Goal: Task Accomplishment & Management: Manage account settings

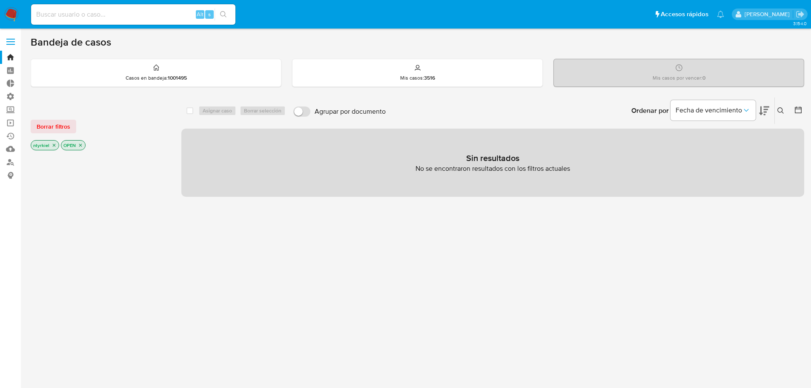
click at [9, 48] on label at bounding box center [10, 42] width 21 height 18
click at [0, 0] on input "checkbox" at bounding box center [0, 0] width 0 height 0
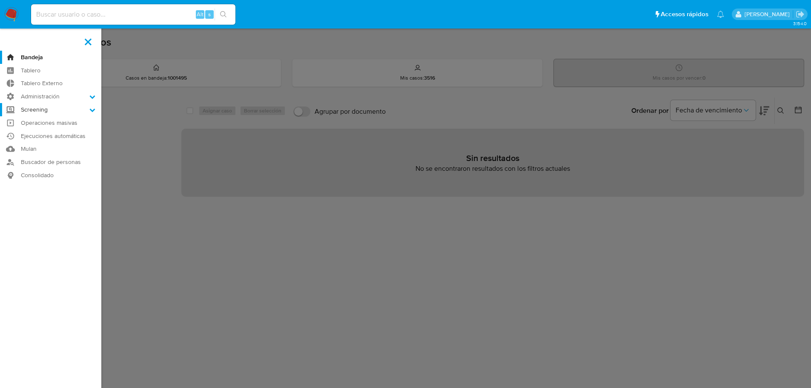
click at [48, 111] on label "Screening" at bounding box center [50, 109] width 101 height 13
click at [0, 0] on input "Screening" at bounding box center [0, 0] width 0 height 0
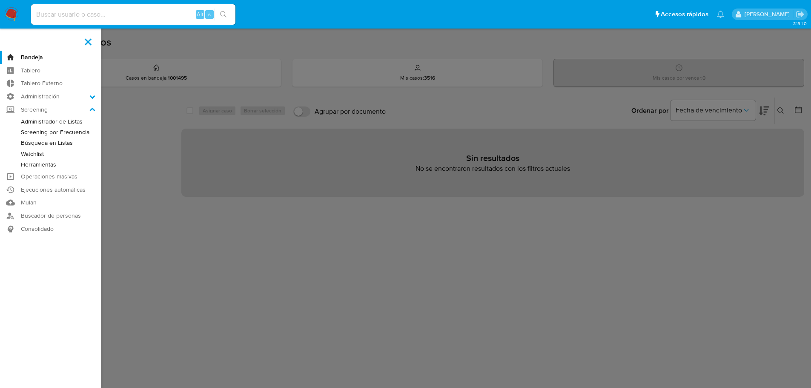
click at [56, 126] on link "Administrador de Listas" at bounding box center [50, 121] width 101 height 11
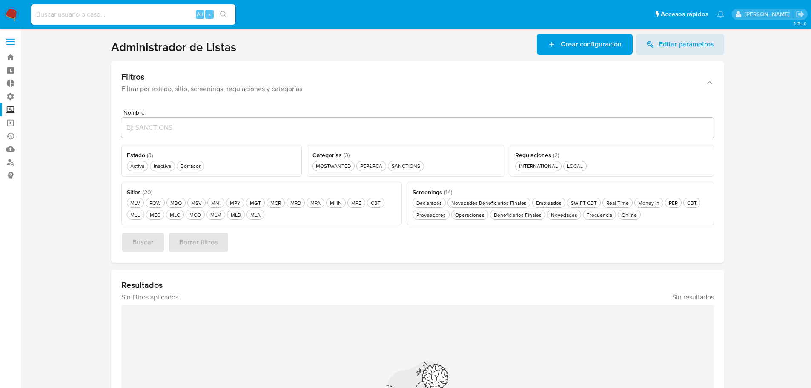
scroll to position [43, 0]
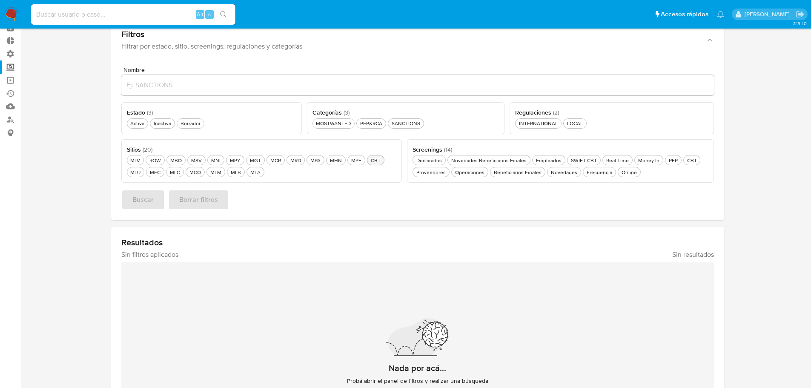
click at [375, 161] on div "CBT CBT" at bounding box center [375, 160] width 13 height 7
click at [376, 160] on div "CBT CBT" at bounding box center [375, 160] width 13 height 7
click at [371, 160] on div "CBT CBT" at bounding box center [375, 160] width 13 height 7
click at [686, 160] on div "CBT CBT" at bounding box center [691, 160] width 13 height 7
click at [137, 201] on span "Buscar" at bounding box center [142, 199] width 21 height 19
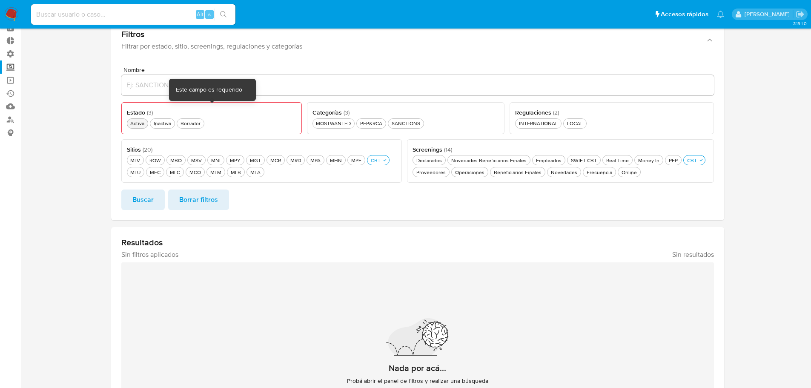
click at [135, 127] on div "Activa Activa" at bounding box center [137, 123] width 17 height 7
click at [148, 201] on span "Buscar" at bounding box center [142, 199] width 21 height 19
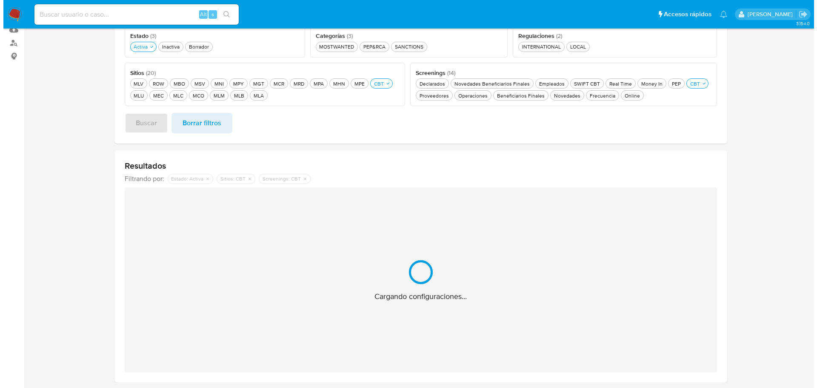
scroll to position [65, 0]
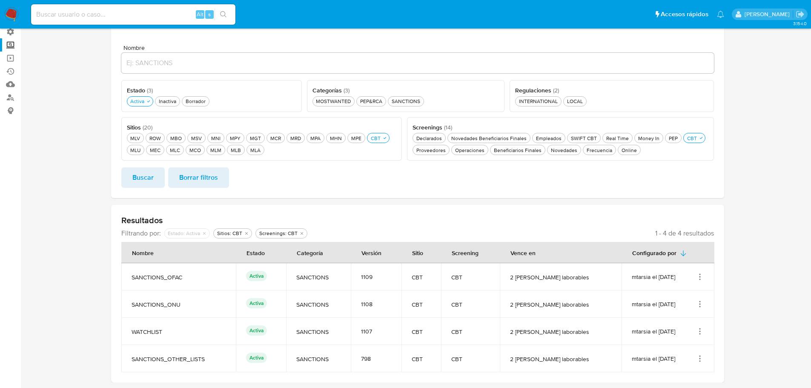
click at [701, 280] on icon "Acciones" at bounding box center [700, 276] width 9 height 9
click at [670, 297] on button "Ver detalles" at bounding box center [666, 296] width 77 height 23
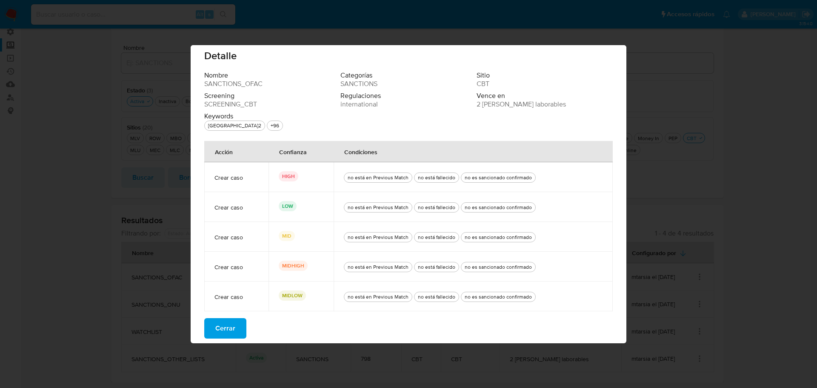
scroll to position [10, 0]
drag, startPoint x: 202, startPoint y: 209, endPoint x: 559, endPoint y: 203, distance: 356.8
click at [559, 203] on tr "Crear caso LOW no está en Previous Match no está fallecido no es sancionado con…" at bounding box center [408, 205] width 409 height 30
click at [556, 200] on div "no está en Previous Match no está fallecido no es sancionado confirmado" at bounding box center [473, 205] width 259 height 30
click at [226, 331] on span "Cerrar" at bounding box center [225, 326] width 20 height 19
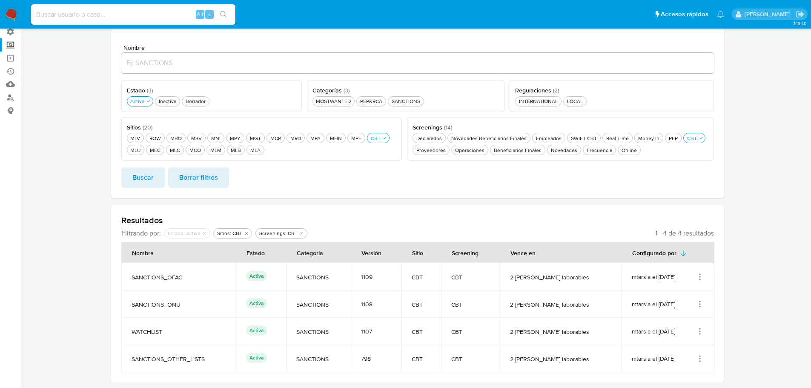
click at [699, 302] on icon "Acciones" at bounding box center [700, 304] width 9 height 9
click at [681, 321] on button "Ver detalles" at bounding box center [666, 323] width 77 height 23
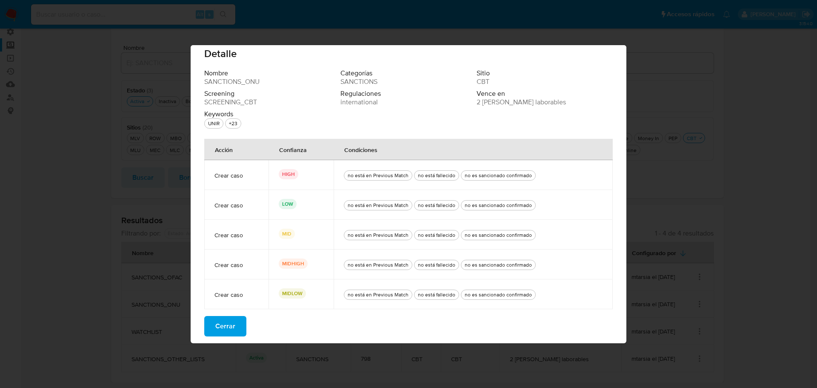
click at [223, 327] on span "Cerrar" at bounding box center [225, 326] width 20 height 19
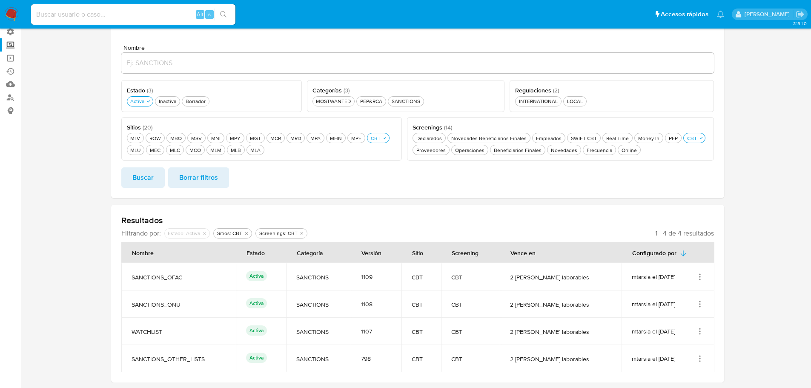
click at [702, 330] on icon "Acciones" at bounding box center [700, 331] width 9 height 9
click at [673, 293] on button "Ver detalles" at bounding box center [666, 289] width 77 height 23
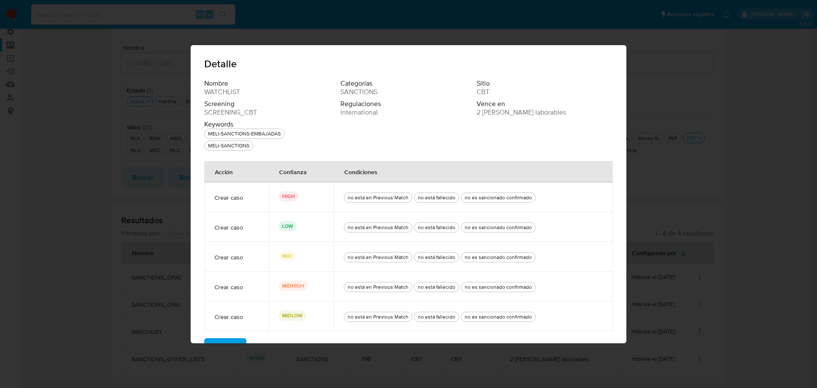
scroll to position [22, 0]
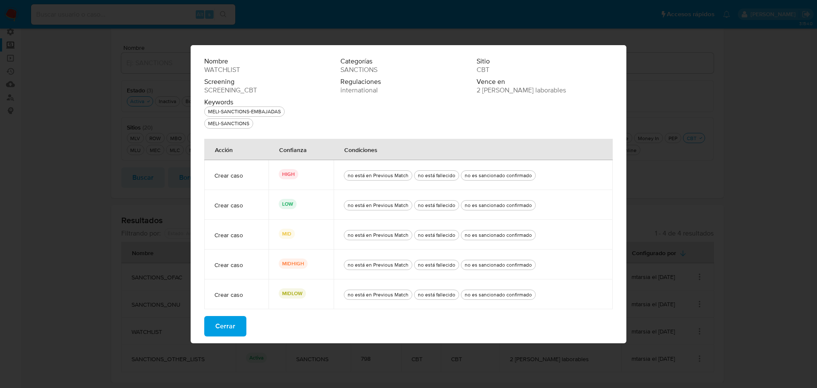
click at [229, 321] on span "Cerrar" at bounding box center [225, 326] width 20 height 19
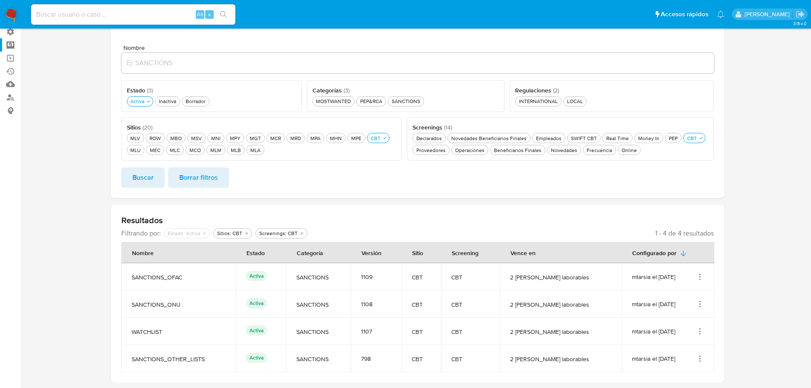
click at [697, 360] on icon "Acciones" at bounding box center [700, 358] width 9 height 9
click at [667, 315] on button "Ver detalles" at bounding box center [666, 316] width 77 height 23
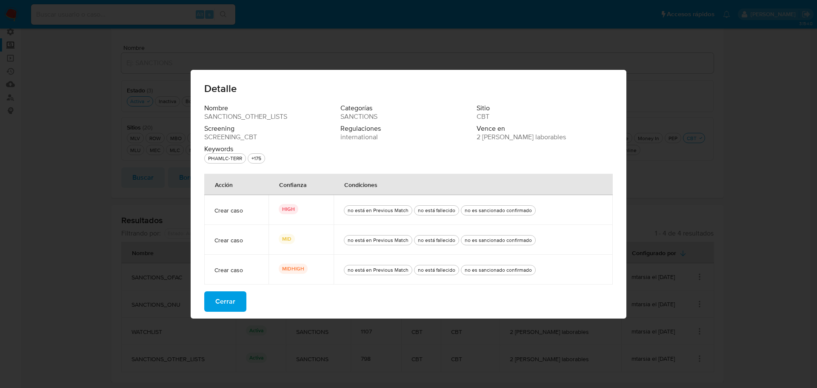
click at [224, 301] on span "Cerrar" at bounding box center [225, 301] width 20 height 19
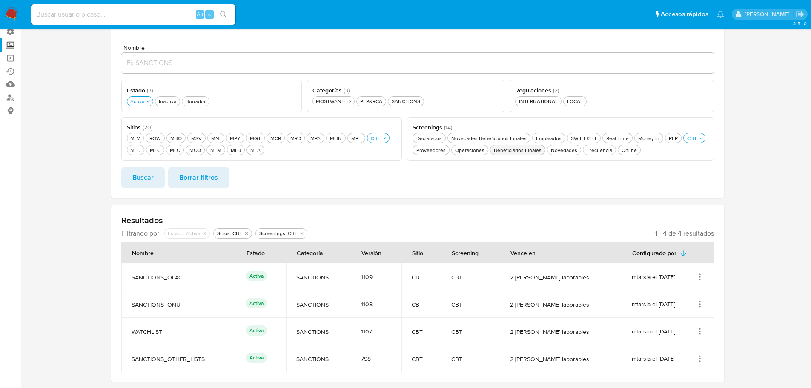
click at [505, 150] on div "Beneficiarios Finales Beneficiarios Finales" at bounding box center [517, 149] width 51 height 7
click at [687, 139] on div "CBT CBT" at bounding box center [691, 138] width 13 height 7
click at [140, 180] on span "Buscar" at bounding box center [142, 177] width 21 height 19
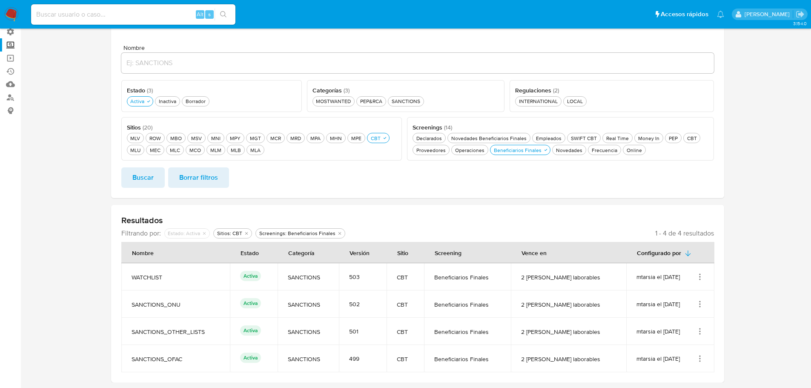
click at [699, 278] on icon "Acciones" at bounding box center [700, 276] width 9 height 9
click at [671, 300] on button "Ver detalles" at bounding box center [666, 296] width 77 height 23
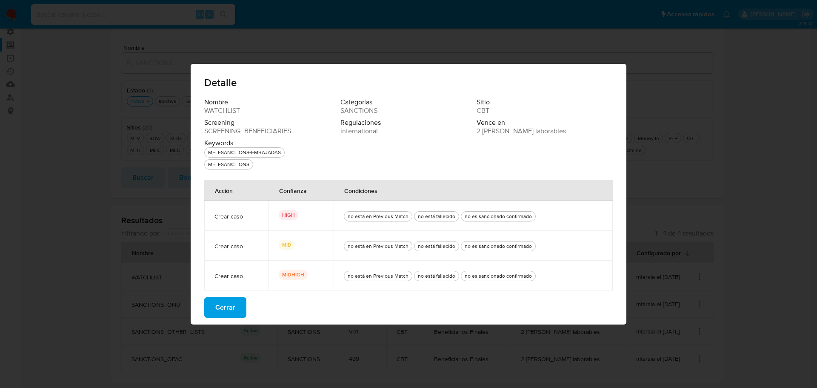
click at [229, 309] on span "Cerrar" at bounding box center [225, 307] width 20 height 19
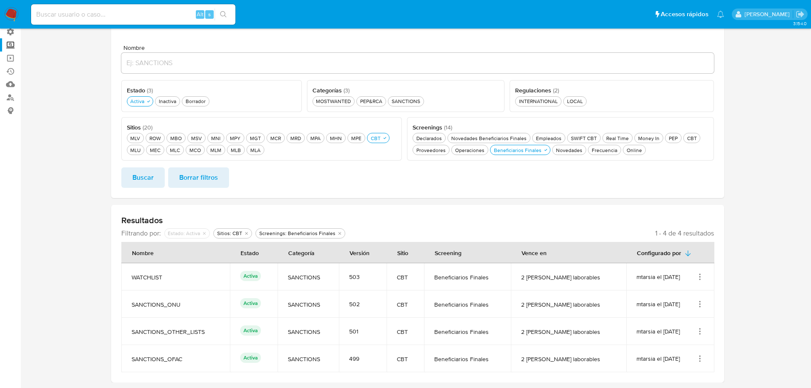
click at [697, 309] on td "mtarsia el 06/06/2024" at bounding box center [670, 303] width 88 height 27
click at [699, 307] on icon "Acciones" at bounding box center [700, 304] width 9 height 9
click at [685, 321] on button "Ver detalles" at bounding box center [666, 323] width 77 height 23
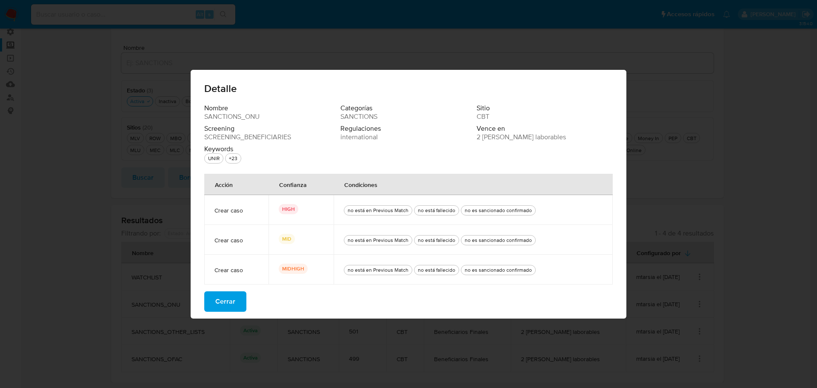
click at [232, 296] on span "Cerrar" at bounding box center [225, 301] width 20 height 19
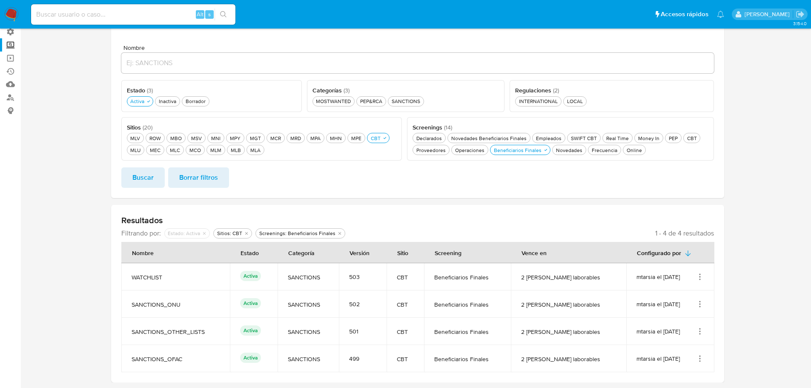
click at [705, 334] on td "mtarsia el 06/06/2024" at bounding box center [670, 331] width 88 height 27
click at [702, 334] on icon "Acciones" at bounding box center [700, 331] width 9 height 9
click at [658, 292] on button "Ver detalles" at bounding box center [666, 289] width 77 height 23
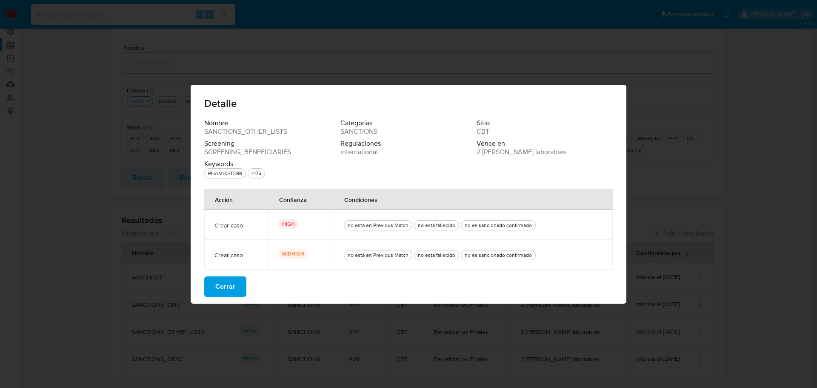
click at [230, 288] on span "Cerrar" at bounding box center [225, 286] width 20 height 19
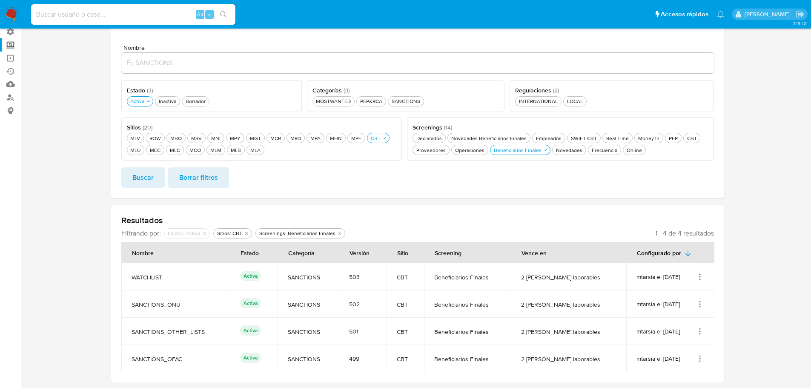
click at [700, 358] on icon "Acciones" at bounding box center [699, 358] width 1 height 1
click at [659, 319] on button "Ver detalles" at bounding box center [666, 316] width 77 height 23
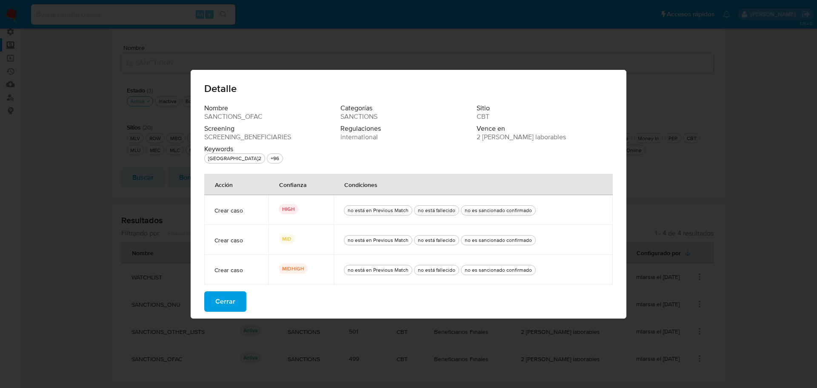
click at [227, 305] on span "Cerrar" at bounding box center [225, 301] width 20 height 19
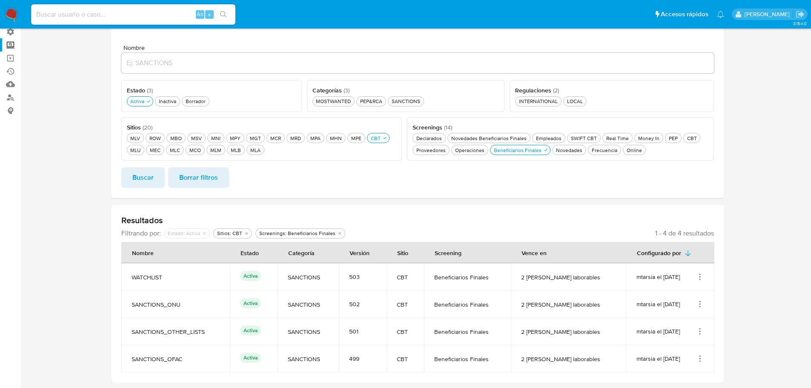
click at [159, 332] on span "SANCTIONS_OTHER_LISTS" at bounding box center [176, 332] width 88 height 8
click at [700, 335] on icon "Acciones" at bounding box center [700, 331] width 9 height 9
click at [681, 291] on button "Ver detalles" at bounding box center [666, 289] width 77 height 23
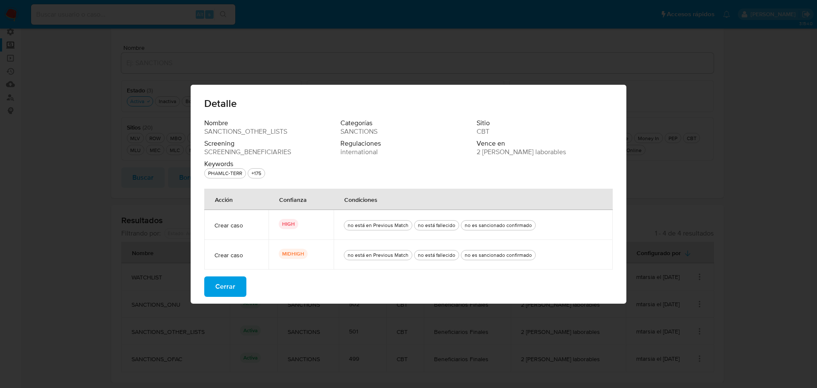
click at [224, 282] on span "Cerrar" at bounding box center [225, 286] width 20 height 19
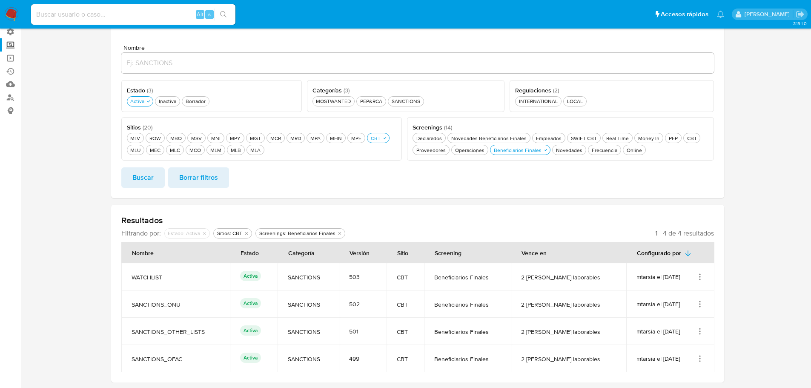
click at [169, 288] on td "WATCHLIST" at bounding box center [175, 276] width 109 height 27
click at [527, 152] on div "Beneficiarios Finales Beneficiarios Finales" at bounding box center [517, 149] width 51 height 7
click at [599, 152] on div "Frecuencia Frecuencia" at bounding box center [599, 149] width 29 height 7
click at [131, 178] on button "Buscar" at bounding box center [142, 177] width 43 height 20
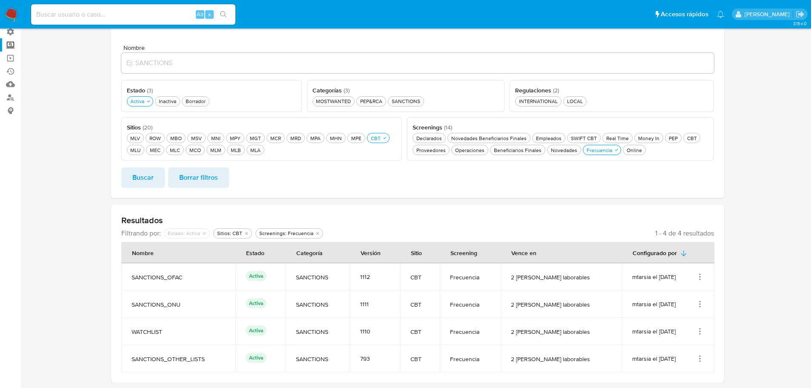
click at [695, 280] on div "mtarsia el 12/05/2025" at bounding box center [668, 276] width 72 height 9
click at [701, 275] on icon "Acciones" at bounding box center [700, 276] width 9 height 9
click at [675, 297] on button "Ver detalles" at bounding box center [666, 296] width 77 height 23
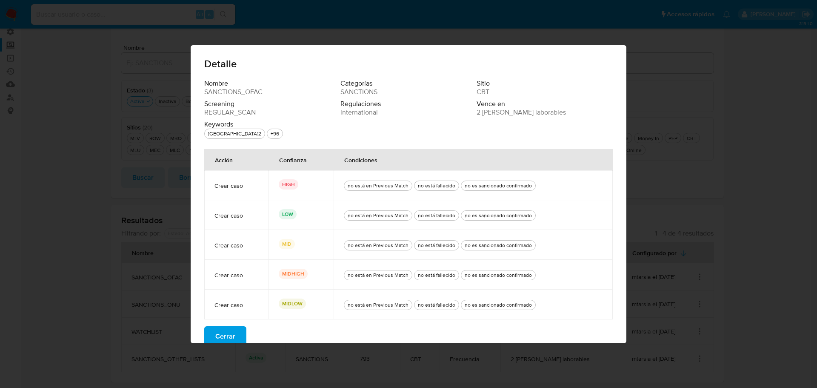
click at [225, 341] on span "Cerrar" at bounding box center [225, 336] width 20 height 19
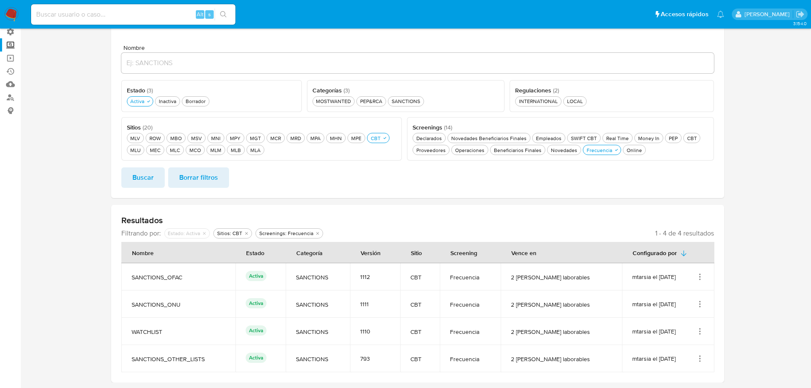
click at [706, 306] on td "mtarsia el 12/05/2025" at bounding box center [668, 303] width 92 height 27
click at [703, 307] on icon "Acciones" at bounding box center [700, 304] width 9 height 9
click at [675, 319] on button "Ver detalles" at bounding box center [666, 323] width 77 height 23
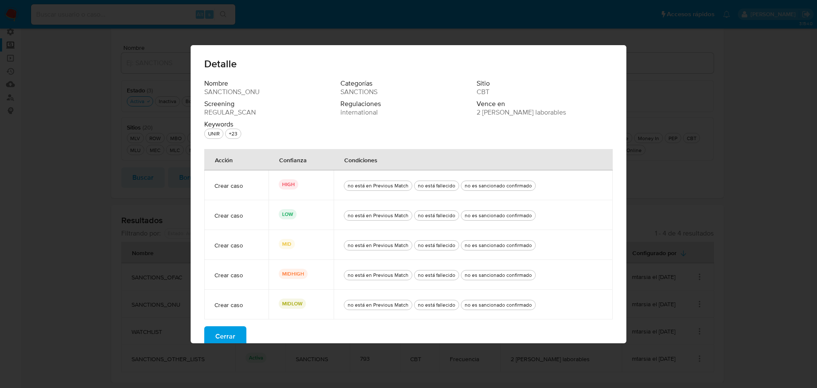
click at [229, 335] on span "Cerrar" at bounding box center [225, 336] width 20 height 19
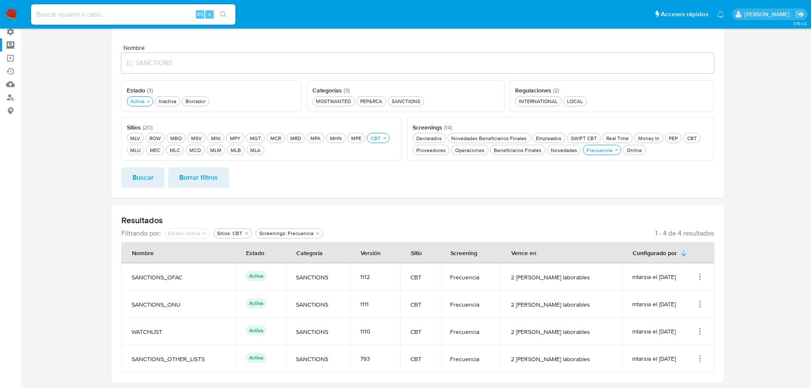
click at [699, 334] on icon "Acciones" at bounding box center [700, 331] width 9 height 9
click at [677, 290] on button "Ver detalles" at bounding box center [666, 289] width 77 height 23
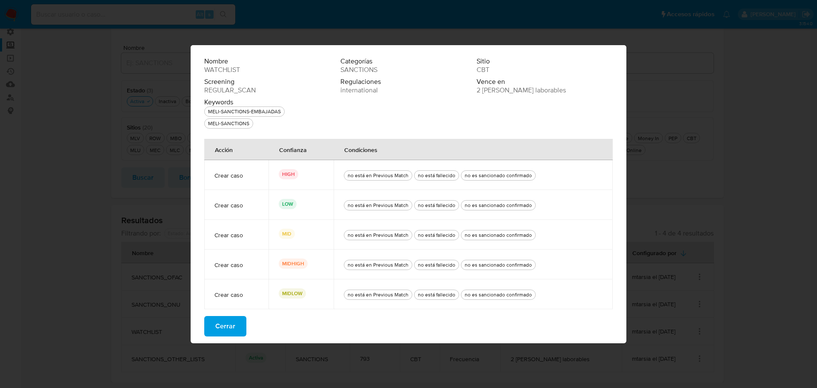
click at [229, 328] on span "Cerrar" at bounding box center [225, 326] width 20 height 19
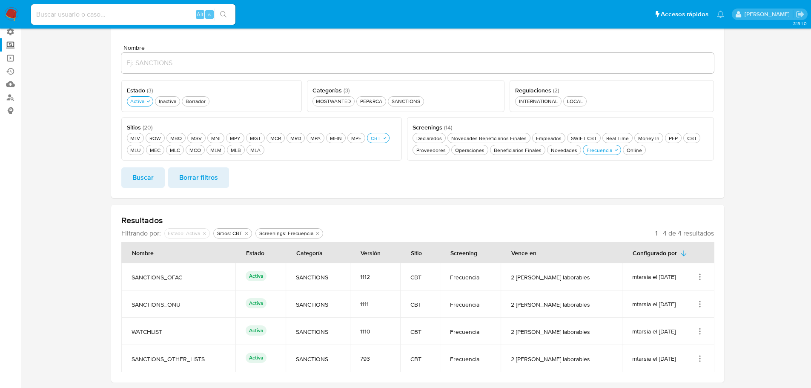
click at [700, 362] on icon "Acciones" at bounding box center [700, 358] width 9 height 9
click at [668, 319] on button "Ver detalles" at bounding box center [666, 316] width 77 height 23
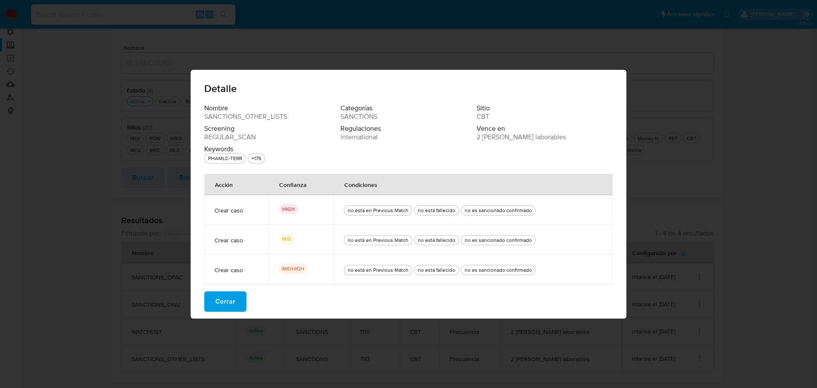
click at [223, 302] on span "Cerrar" at bounding box center [225, 301] width 20 height 19
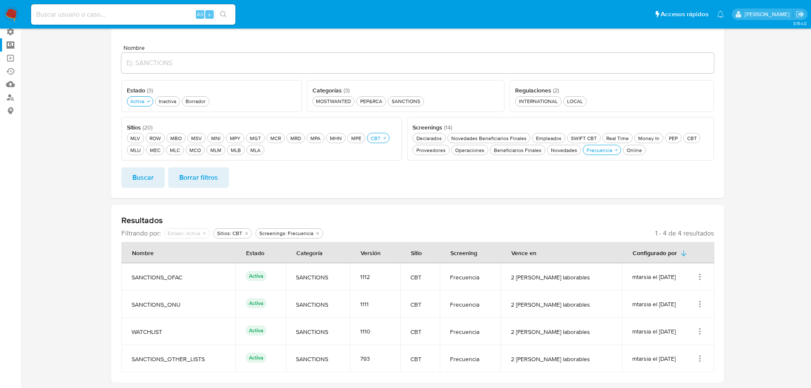
click at [699, 362] on icon "Acciones" at bounding box center [700, 358] width 9 height 9
click at [671, 338] on button "Editar" at bounding box center [666, 338] width 77 height 23
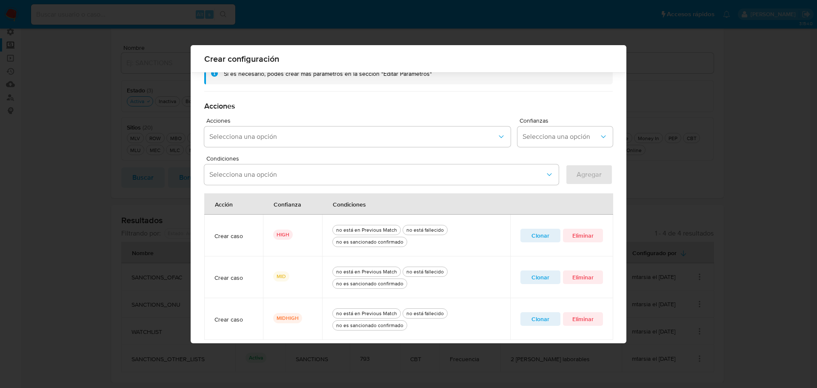
scroll to position [246, 0]
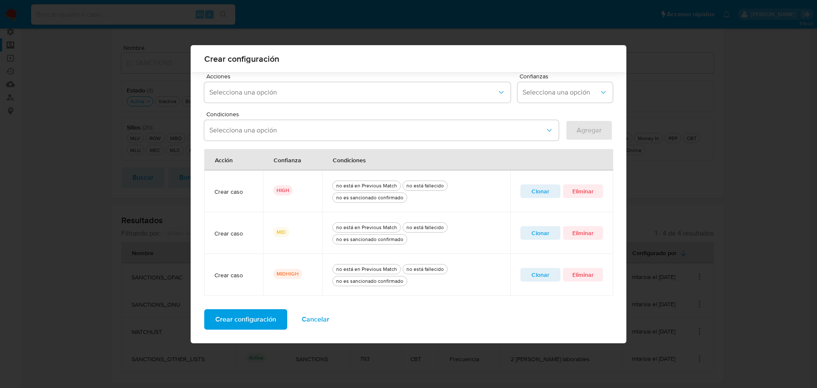
click at [538, 234] on span "Clonar" at bounding box center [541, 233] width 28 height 12
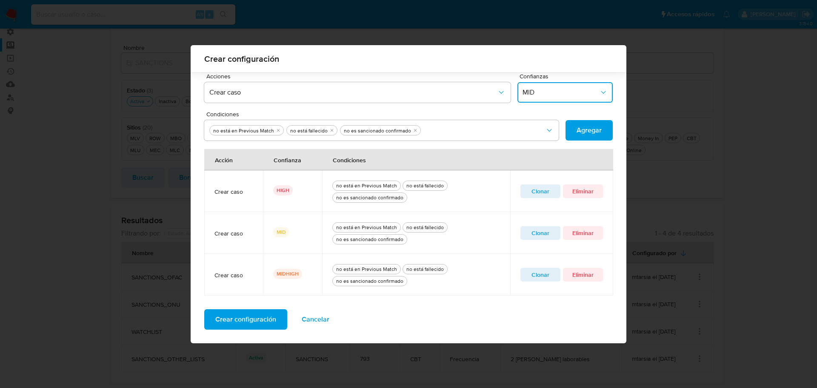
click at [562, 93] on span "MID" at bounding box center [561, 92] width 77 height 9
click at [541, 109] on span "MIDLOW" at bounding box center [536, 112] width 26 height 9
click at [593, 128] on span "Agregar" at bounding box center [589, 130] width 25 height 19
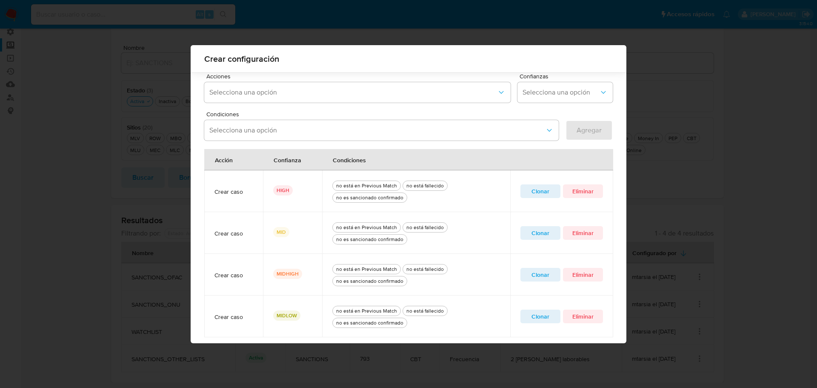
click at [532, 317] on span "Clonar" at bounding box center [541, 316] width 28 height 12
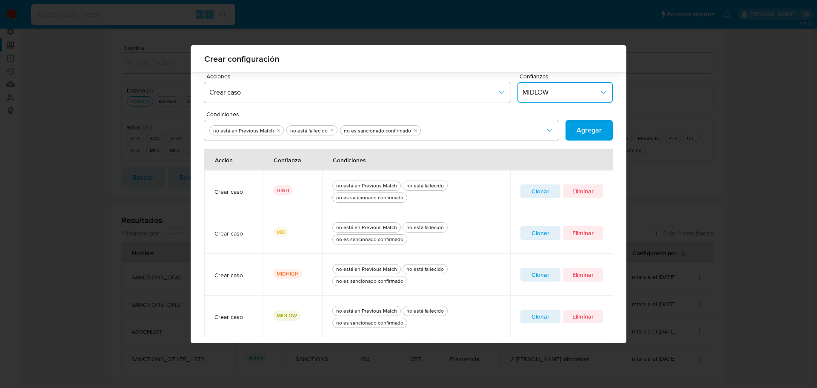
click at [531, 91] on span "MIDLOW" at bounding box center [561, 92] width 77 height 9
click at [533, 91] on span "LOW" at bounding box center [530, 95] width 14 height 9
click at [586, 134] on span "Agregar" at bounding box center [589, 130] width 25 height 19
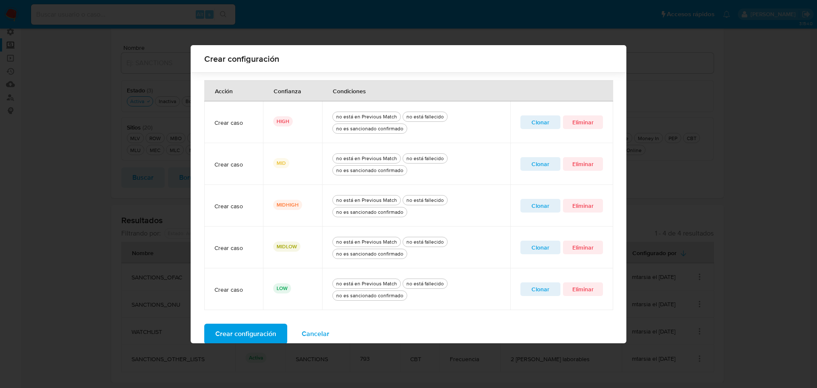
scroll to position [330, 0]
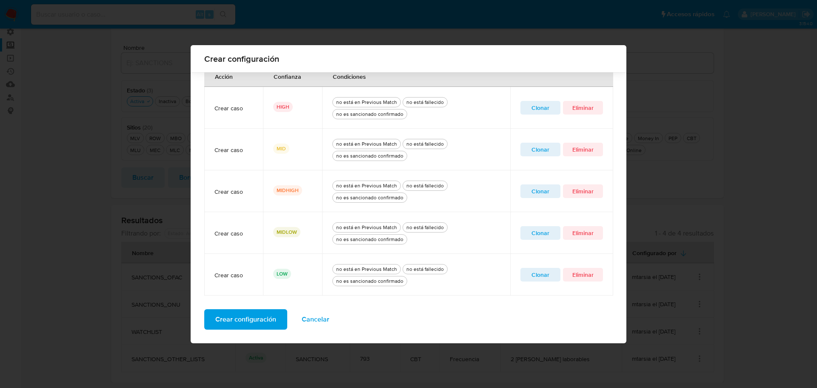
click at [249, 324] on span "Crear configuración" at bounding box center [245, 319] width 61 height 19
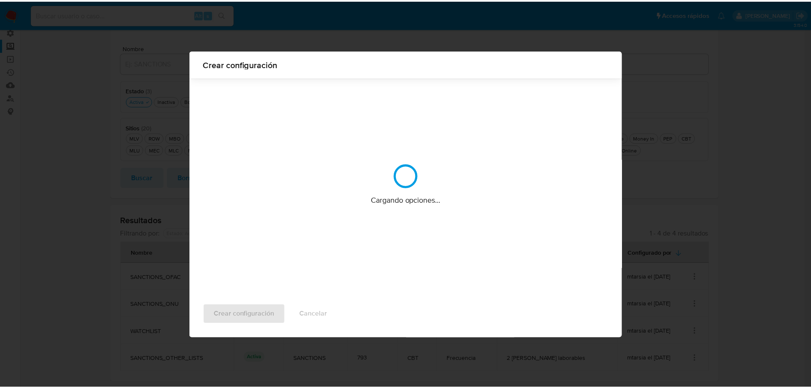
scroll to position [0, 0]
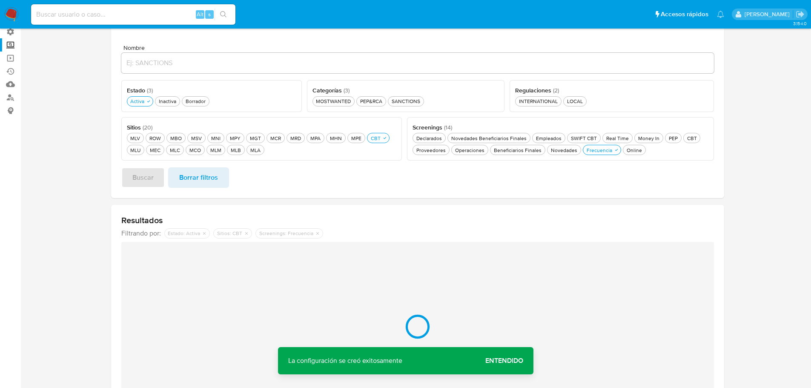
click at [504, 361] on span "Entendido" at bounding box center [504, 361] width 38 height 0
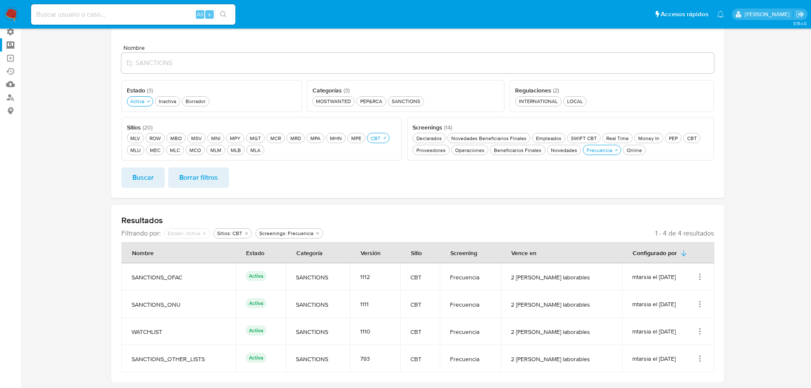
click at [698, 358] on icon "Acciones" at bounding box center [700, 358] width 9 height 9
click at [681, 319] on button "Ver detalles" at bounding box center [666, 316] width 77 height 23
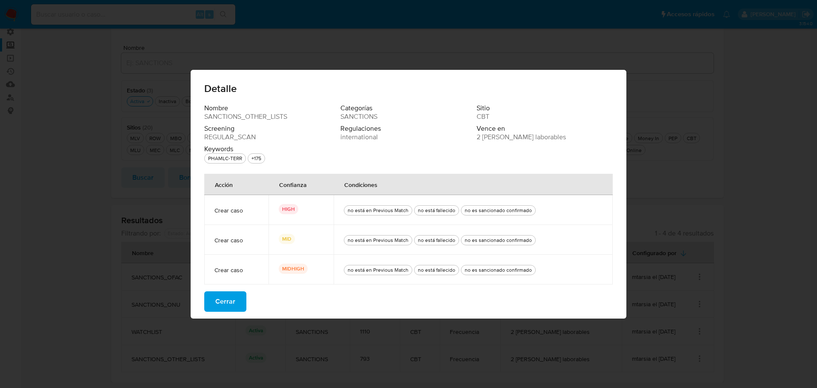
click at [226, 304] on span "Cerrar" at bounding box center [225, 301] width 20 height 19
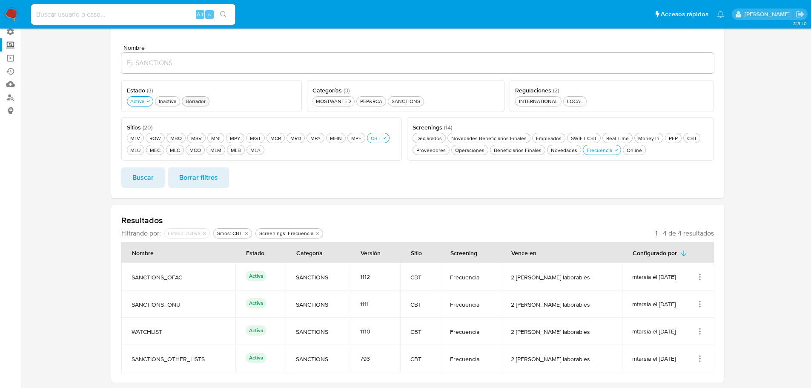
click at [194, 100] on div "Borrador Borrador" at bounding box center [195, 100] width 23 height 7
click at [151, 172] on span "Buscar" at bounding box center [142, 177] width 21 height 19
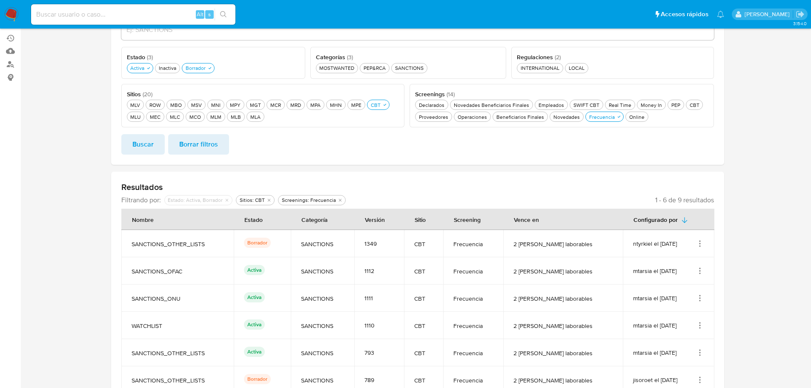
scroll to position [140, 0]
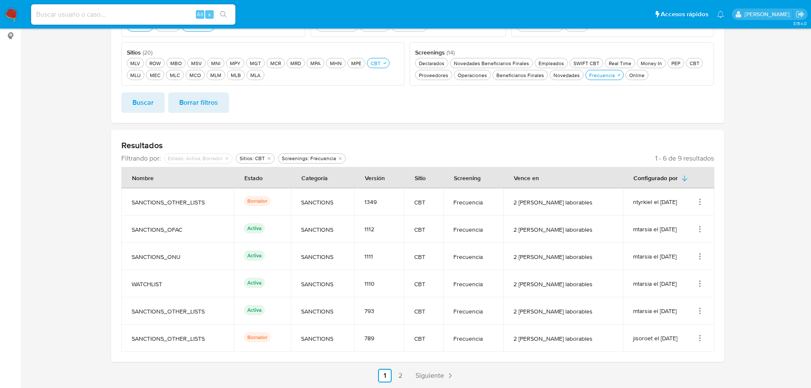
click at [696, 205] on icon "Acciones" at bounding box center [700, 202] width 9 height 9
click at [655, 224] on button "Ver detalles" at bounding box center [666, 221] width 77 height 23
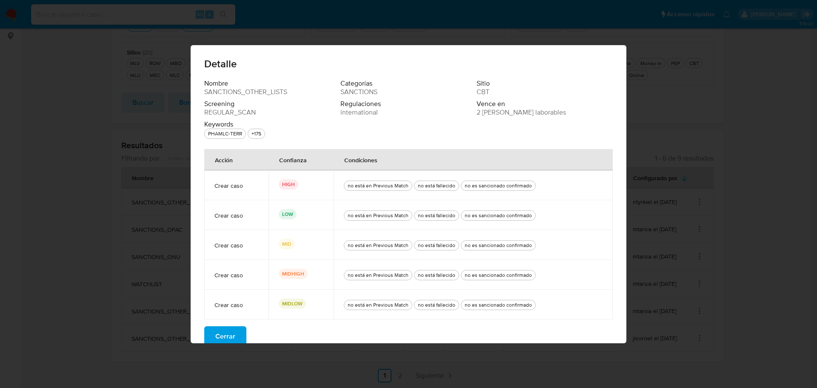
click at [222, 333] on span "Cerrar" at bounding box center [225, 336] width 20 height 19
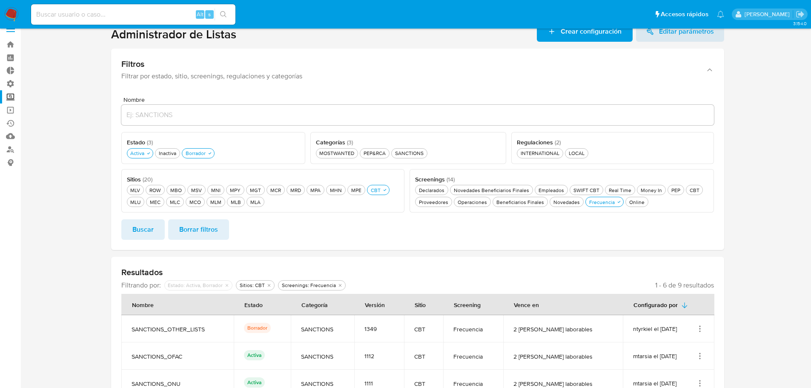
scroll to position [12, 0]
click at [605, 204] on div "Frecuencia Frecuencia" at bounding box center [601, 202] width 29 height 7
click at [521, 208] on button "Beneficiarios Finales Beneficiarios Finales" at bounding box center [520, 203] width 55 height 10
click at [191, 156] on div "Borrador Borrador" at bounding box center [195, 153] width 23 height 7
click at [151, 231] on span "Buscar" at bounding box center [142, 230] width 21 height 19
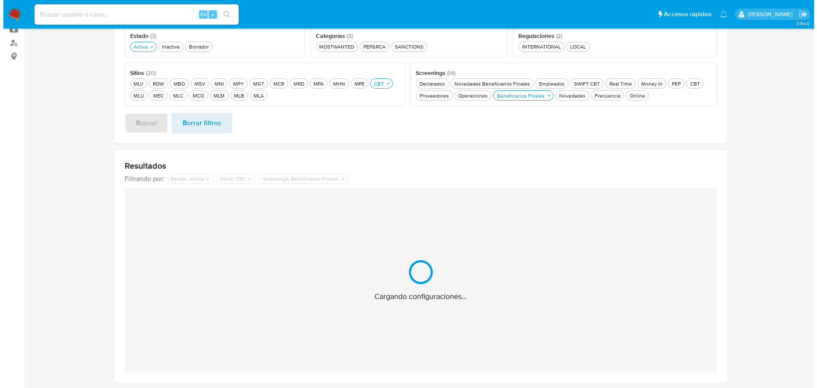
scroll to position [65, 0]
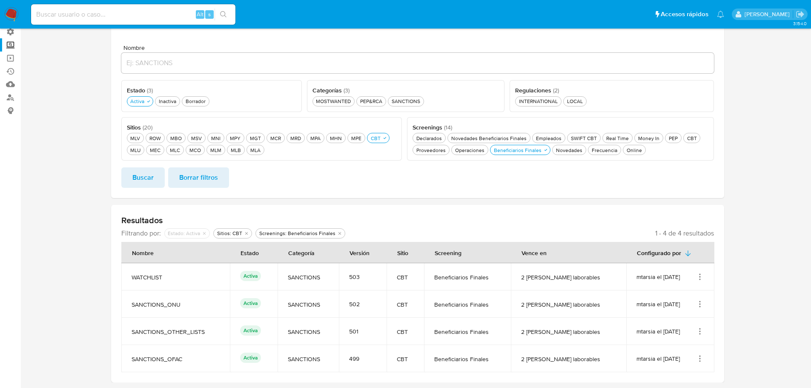
click at [701, 274] on icon "Acciones" at bounding box center [700, 276] width 9 height 9
click at [684, 294] on button "Ver detalles" at bounding box center [666, 296] width 77 height 23
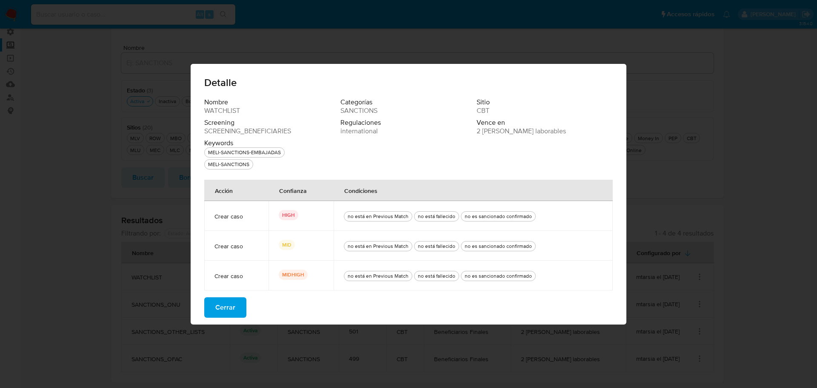
click at [239, 308] on button "Cerrar" at bounding box center [225, 307] width 42 height 20
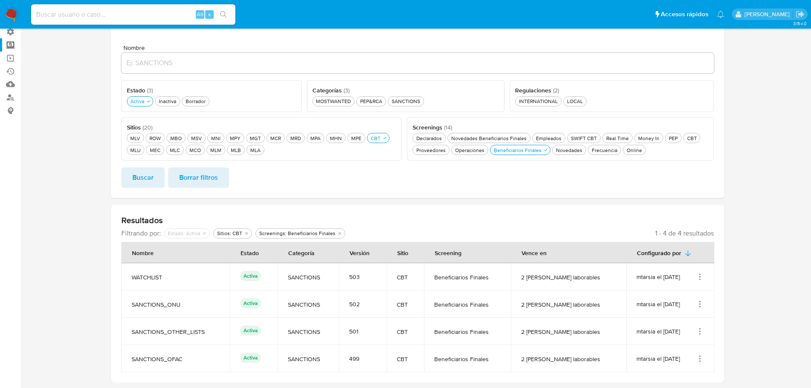
click at [702, 332] on icon "Acciones" at bounding box center [700, 331] width 9 height 9
click at [668, 289] on button "Ver detalles" at bounding box center [666, 289] width 77 height 23
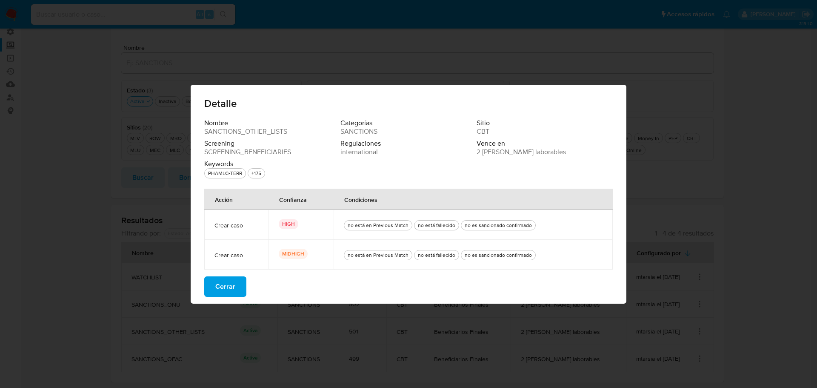
click at [233, 288] on span "Cerrar" at bounding box center [225, 286] width 20 height 19
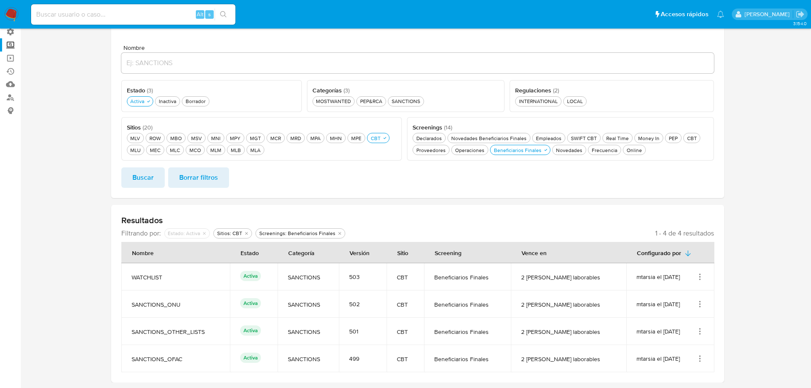
click at [700, 277] on icon "Acciones" at bounding box center [699, 276] width 1 height 1
click at [670, 321] on button "Editar" at bounding box center [666, 319] width 77 height 23
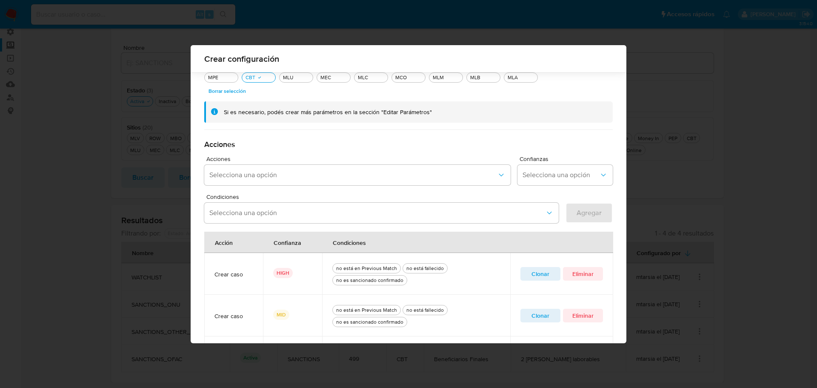
scroll to position [246, 0]
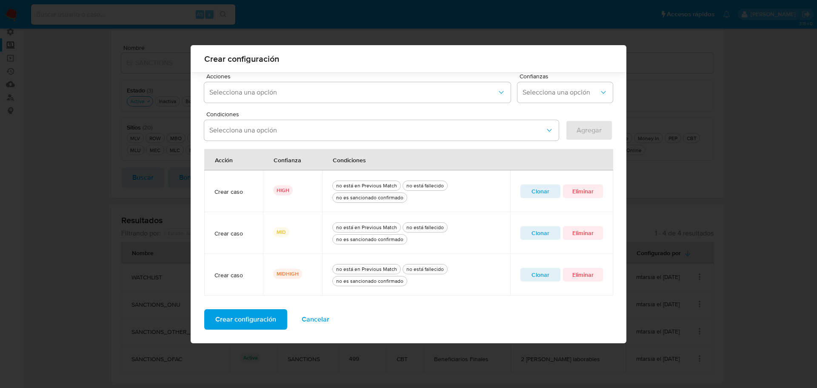
click at [536, 194] on span "Clonar" at bounding box center [541, 191] width 28 height 12
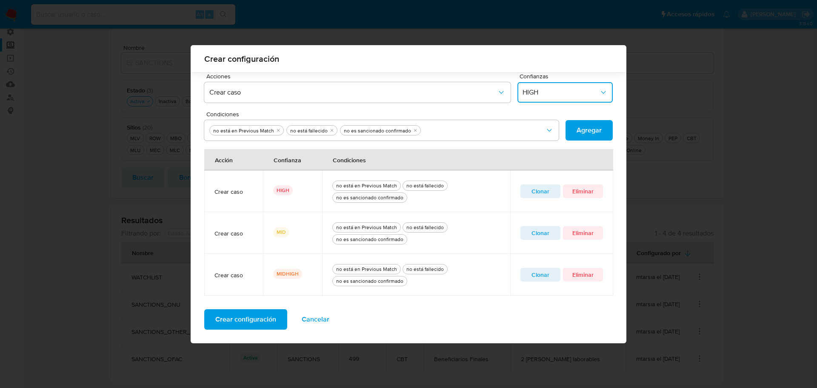
click at [549, 94] on span "HIGH" at bounding box center [561, 92] width 77 height 9
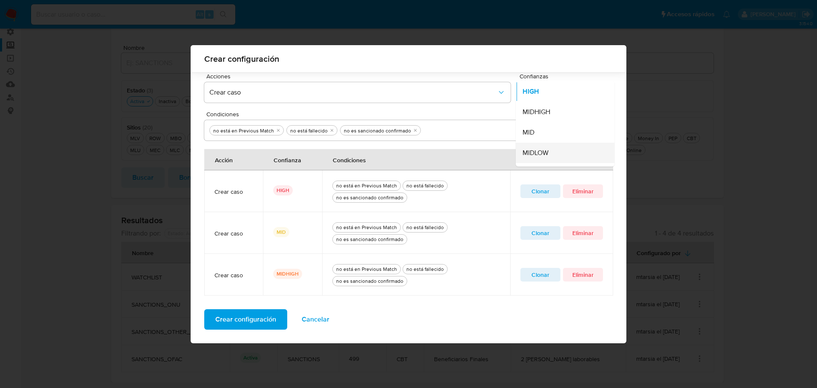
click at [543, 151] on span "MIDLOW" at bounding box center [536, 153] width 26 height 9
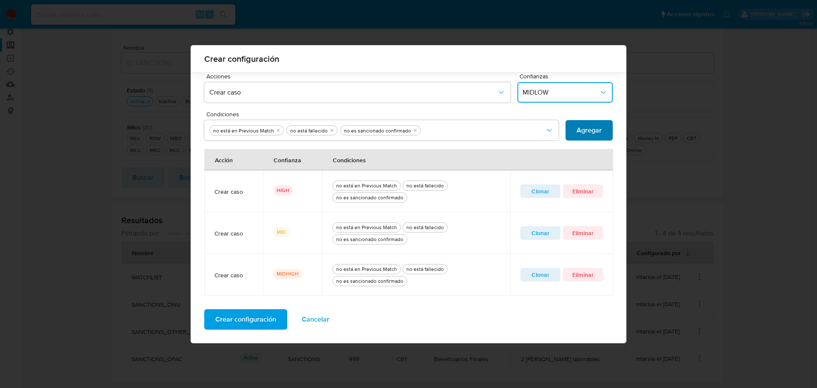
click at [585, 127] on span "Agregar" at bounding box center [589, 130] width 25 height 19
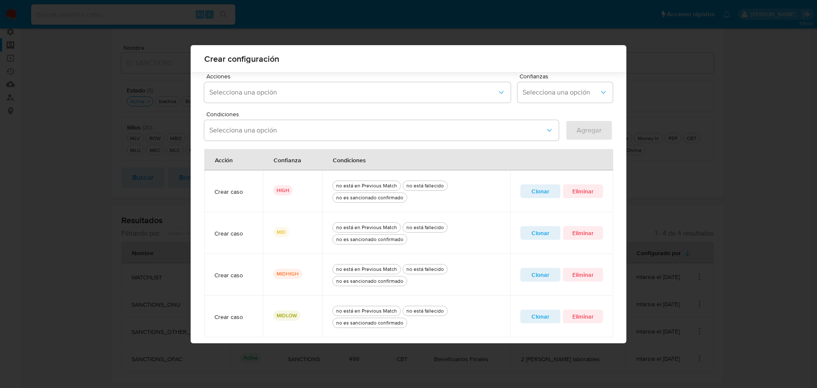
click at [539, 234] on span "Clonar" at bounding box center [541, 233] width 28 height 12
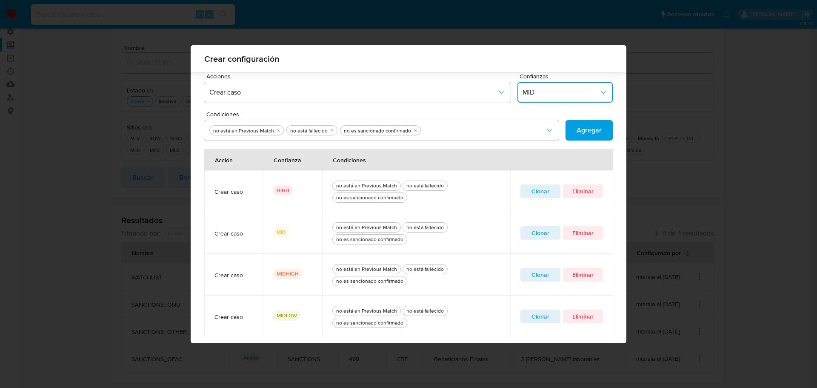
click at [523, 85] on button "MID" at bounding box center [565, 92] width 95 height 20
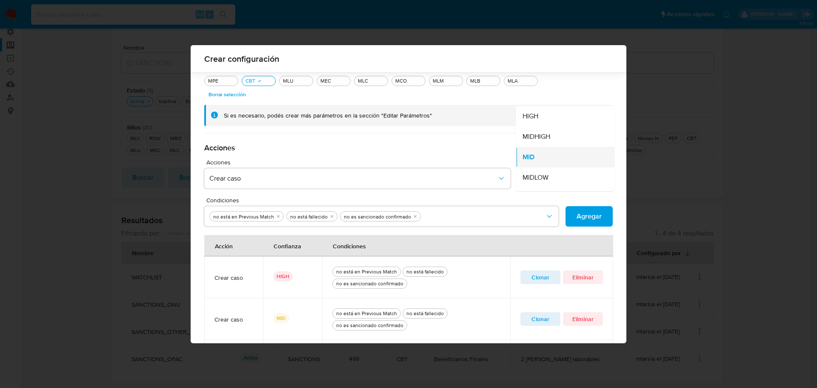
scroll to position [17, 0]
click at [544, 179] on div "LOW" at bounding box center [563, 181] width 80 height 20
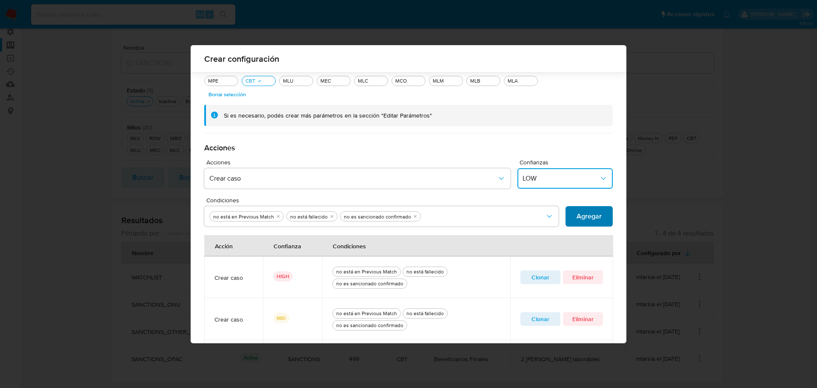
click at [582, 218] on span "Agregar" at bounding box center [589, 216] width 25 height 19
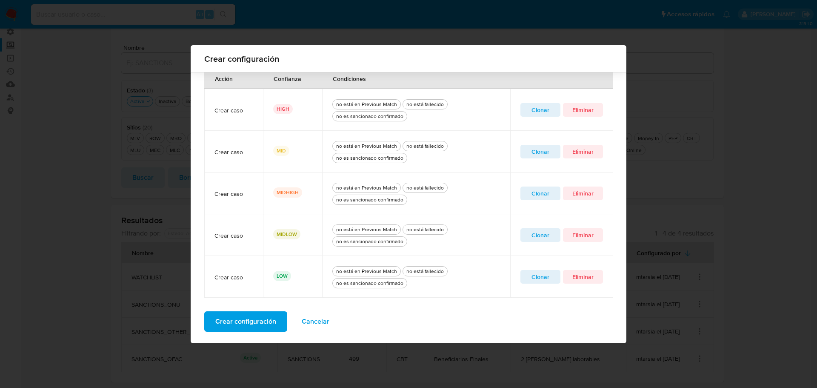
scroll to position [330, 0]
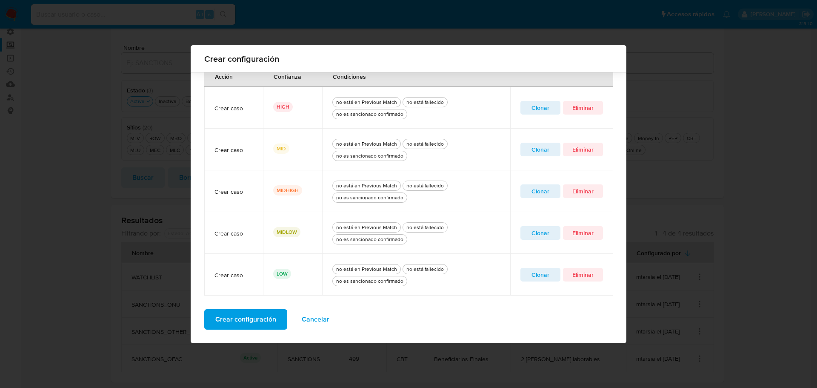
click at [244, 317] on span "Crear configuración" at bounding box center [245, 319] width 61 height 19
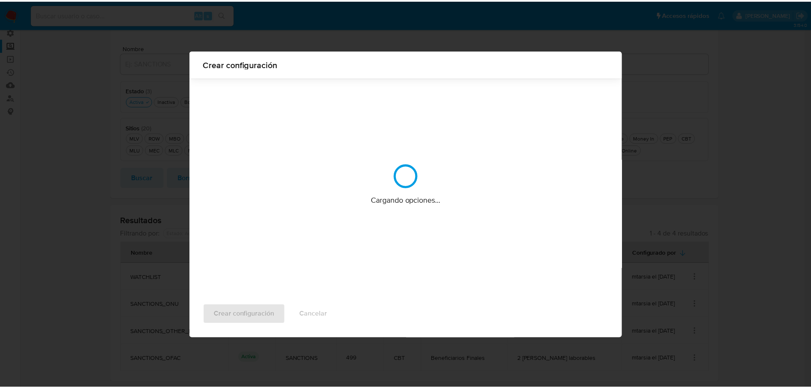
scroll to position [0, 0]
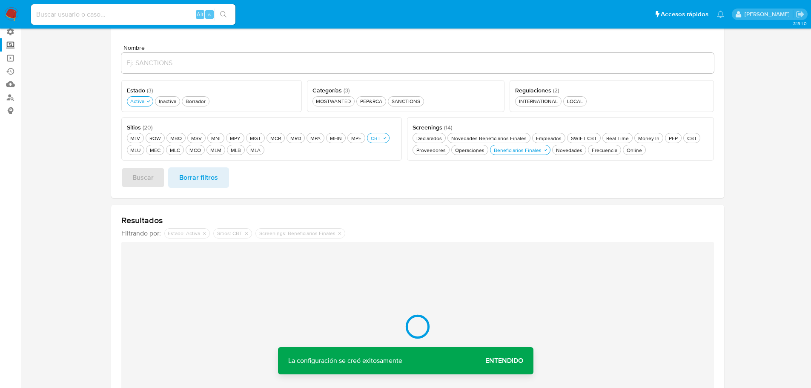
click at [509, 361] on span "Entendido" at bounding box center [504, 361] width 38 height 0
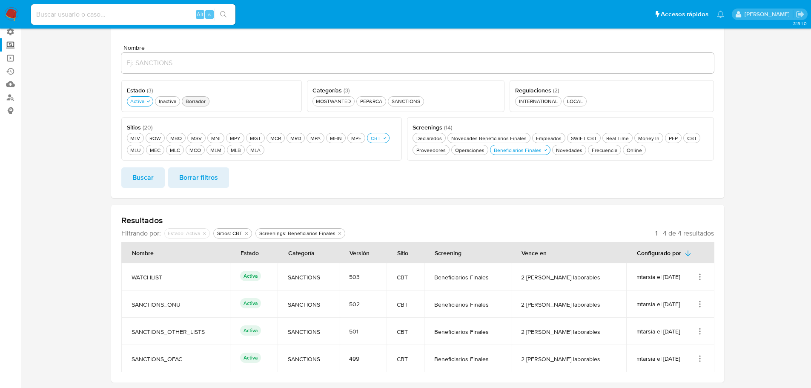
click at [203, 102] on div "Borrador Borrador" at bounding box center [195, 100] width 23 height 7
click at [149, 174] on span "Buscar" at bounding box center [142, 177] width 21 height 19
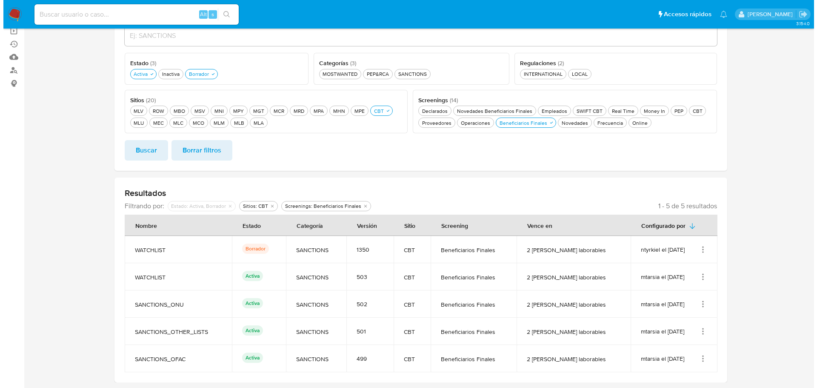
scroll to position [92, 0]
click at [700, 307] on icon "Acciones" at bounding box center [699, 306] width 1 height 1
click at [658, 350] on button "Editar" at bounding box center [666, 346] width 77 height 23
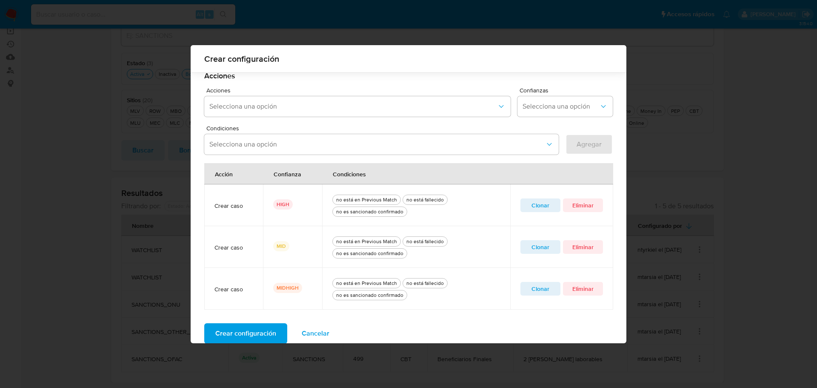
scroll to position [246, 0]
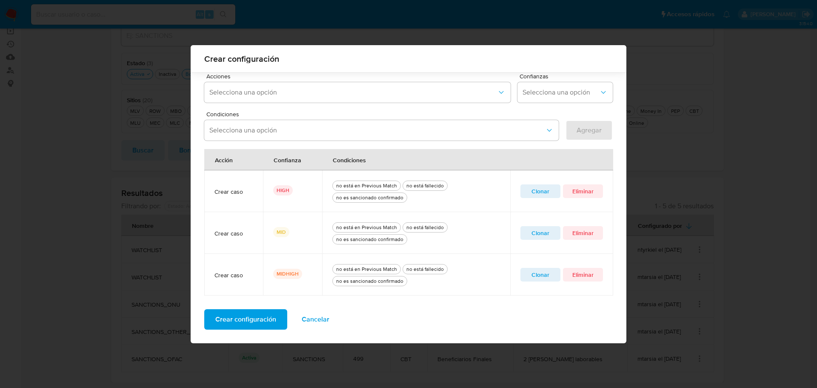
click at [542, 193] on span "Clonar" at bounding box center [541, 191] width 28 height 12
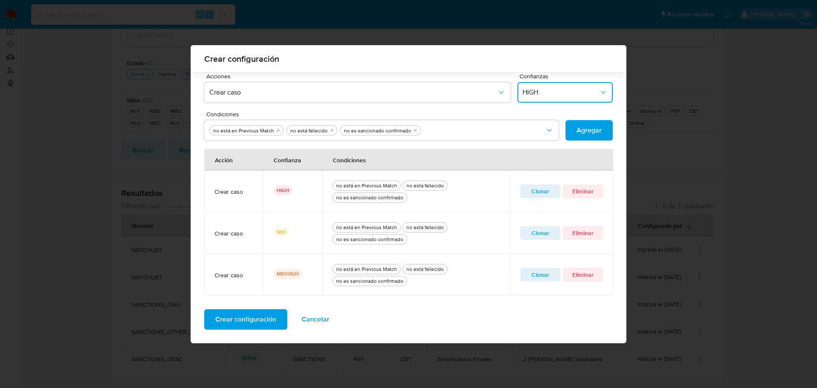
click at [545, 96] on span "HIGH" at bounding box center [561, 92] width 77 height 9
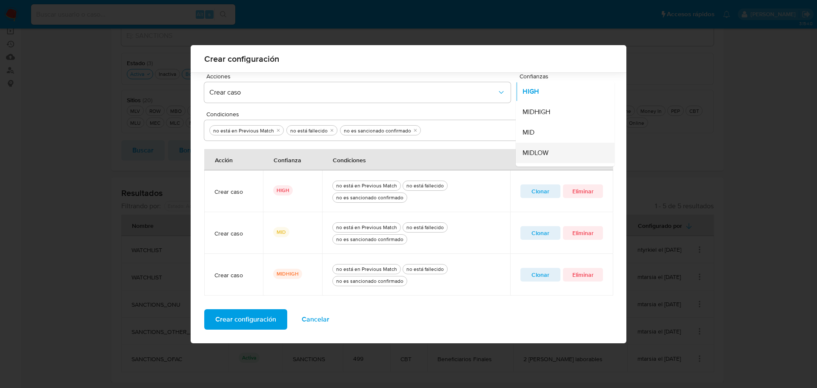
click at [540, 157] on span "MIDLOW" at bounding box center [536, 153] width 26 height 9
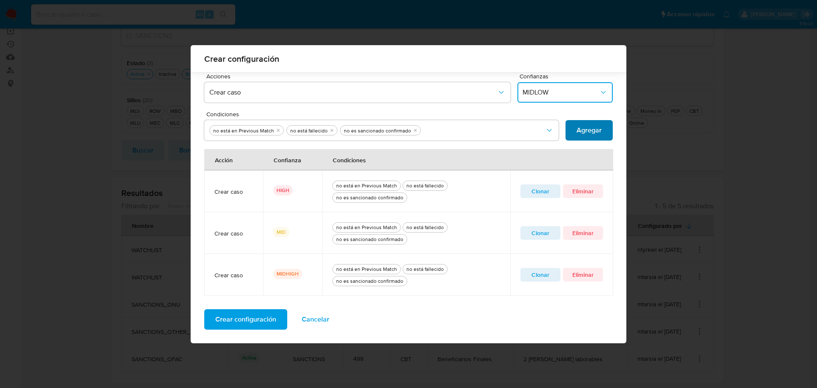
click at [578, 129] on span "Agregar" at bounding box center [589, 130] width 25 height 19
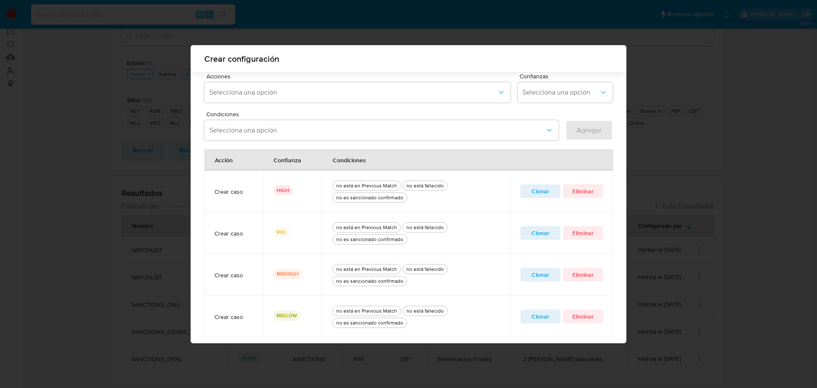
click at [527, 191] on span "Clonar" at bounding box center [541, 191] width 28 height 12
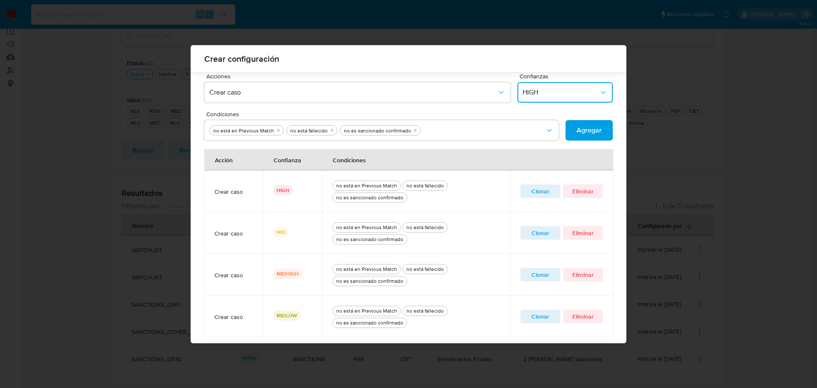
click at [539, 93] on span "HIGH" at bounding box center [561, 92] width 77 height 9
click at [539, 90] on div "LOW" at bounding box center [563, 95] width 80 height 20
click at [591, 129] on span "Agregar" at bounding box center [589, 130] width 25 height 19
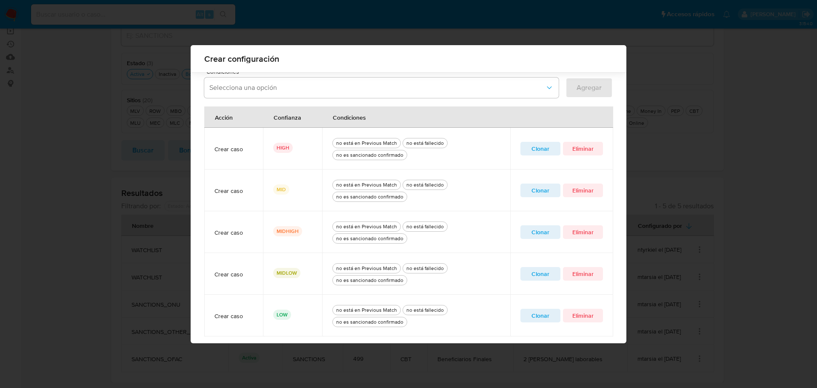
scroll to position [330, 0]
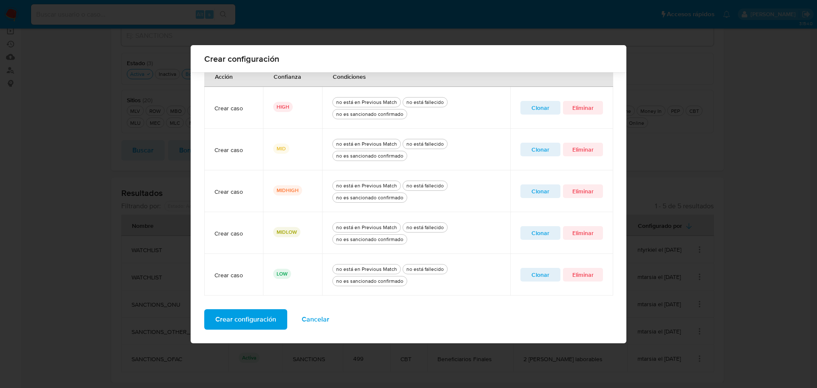
click at [266, 321] on span "Crear configuración" at bounding box center [245, 319] width 61 height 19
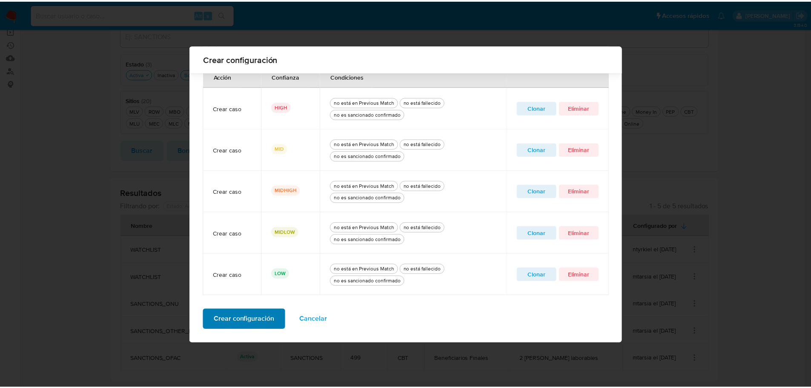
scroll to position [0, 0]
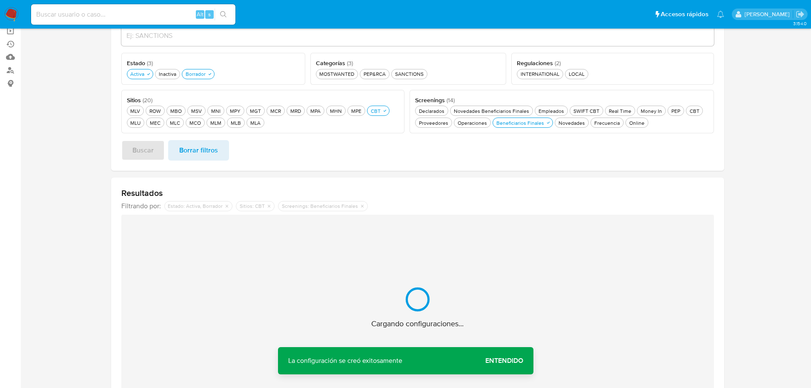
click at [510, 361] on span "Entendido" at bounding box center [504, 361] width 38 height 0
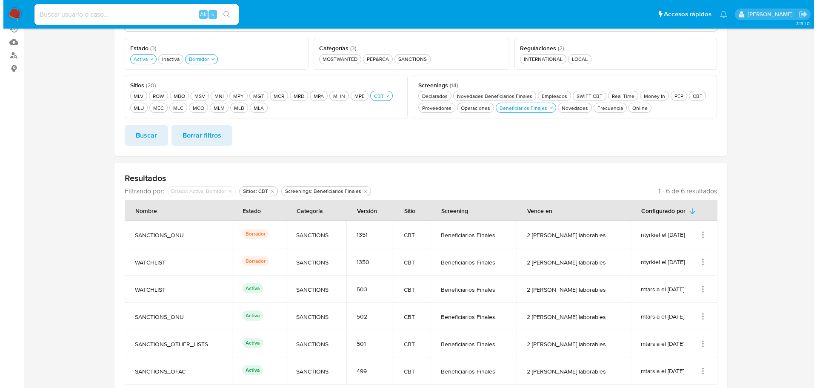
scroll to position [119, 0]
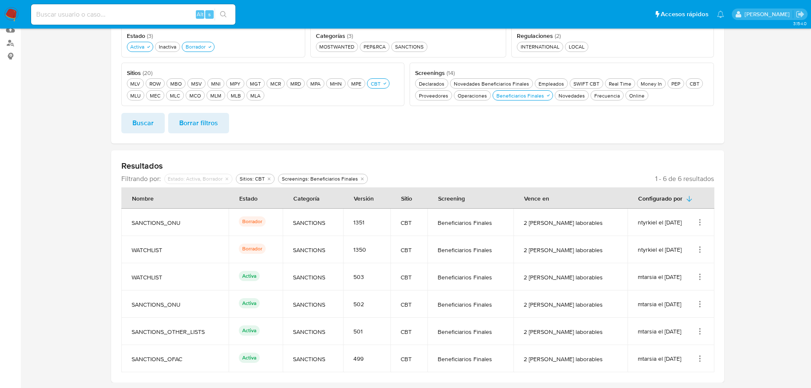
click at [701, 327] on icon "Acciones" at bounding box center [700, 331] width 9 height 9
click at [664, 310] on button "Editar" at bounding box center [666, 311] width 77 height 23
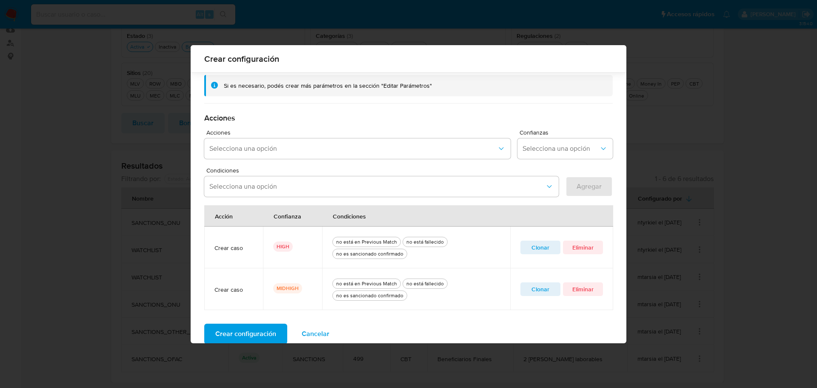
scroll to position [204, 0]
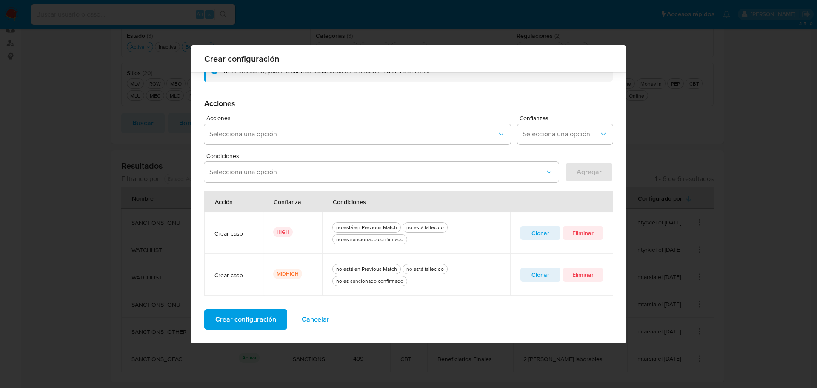
click at [547, 232] on span "Clonar" at bounding box center [541, 233] width 28 height 12
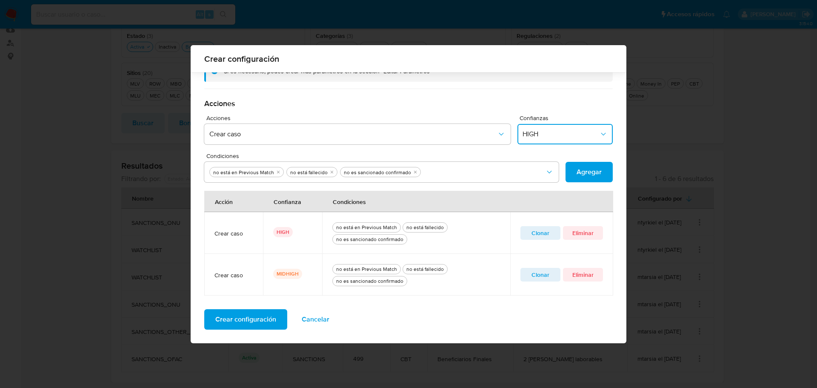
click at [557, 135] on span "HIGH" at bounding box center [561, 134] width 77 height 9
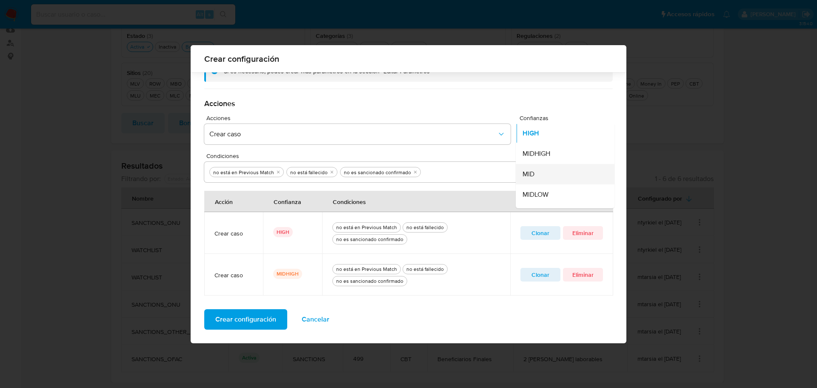
click at [551, 172] on div "MID" at bounding box center [563, 174] width 80 height 20
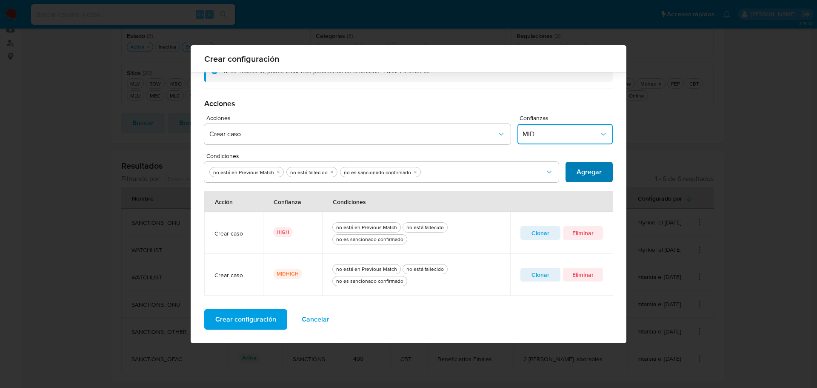
click at [577, 175] on span "Agregar" at bounding box center [589, 172] width 25 height 19
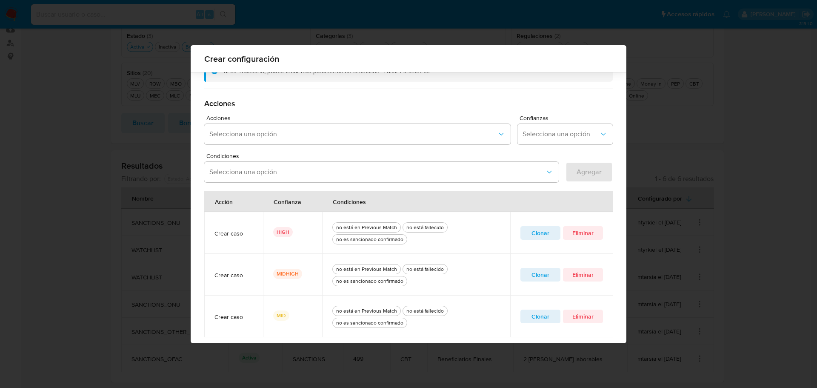
click at [535, 237] on span "Clonar" at bounding box center [541, 233] width 28 height 12
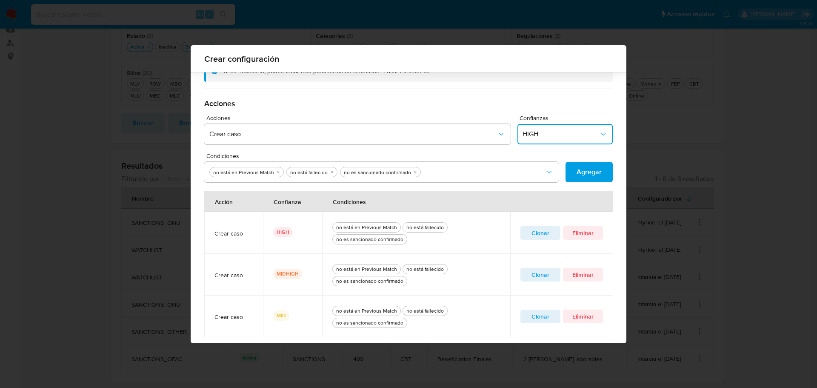
click at [547, 135] on span "HIGH" at bounding box center [561, 134] width 77 height 9
click at [539, 150] on span "MIDLOW" at bounding box center [536, 153] width 26 height 9
click at [584, 179] on span "Agregar" at bounding box center [589, 172] width 25 height 19
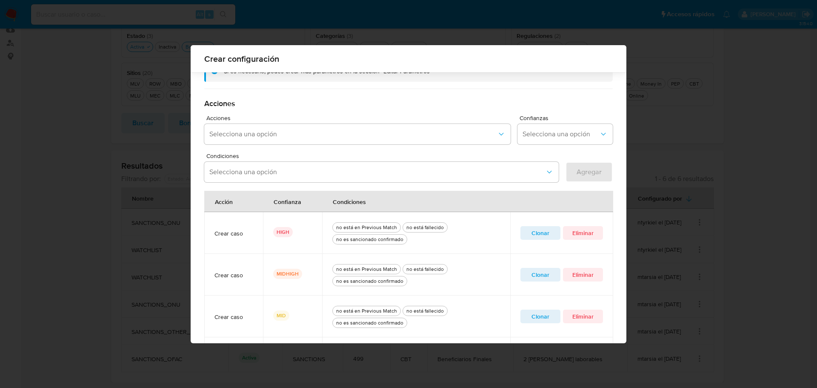
click at [538, 241] on td "Clonar Eliminar" at bounding box center [561, 233] width 103 height 42
click at [547, 232] on span "Clonar" at bounding box center [541, 233] width 28 height 12
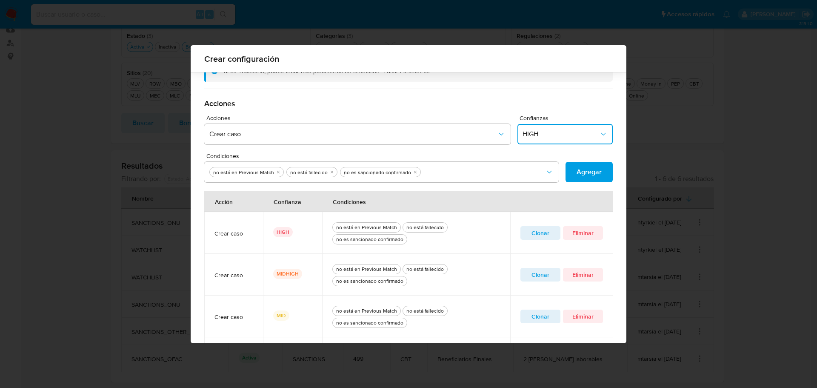
click at [548, 133] on span "HIGH" at bounding box center [561, 134] width 77 height 9
click at [548, 133] on div "LOW" at bounding box center [563, 136] width 80 height 20
click at [593, 180] on span "Agregar" at bounding box center [589, 172] width 25 height 19
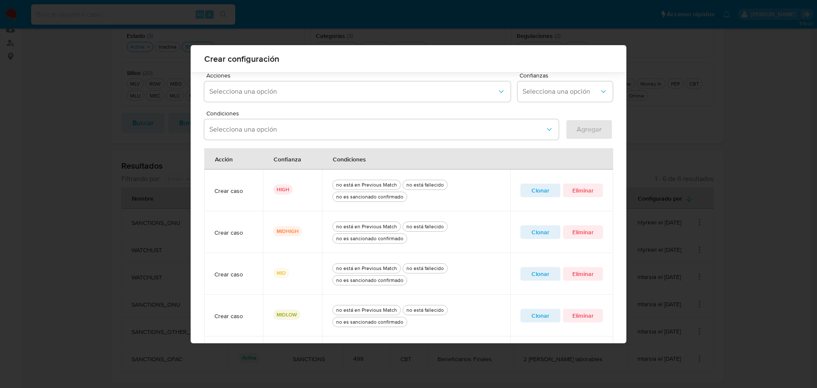
scroll to position [330, 0]
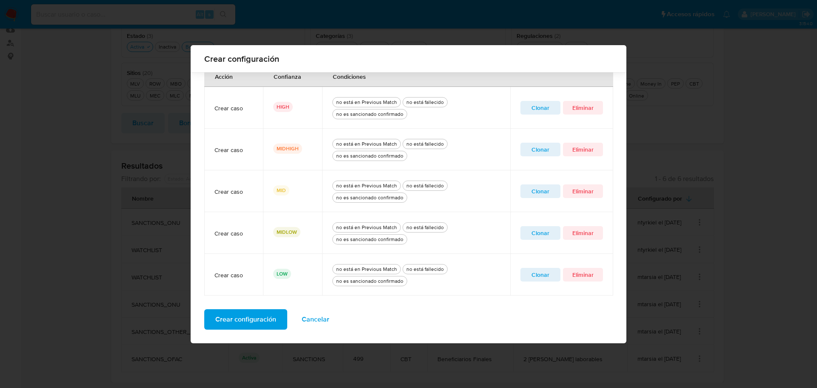
click at [237, 319] on span "Crear configuración" at bounding box center [245, 319] width 61 height 19
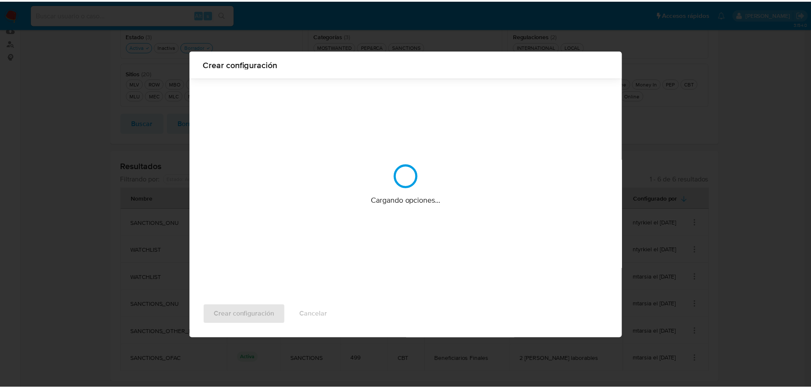
scroll to position [0, 0]
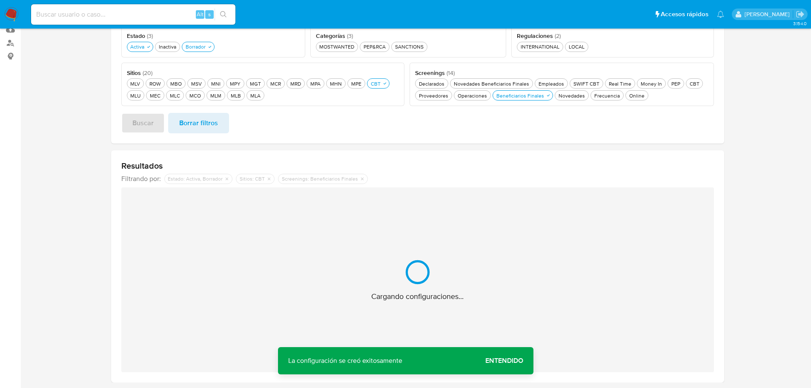
click at [509, 361] on span "Entendido" at bounding box center [504, 361] width 38 height 0
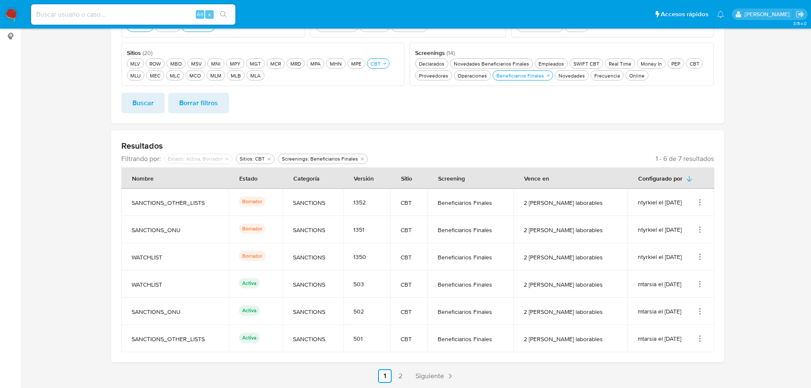
scroll to position [140, 0]
click at [403, 375] on link "2" at bounding box center [400, 376] width 14 height 14
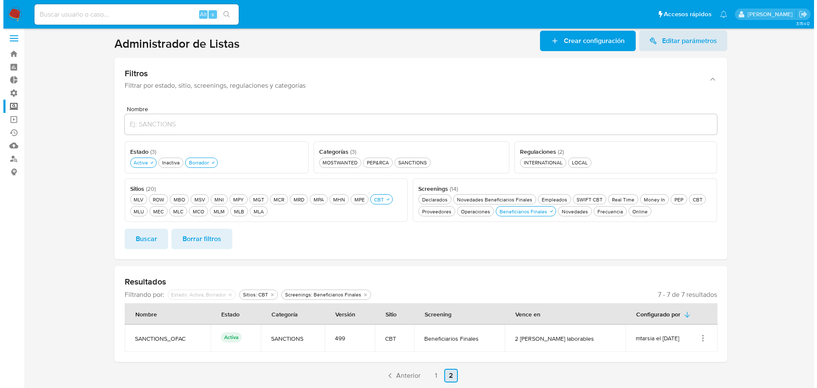
scroll to position [3, 0]
click at [700, 340] on icon "Acciones" at bounding box center [699, 340] width 1 height 1
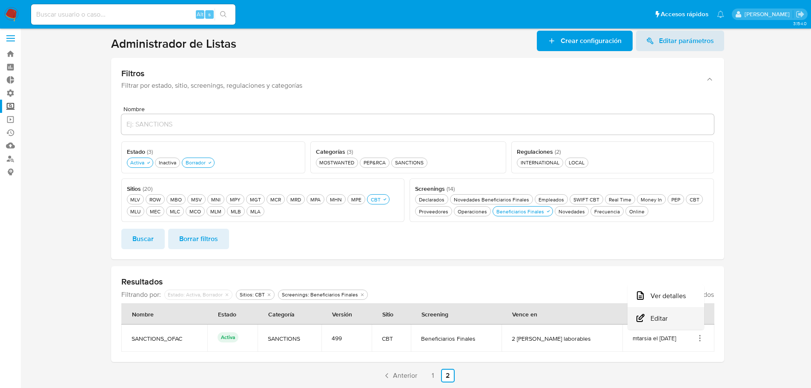
click at [670, 319] on button "Editar" at bounding box center [666, 318] width 77 height 23
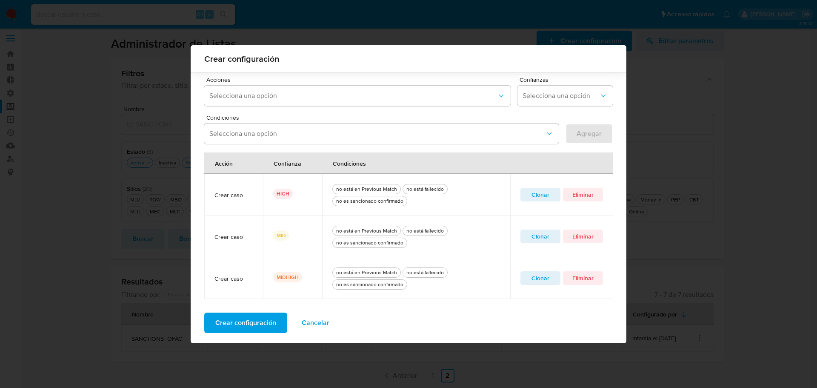
scroll to position [246, 0]
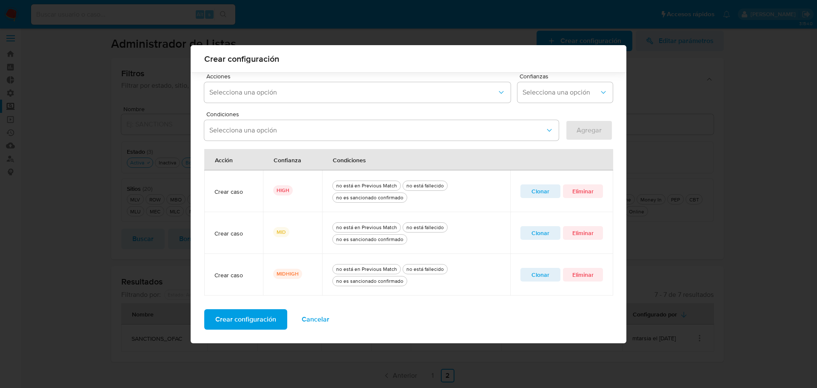
click at [540, 195] on span "Clonar" at bounding box center [541, 191] width 28 height 12
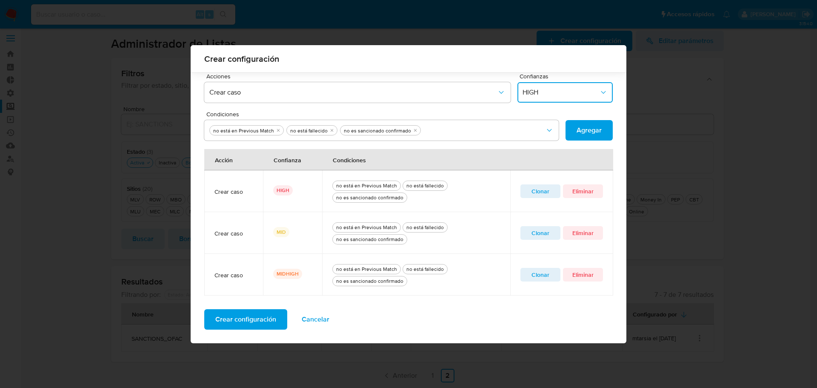
click at [548, 92] on span "HIGH" at bounding box center [561, 92] width 77 height 9
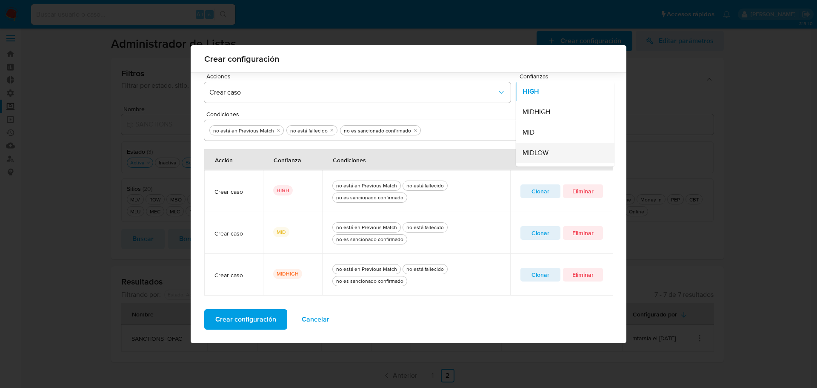
click at [542, 151] on span "MIDLOW" at bounding box center [536, 153] width 26 height 9
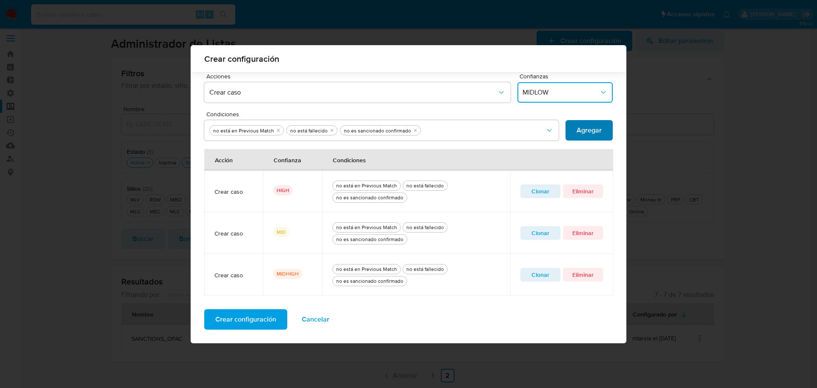
click at [577, 126] on span "Agregar" at bounding box center [589, 130] width 25 height 19
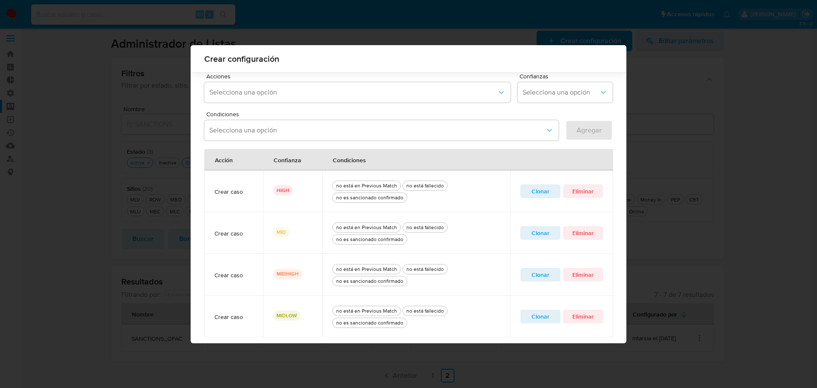
click at [544, 189] on span "Clonar" at bounding box center [541, 191] width 28 height 12
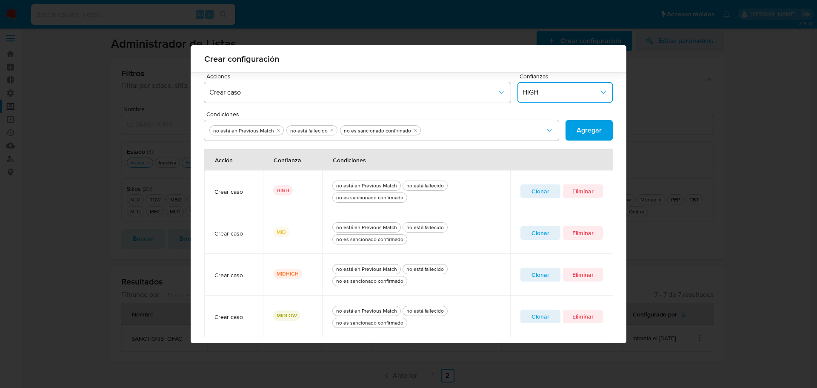
click at [547, 86] on button "HIGH" at bounding box center [565, 92] width 95 height 20
click at [546, 87] on div "LOW" at bounding box center [563, 95] width 80 height 20
click at [583, 134] on span "Agregar" at bounding box center [589, 130] width 25 height 19
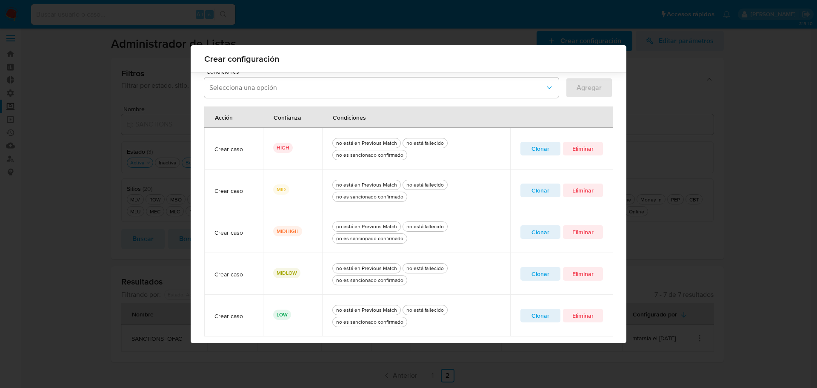
scroll to position [330, 0]
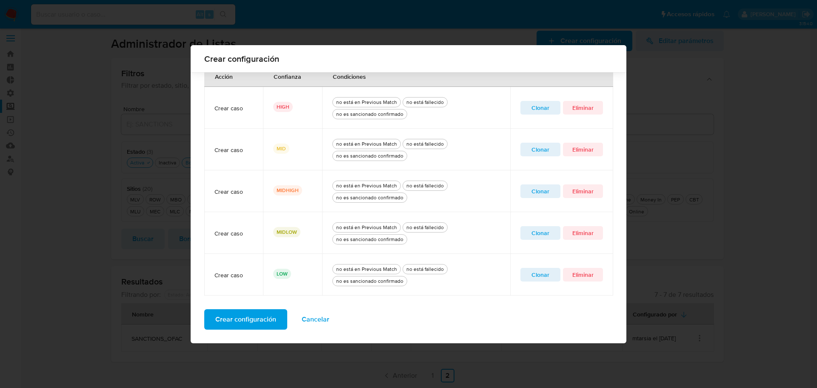
click at [239, 319] on span "Crear configuración" at bounding box center [245, 319] width 61 height 19
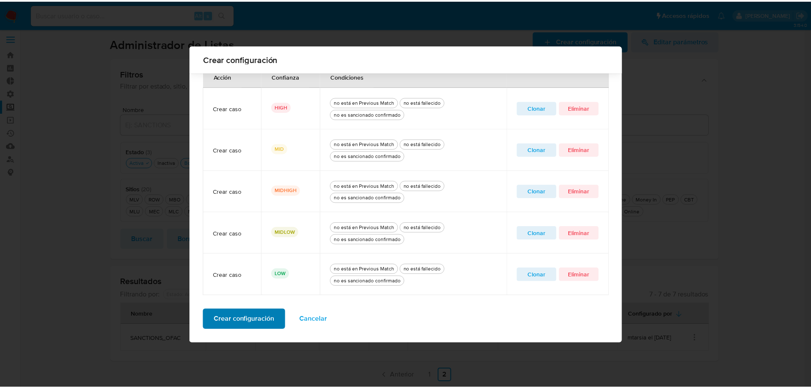
scroll to position [0, 0]
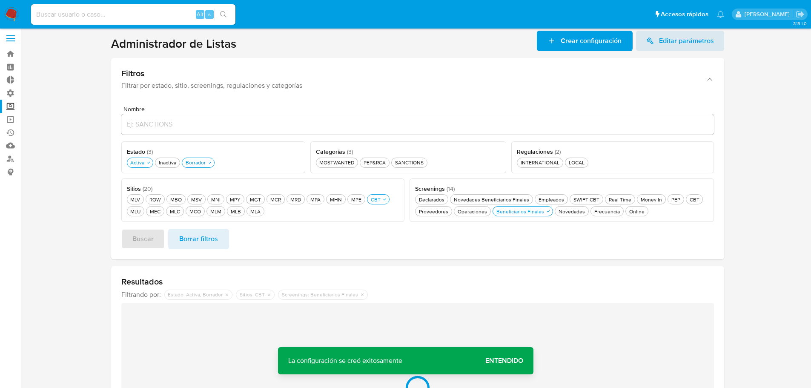
click at [512, 361] on span "Entendido" at bounding box center [504, 361] width 38 height 0
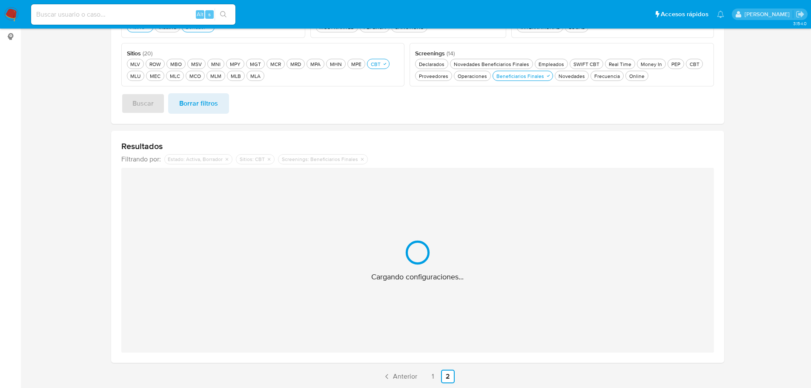
scroll to position [31, 0]
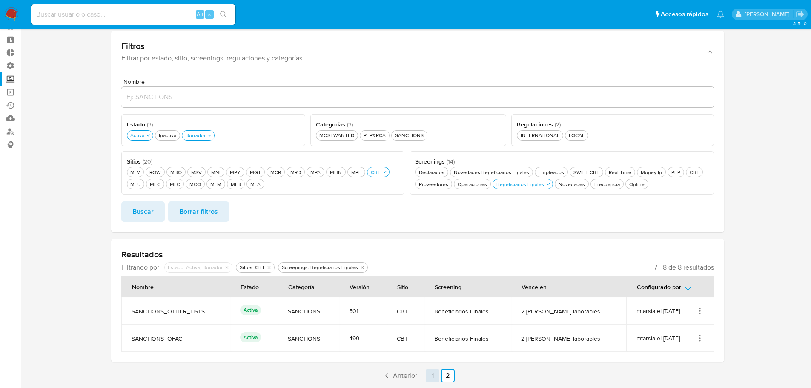
click at [437, 375] on link "1" at bounding box center [433, 376] width 14 height 14
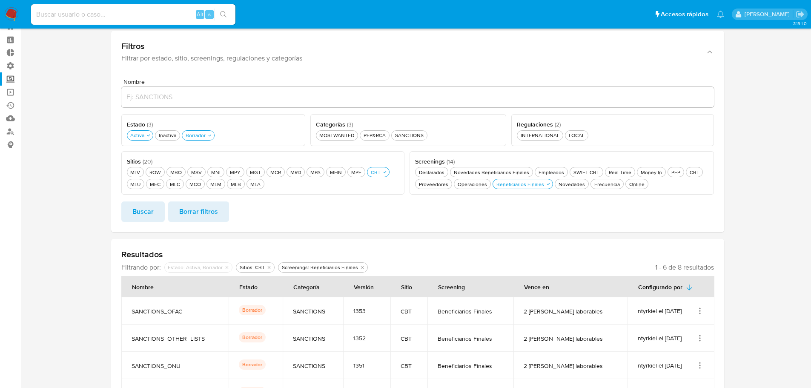
scroll to position [140, 0]
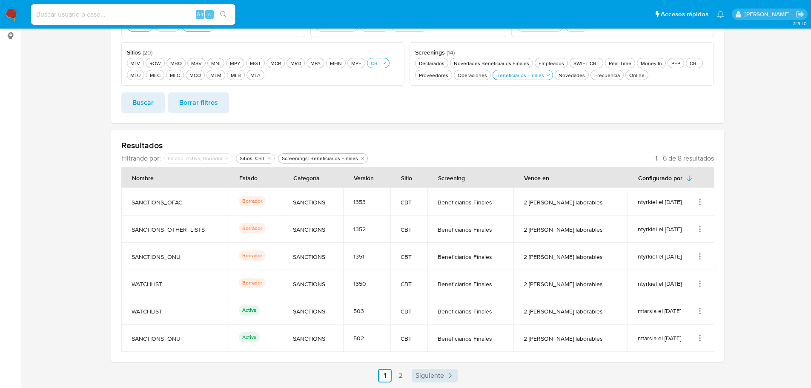
click at [436, 376] on span "Siguiente" at bounding box center [429, 375] width 29 height 7
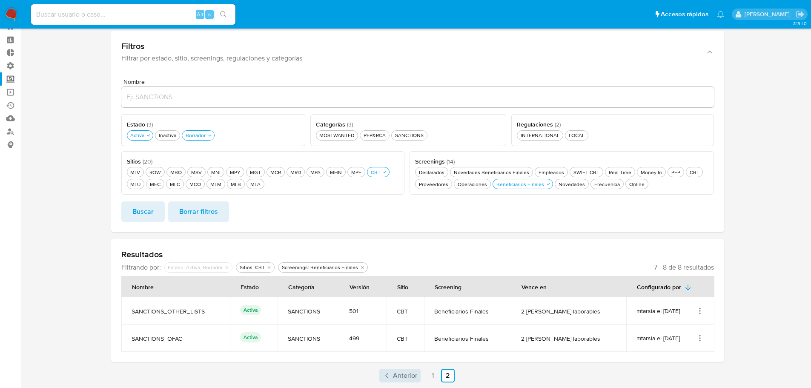
click at [404, 375] on span "Anterior" at bounding box center [405, 375] width 24 height 7
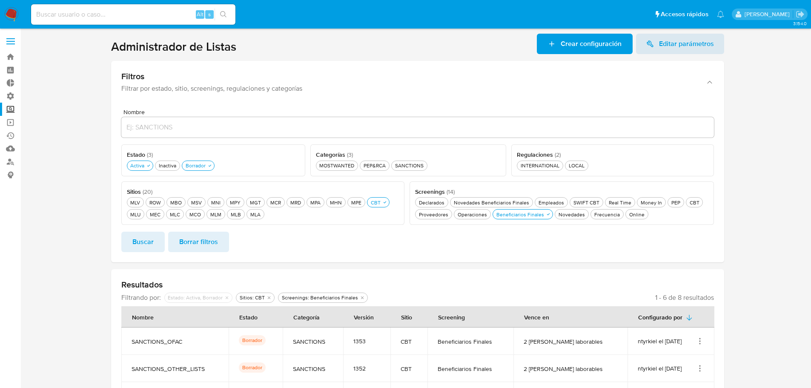
scroll to position [0, 0]
click at [527, 213] on div "Beneficiarios Finales Beneficiarios Finales" at bounding box center [520, 214] width 51 height 7
click at [694, 201] on div "CBT CBT" at bounding box center [694, 202] width 13 height 7
click at [128, 238] on button "Buscar" at bounding box center [142, 242] width 43 height 20
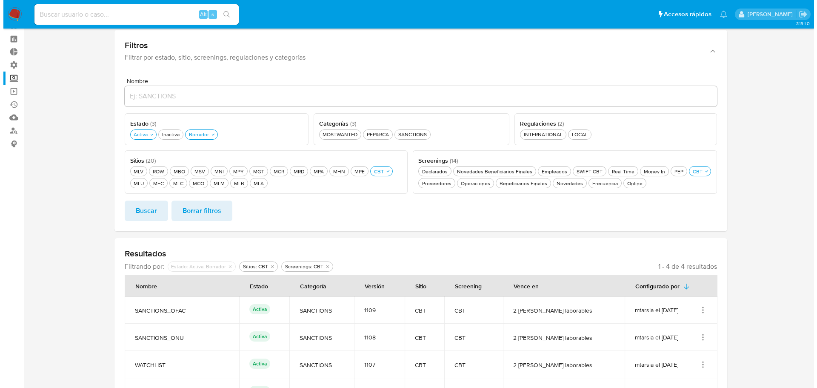
scroll to position [65, 0]
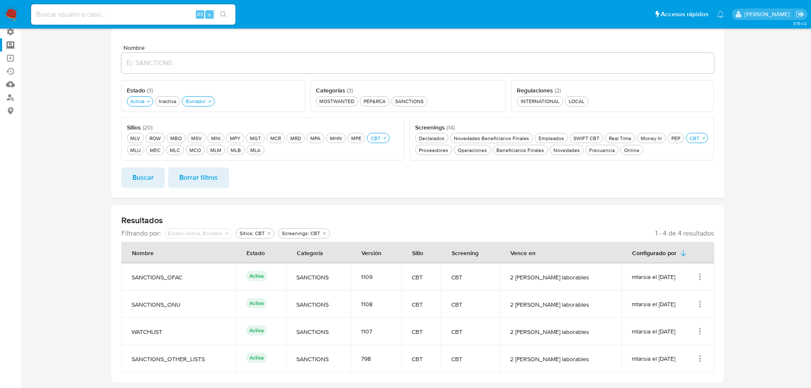
click at [700, 277] on icon "Acciones" at bounding box center [699, 276] width 1 height 1
click at [679, 294] on button "Ver detalles" at bounding box center [666, 296] width 77 height 23
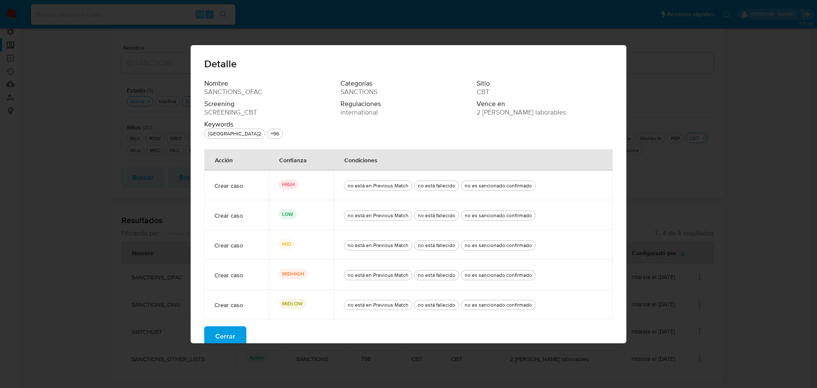
click at [222, 331] on span "Cerrar" at bounding box center [225, 336] width 20 height 19
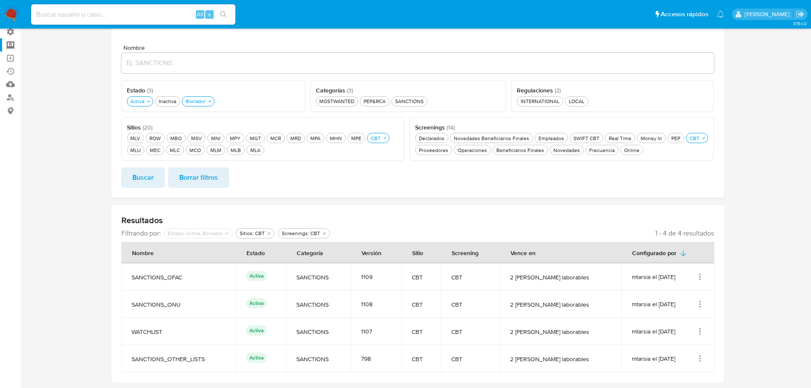
click at [701, 361] on icon "Acciones" at bounding box center [700, 358] width 9 height 9
click at [684, 342] on button "Editar" at bounding box center [666, 338] width 77 height 23
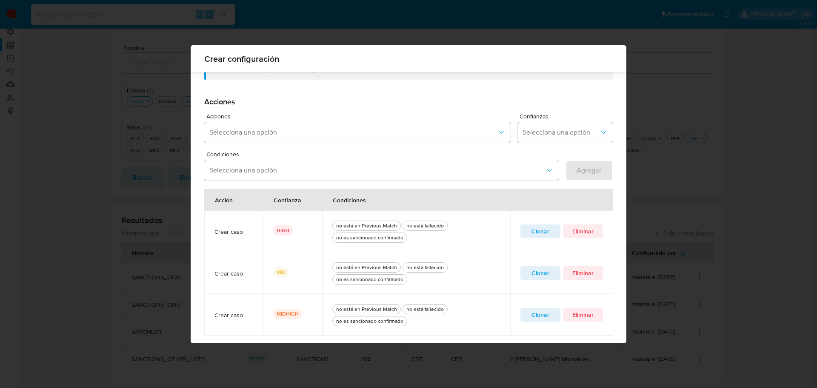
scroll to position [246, 0]
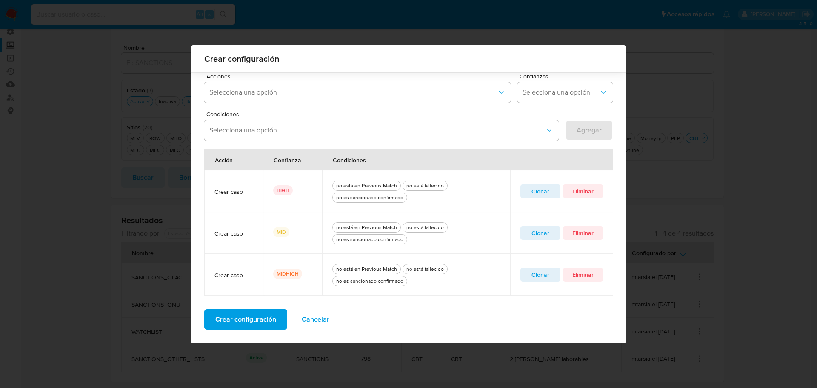
click at [536, 189] on span "Clonar" at bounding box center [541, 191] width 28 height 12
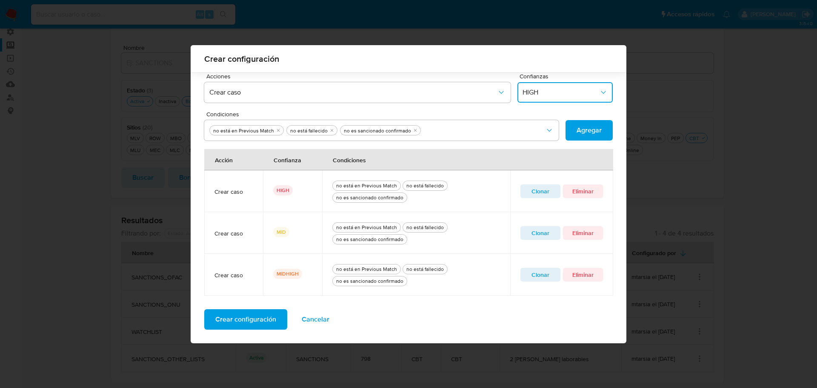
click at [543, 94] on span "HIGH" at bounding box center [561, 92] width 77 height 9
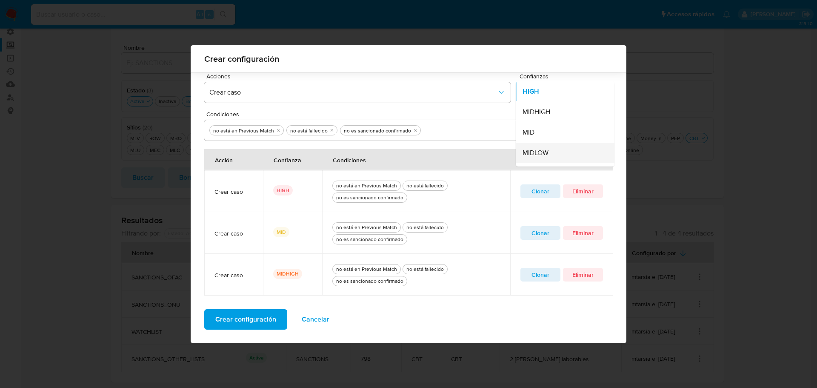
click at [540, 147] on div "MIDLOW" at bounding box center [563, 153] width 80 height 20
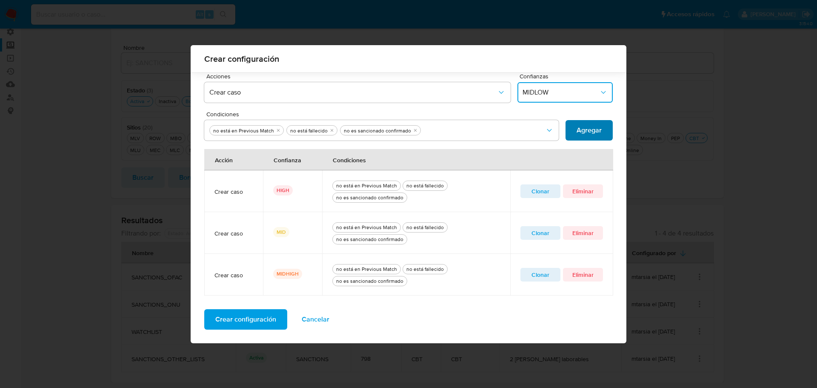
click at [579, 126] on span "Agregar" at bounding box center [589, 130] width 25 height 19
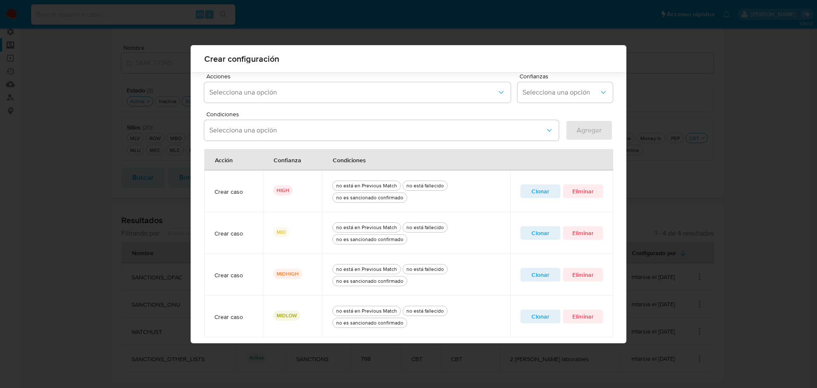
click at [539, 192] on span "Clonar" at bounding box center [541, 191] width 28 height 12
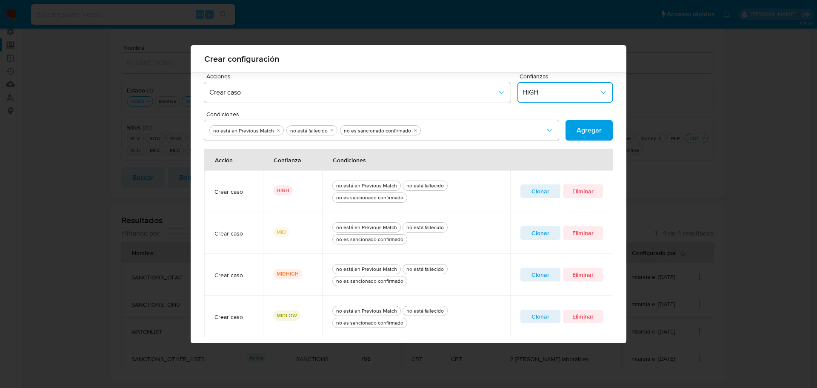
click at [540, 96] on span "HIGH" at bounding box center [561, 92] width 77 height 9
click at [545, 94] on div "LOW" at bounding box center [563, 95] width 80 height 20
click at [580, 133] on span "Agregar" at bounding box center [589, 130] width 25 height 19
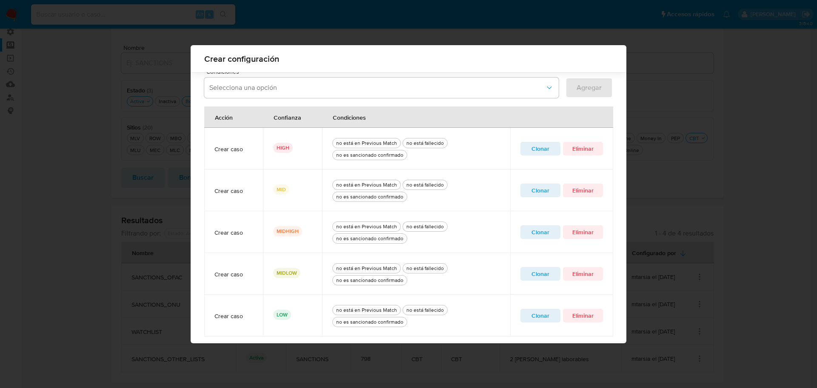
scroll to position [330, 0]
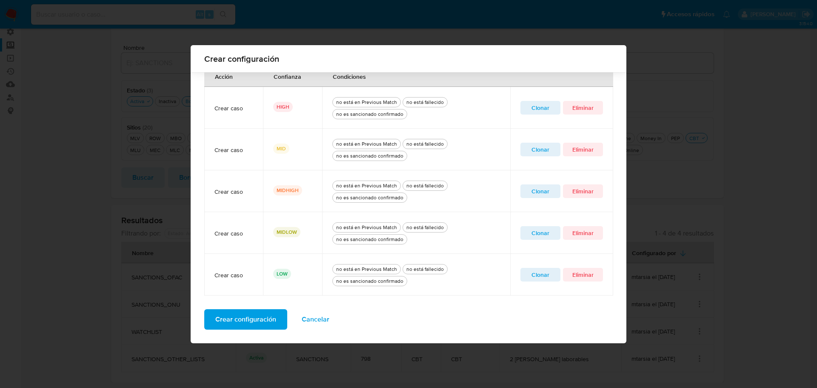
click at [232, 321] on span "Crear configuración" at bounding box center [245, 319] width 61 height 19
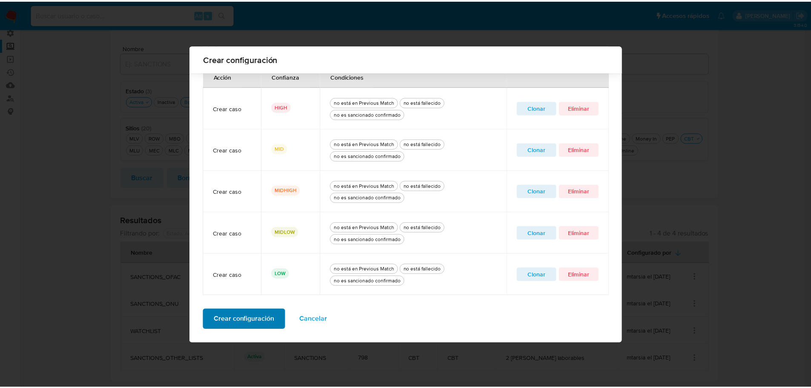
scroll to position [0, 0]
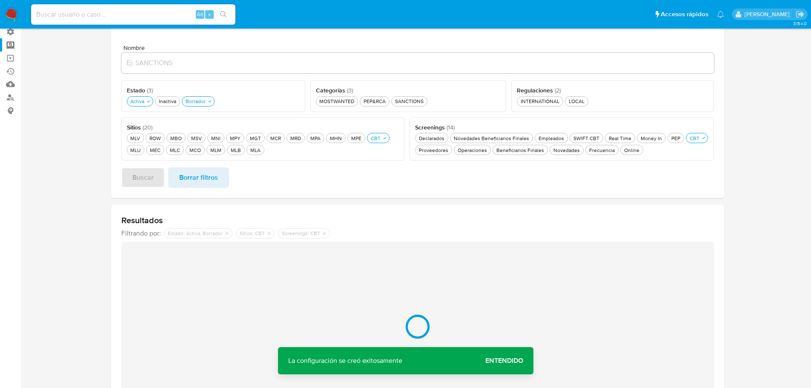
click at [513, 361] on span "Entendido" at bounding box center [504, 361] width 38 height 0
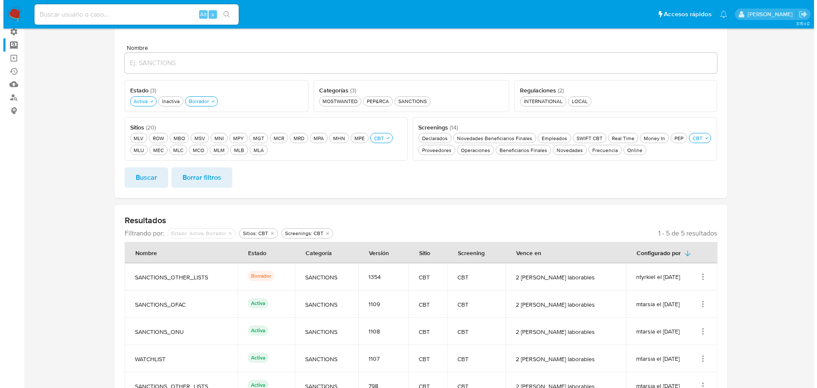
scroll to position [92, 0]
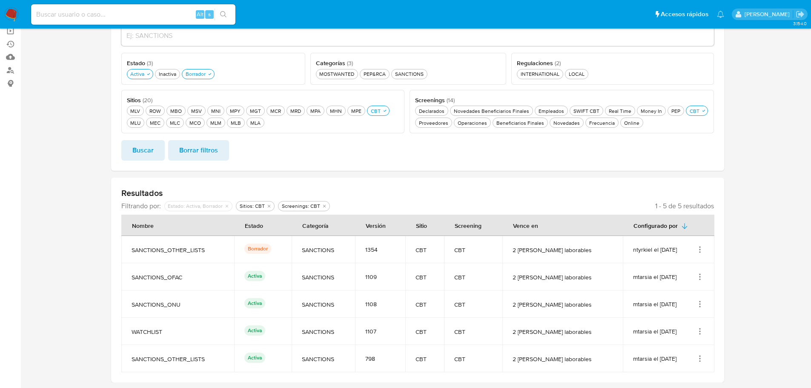
click at [699, 249] on icon "Acciones" at bounding box center [700, 249] width 9 height 9
click at [688, 267] on button "Ver detalles" at bounding box center [666, 269] width 77 height 23
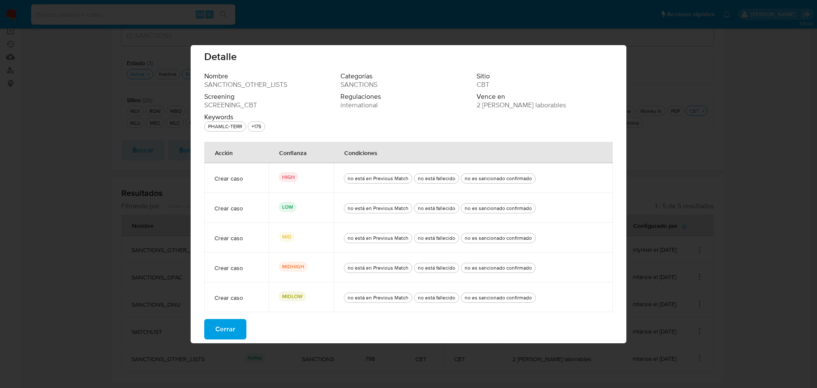
scroll to position [10, 0]
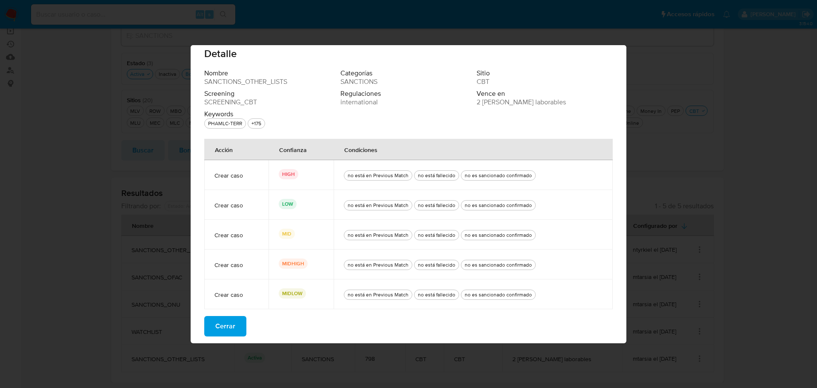
click at [226, 332] on span "Cerrar" at bounding box center [225, 326] width 20 height 19
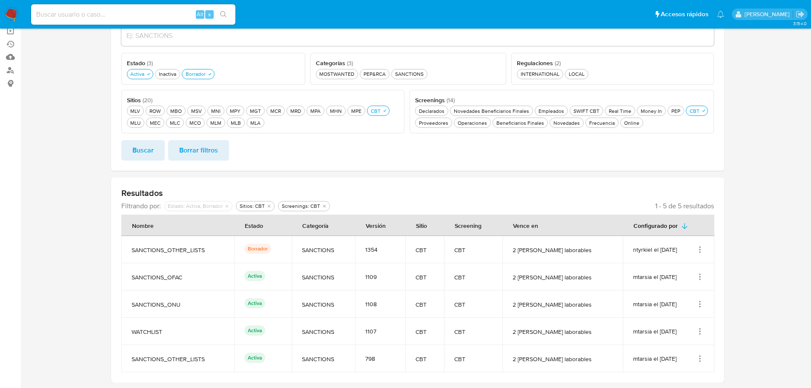
click at [701, 278] on icon "Acciones" at bounding box center [700, 276] width 9 height 9
click at [677, 294] on button "Ver detalles" at bounding box center [666, 296] width 77 height 23
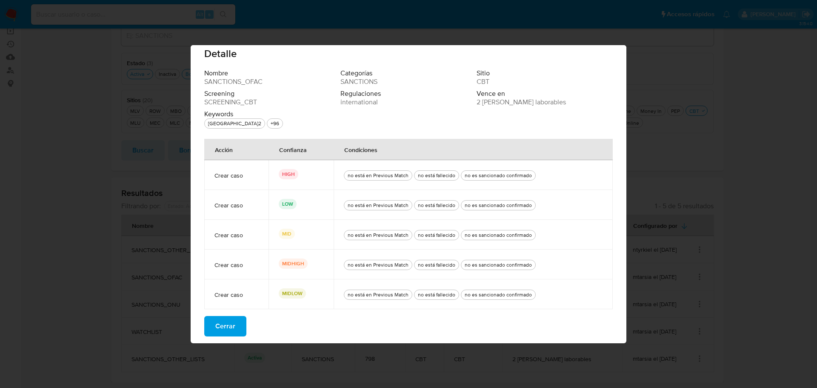
click at [234, 327] on button "Cerrar" at bounding box center [225, 326] width 42 height 20
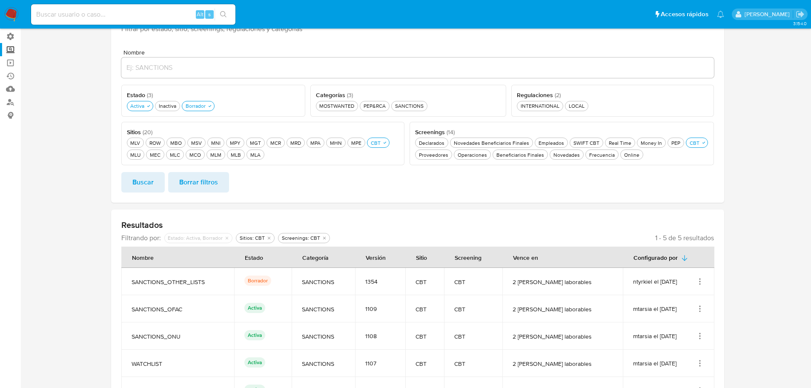
scroll to position [7, 0]
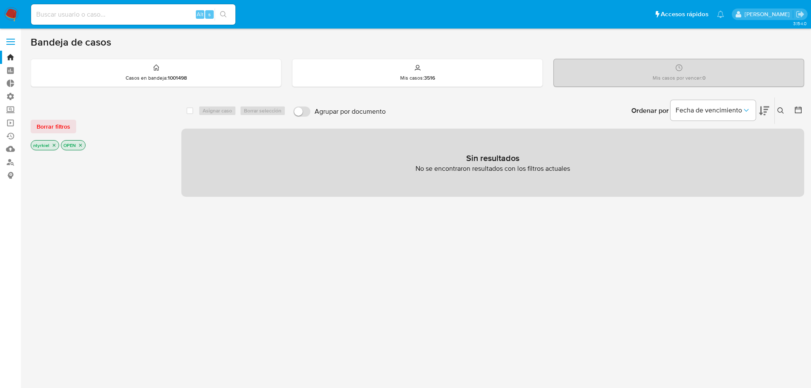
click at [5, 41] on label at bounding box center [10, 42] width 21 height 18
click at [0, 0] on input "checkbox" at bounding box center [0, 0] width 0 height 0
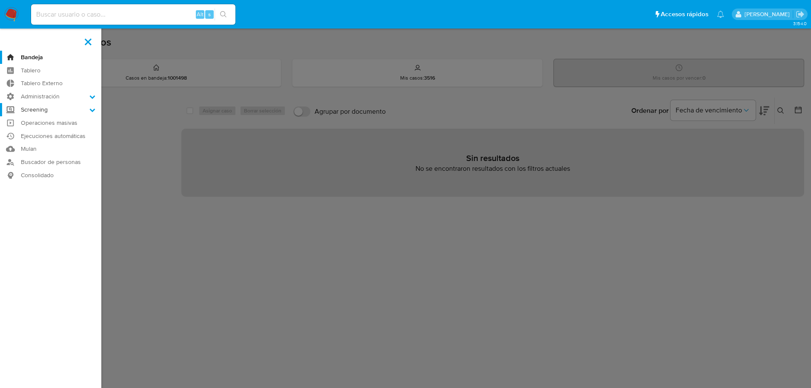
click at [43, 111] on label "Screening" at bounding box center [50, 109] width 101 height 13
click at [0, 0] on input "Screening" at bounding box center [0, 0] width 0 height 0
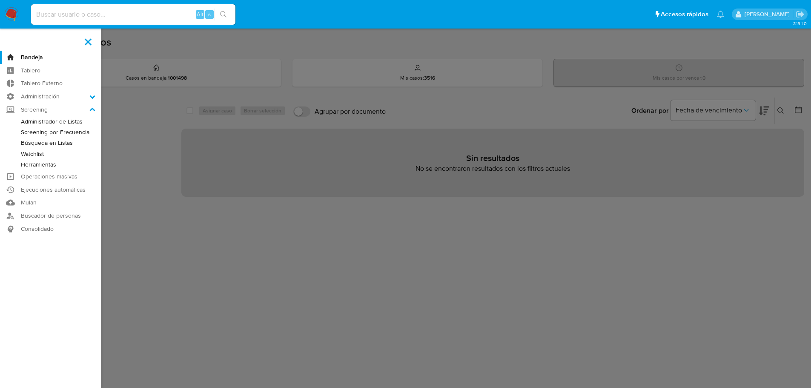
click at [53, 122] on link "Administrador de Listas" at bounding box center [50, 121] width 101 height 11
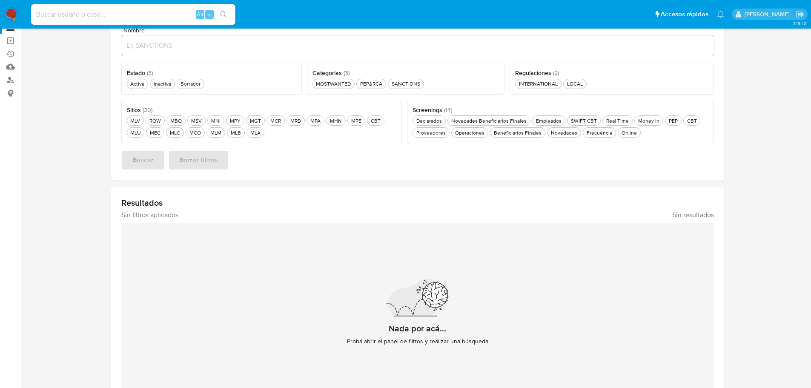
scroll to position [85, 0]
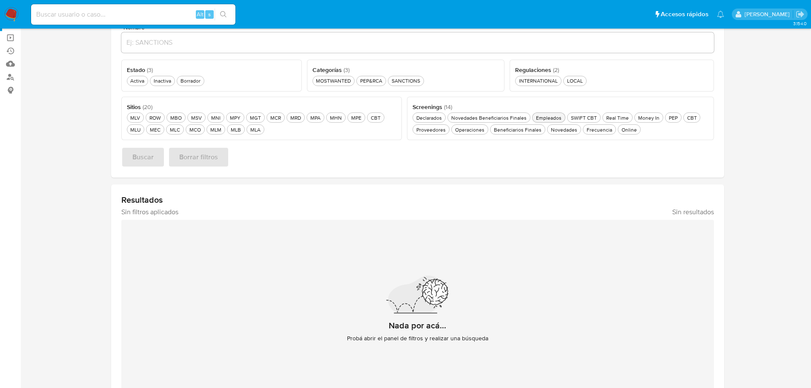
click at [544, 117] on div "Empleados Empleados" at bounding box center [548, 117] width 29 height 7
click at [136, 80] on div "Activa Activa" at bounding box center [137, 80] width 17 height 7
click at [178, 129] on div "MLC MLC" at bounding box center [175, 129] width 14 height 7
click at [152, 130] on div "MEC MEC" at bounding box center [155, 129] width 14 height 7
click at [149, 153] on span "Buscar" at bounding box center [142, 157] width 21 height 19
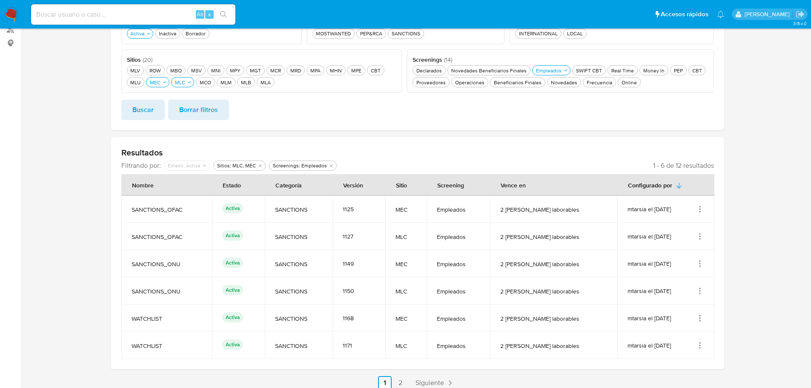
scroll to position [140, 0]
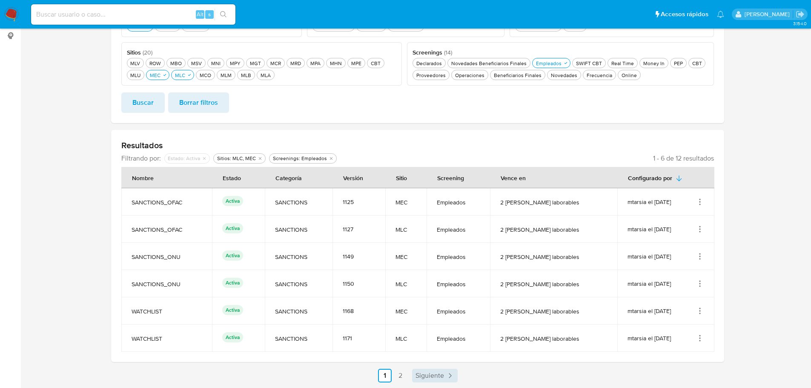
click at [436, 376] on span "Siguiente" at bounding box center [429, 375] width 29 height 7
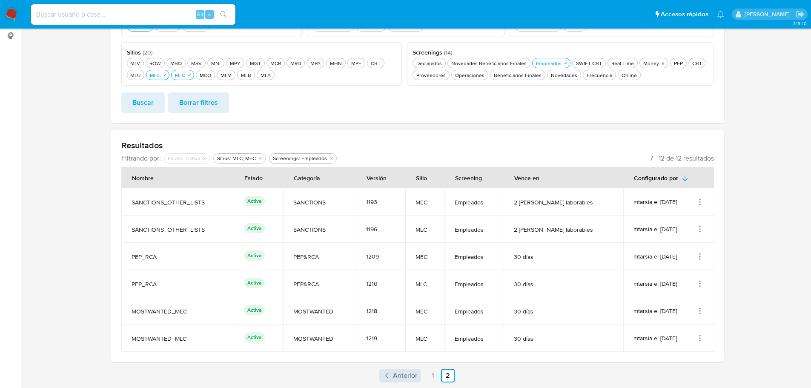
click at [398, 375] on span "Anterior" at bounding box center [405, 375] width 24 height 7
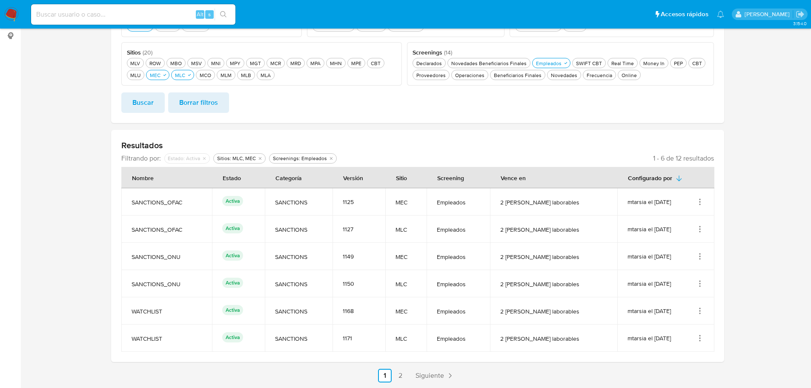
click at [398, 375] on link "2" at bounding box center [400, 376] width 14 height 14
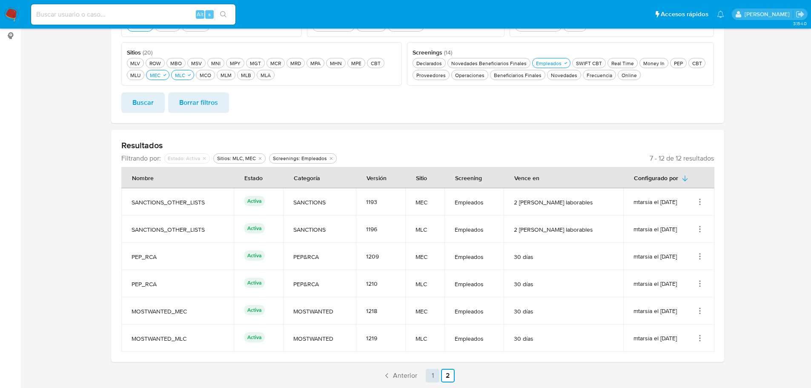
click at [433, 378] on link "1" at bounding box center [433, 376] width 14 height 14
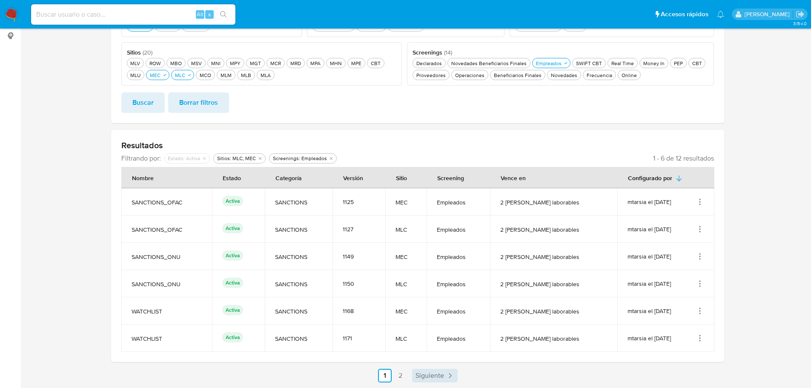
click at [453, 373] on icon "Paginación" at bounding box center [450, 375] width 9 height 9
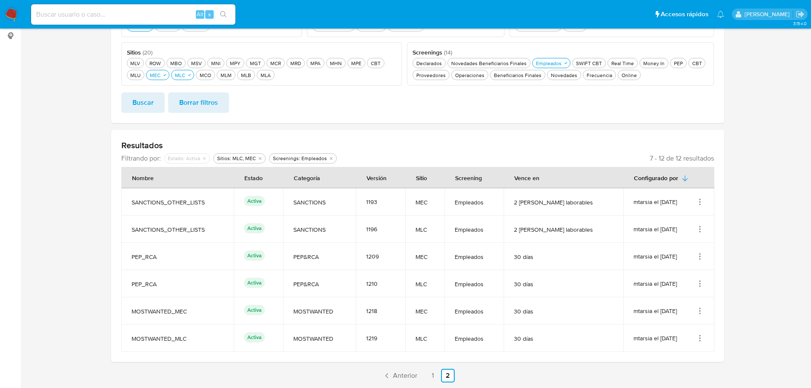
drag, startPoint x: 560, startPoint y: 341, endPoint x: 132, endPoint y: 306, distance: 429.3
click at [132, 306] on tbody "SANCTIONS_OTHER_LISTS Activa SANCTIONS 1193 MEC Empleados 2 días laborables mta…" at bounding box center [417, 269] width 593 height 163
drag, startPoint x: 576, startPoint y: 293, endPoint x: 127, endPoint y: 256, distance: 450.2
click at [127, 256] on tbody "SANCTIONS_OTHER_LISTS Activa SANCTIONS 1193 MEC Empleados 2 días laborables mta…" at bounding box center [417, 269] width 593 height 163
click at [582, 322] on td "30 días" at bounding box center [564, 310] width 120 height 27
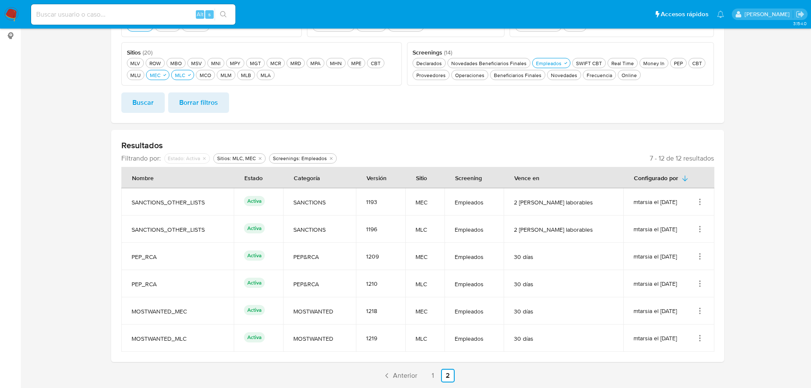
drag, startPoint x: 578, startPoint y: 330, endPoint x: 115, endPoint y: 248, distance: 470.0
click at [115, 248] on div "Resultados Filtrando por: deshabilitado : Estado: Activa Sitios: MLC, MEC Scree…" at bounding box center [417, 246] width 613 height 232
click at [406, 238] on td "1196" at bounding box center [381, 228] width 50 height 27
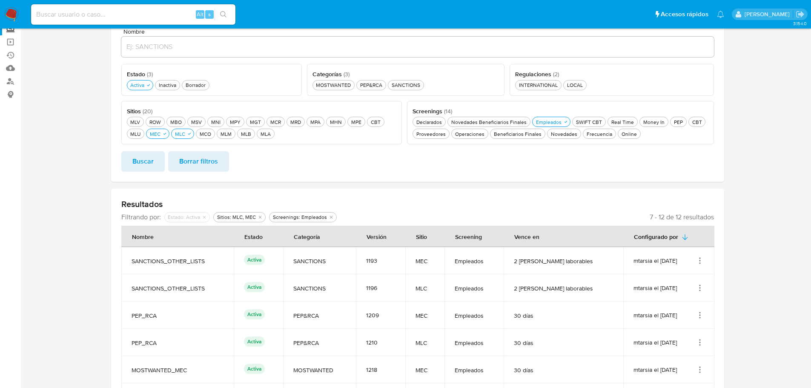
scroll to position [0, 0]
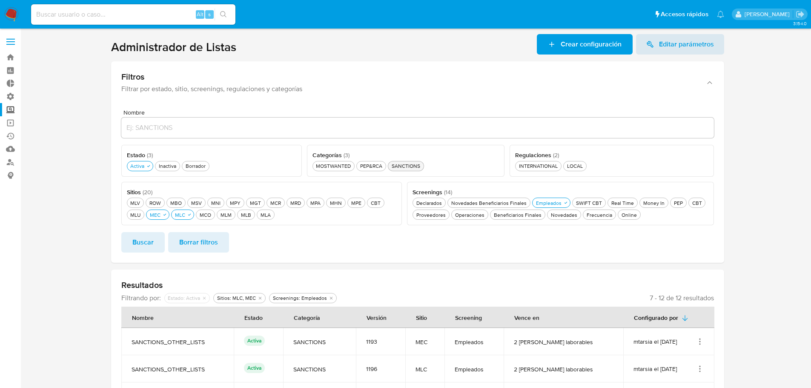
click at [407, 164] on div "SANCTIONS SANCTIONS" at bounding box center [406, 165] width 32 height 7
click at [139, 246] on span "Buscar" at bounding box center [142, 242] width 21 height 19
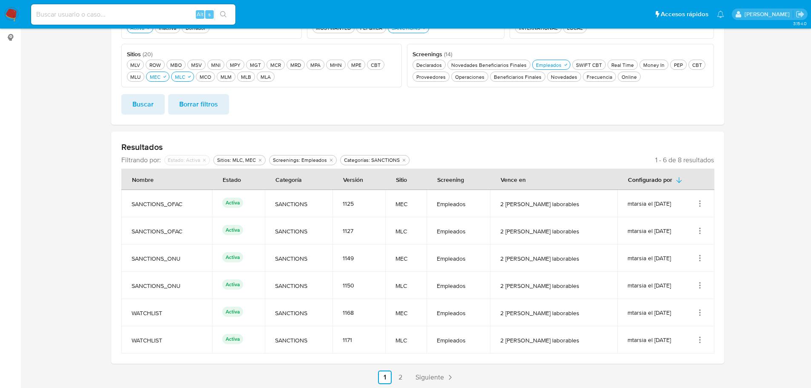
scroll to position [140, 0]
click at [431, 376] on span "Siguiente" at bounding box center [429, 375] width 29 height 7
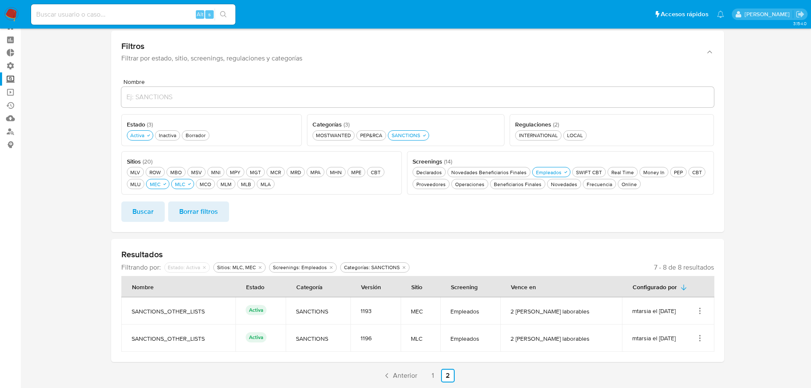
scroll to position [31, 0]
click at [430, 374] on link "1" at bounding box center [433, 376] width 14 height 14
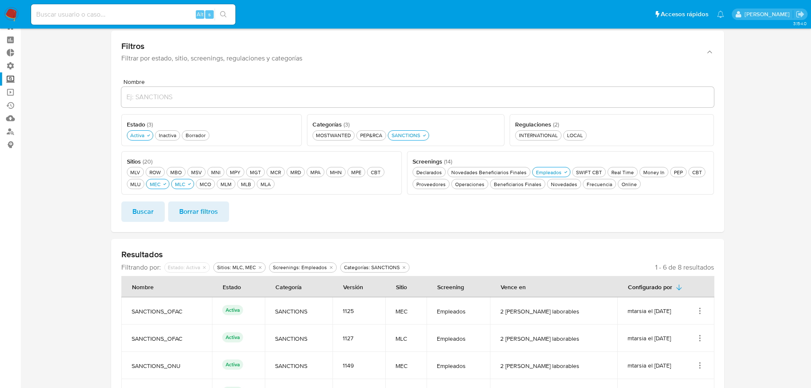
scroll to position [140, 0]
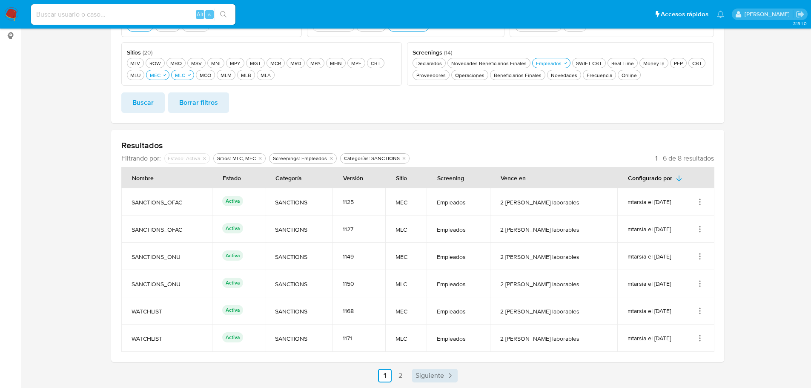
click at [440, 376] on span "Siguiente" at bounding box center [429, 375] width 29 height 7
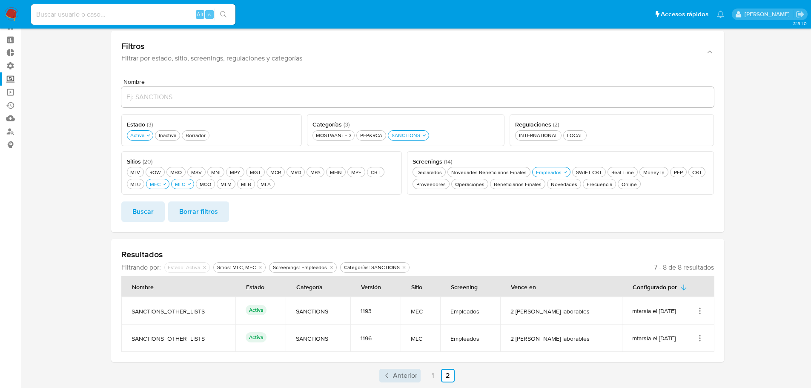
click at [408, 379] on span "Anterior" at bounding box center [405, 375] width 24 height 7
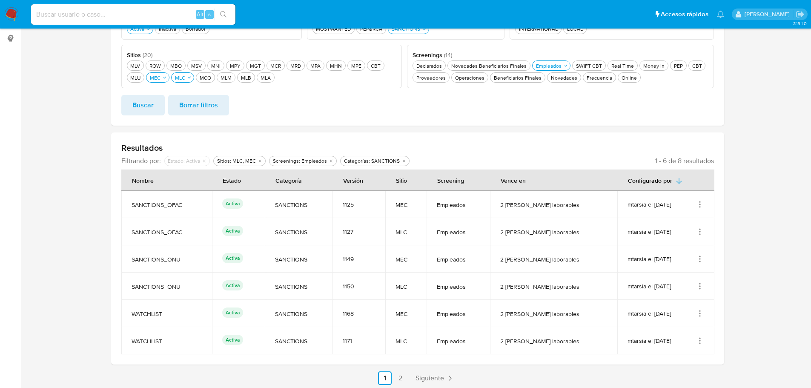
scroll to position [140, 0]
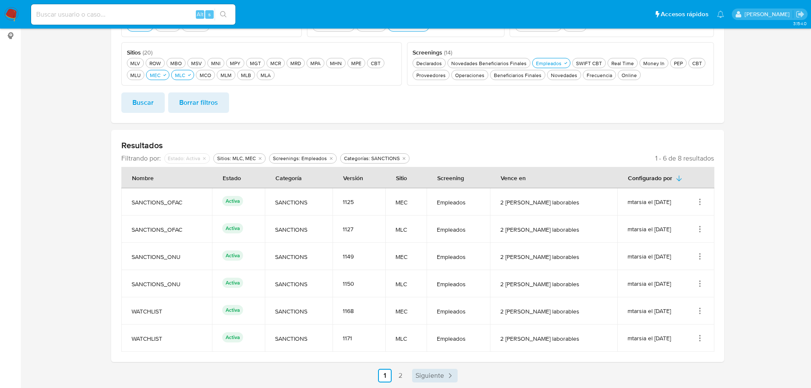
click at [435, 380] on link "Siguiente" at bounding box center [435, 376] width 46 height 14
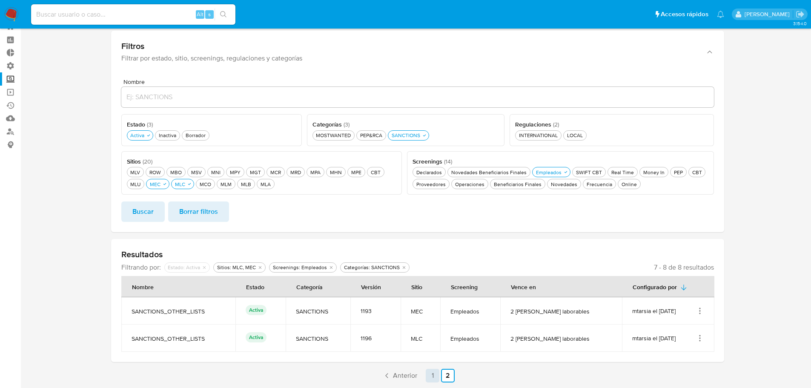
scroll to position [31, 0]
click at [399, 378] on span "Anterior" at bounding box center [405, 375] width 24 height 7
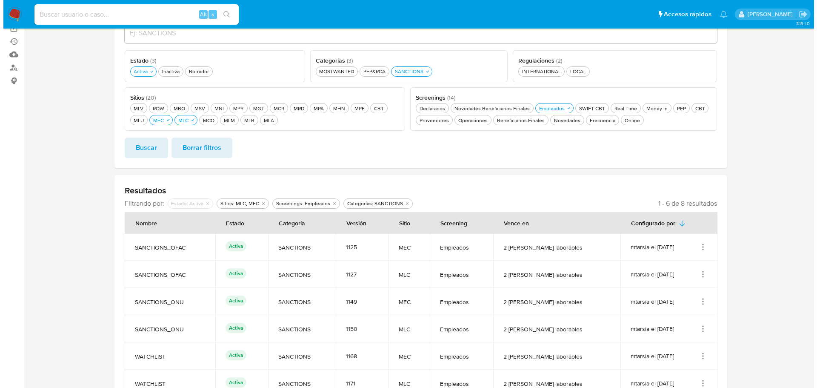
scroll to position [140, 0]
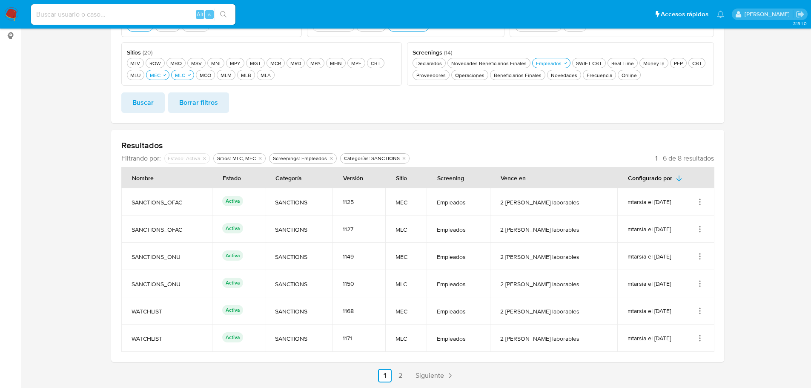
click at [699, 200] on icon "Acciones" at bounding box center [700, 202] width 9 height 9
click at [661, 242] on button "Editar" at bounding box center [666, 244] width 77 height 23
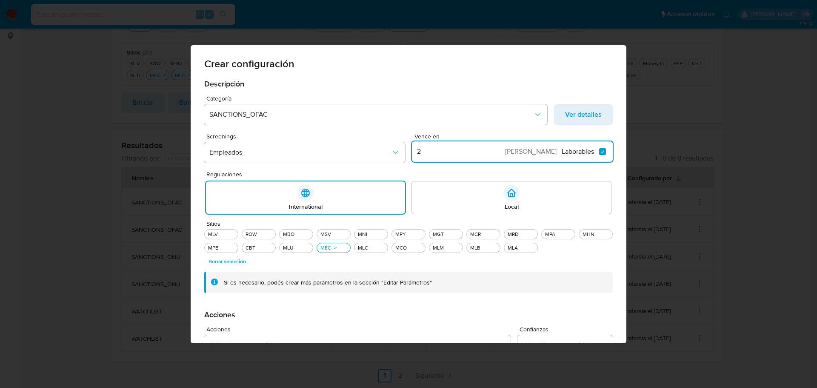
drag, startPoint x: 417, startPoint y: 153, endPoint x: 413, endPoint y: 152, distance: 4.8
click at [413, 152] on input "2" at bounding box center [459, 151] width 95 height 11
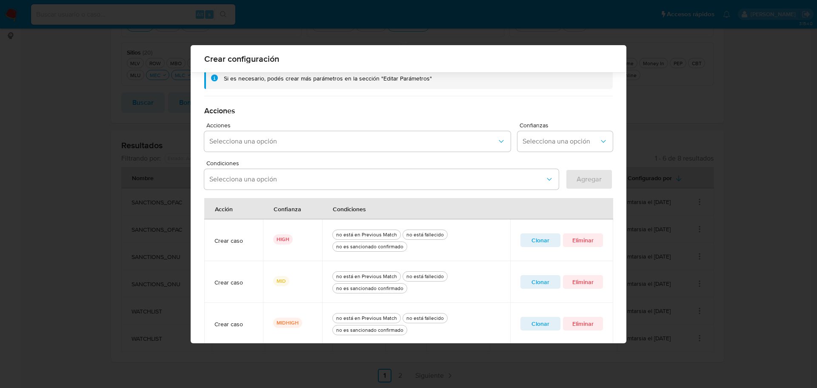
scroll to position [246, 0]
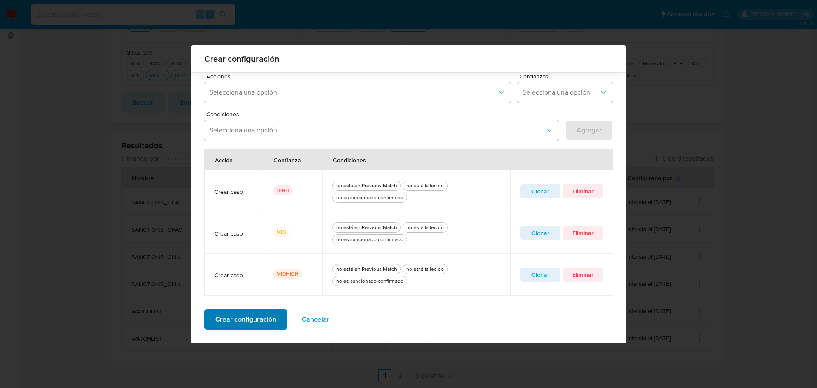
type input "3"
click at [265, 317] on span "Crear configuración" at bounding box center [245, 319] width 61 height 19
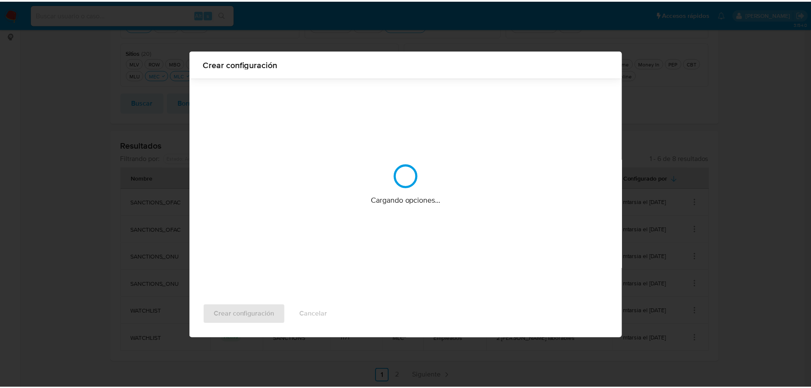
scroll to position [0, 0]
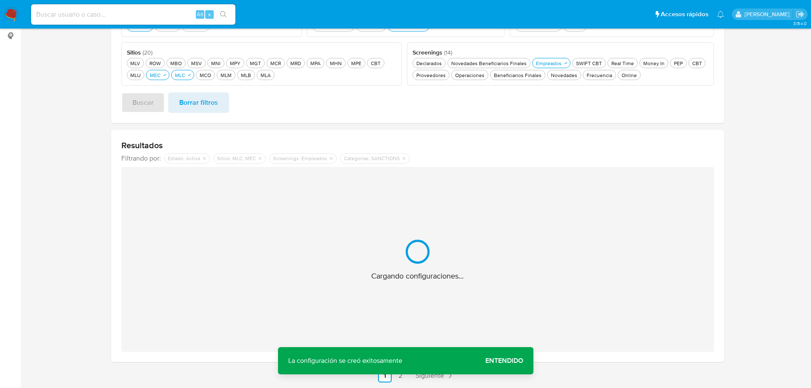
click at [510, 361] on span "Entendido" at bounding box center [504, 361] width 38 height 0
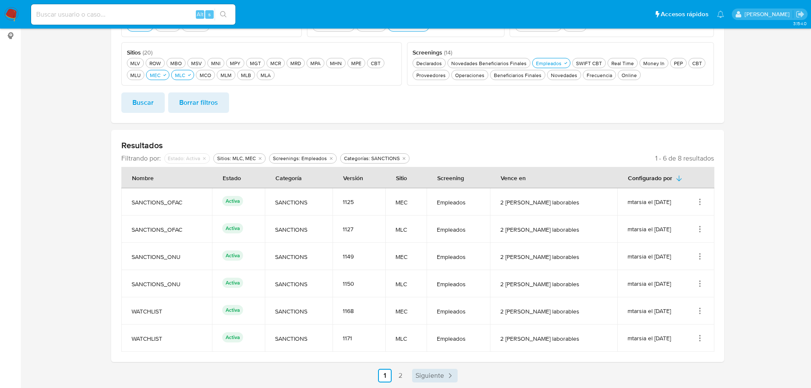
click at [437, 378] on span "Siguiente" at bounding box center [429, 375] width 29 height 7
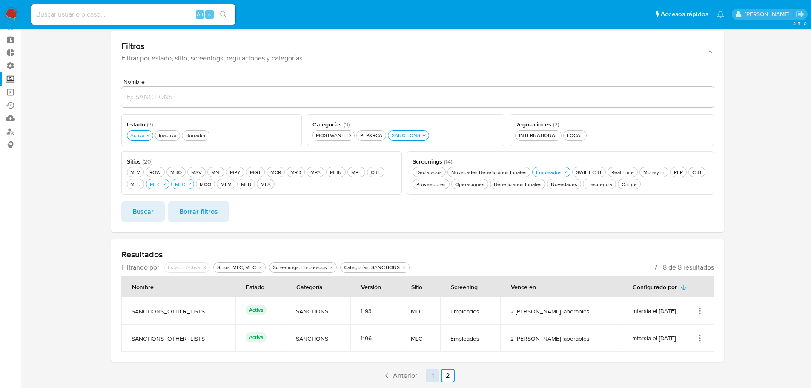
scroll to position [31, 0]
click at [407, 375] on span "Anterior" at bounding box center [405, 375] width 24 height 7
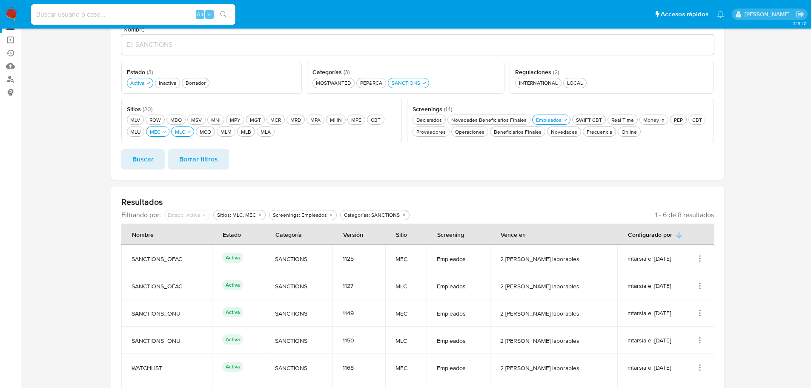
scroll to position [140, 0]
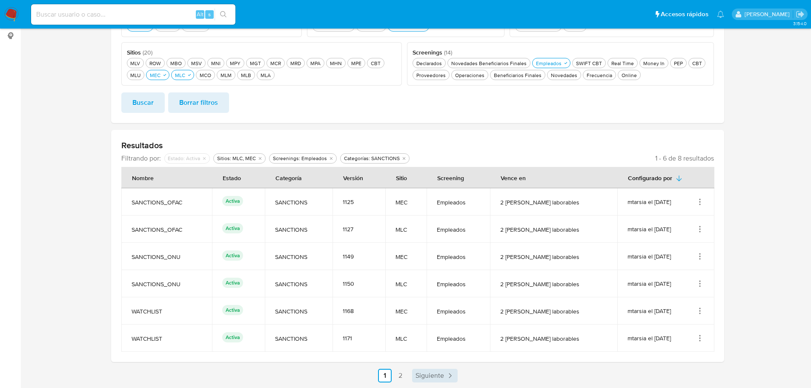
click at [436, 374] on span "Siguiente" at bounding box center [429, 375] width 29 height 7
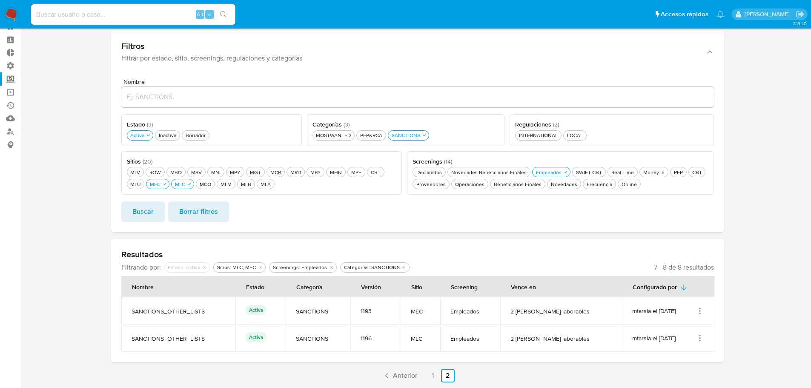
scroll to position [31, 0]
click at [408, 376] on span "Anterior" at bounding box center [405, 375] width 24 height 7
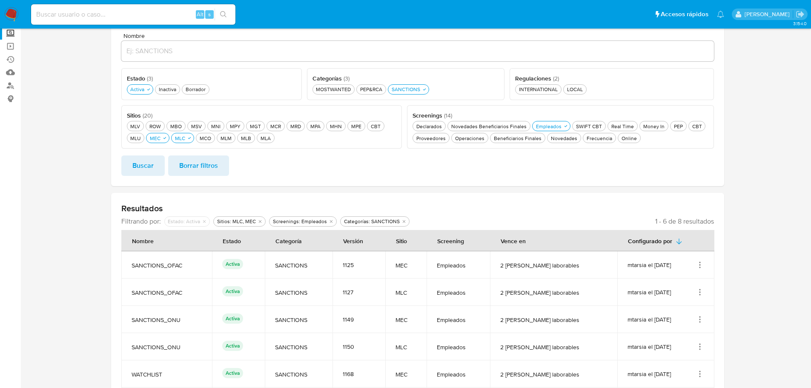
scroll to position [140, 0]
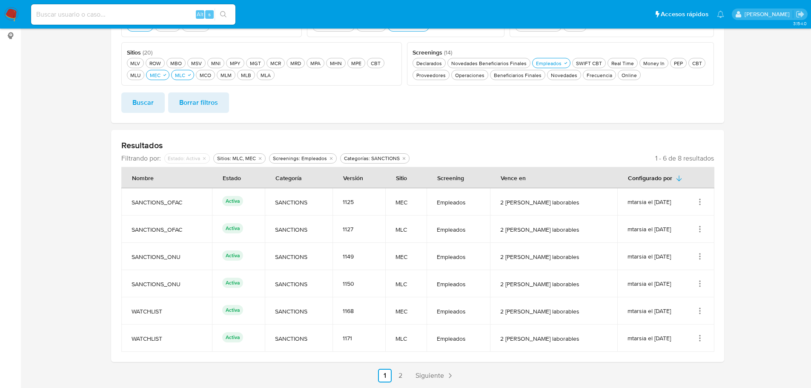
drag, startPoint x: 368, startPoint y: 204, endPoint x: 350, endPoint y: 207, distance: 17.7
click at [350, 207] on td "1125" at bounding box center [358, 201] width 53 height 27
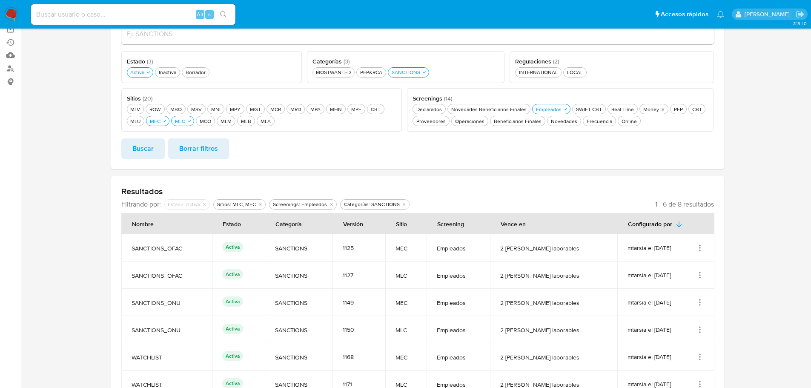
scroll to position [12, 0]
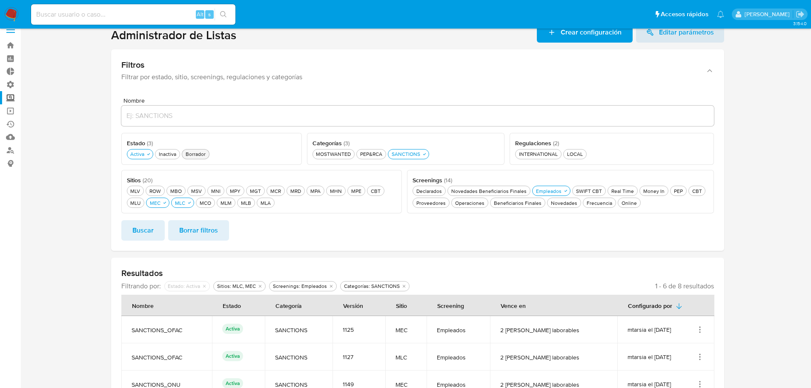
click at [200, 158] on button "Borrador Borrador" at bounding box center [196, 154] width 28 height 10
click at [150, 231] on span "Buscar" at bounding box center [142, 230] width 21 height 19
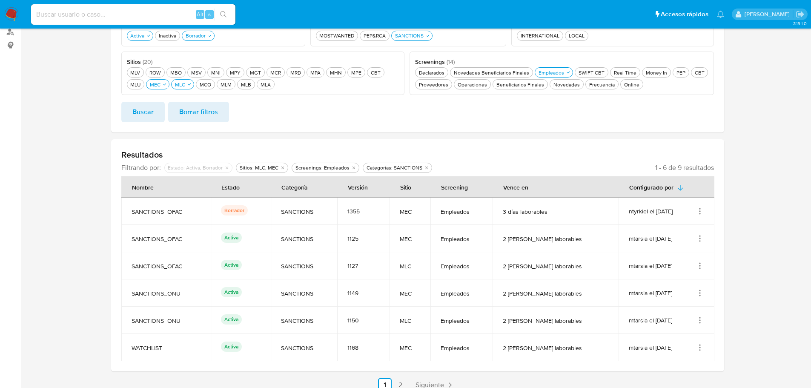
scroll to position [140, 0]
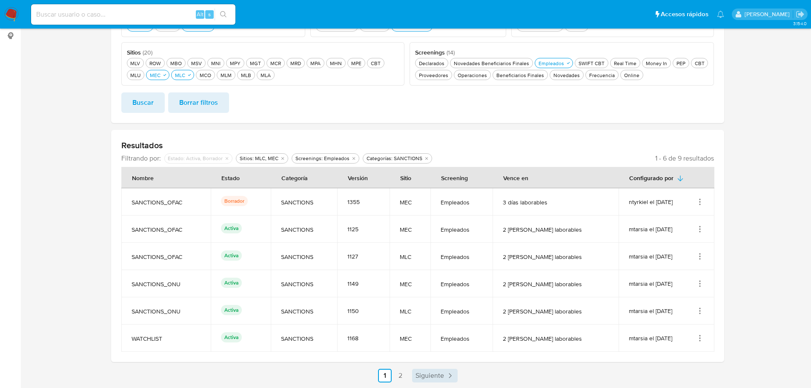
click at [425, 376] on span "Siguiente" at bounding box center [429, 375] width 29 height 7
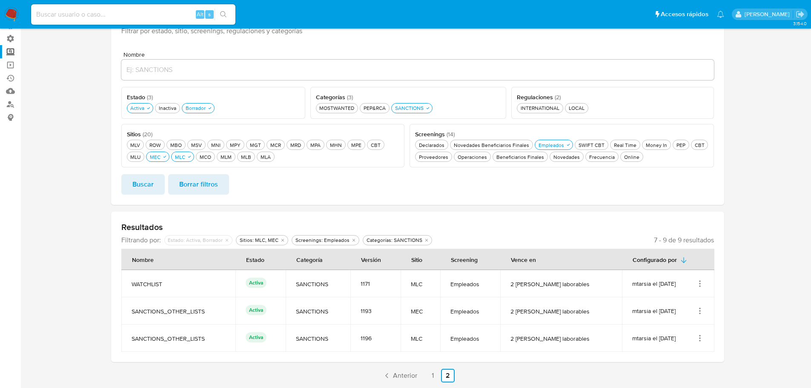
scroll to position [58, 0]
click at [407, 379] on span "Anterior" at bounding box center [405, 375] width 24 height 7
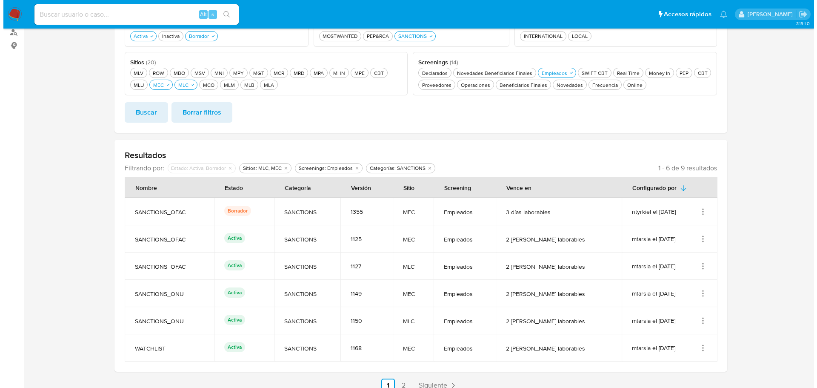
scroll to position [140, 0]
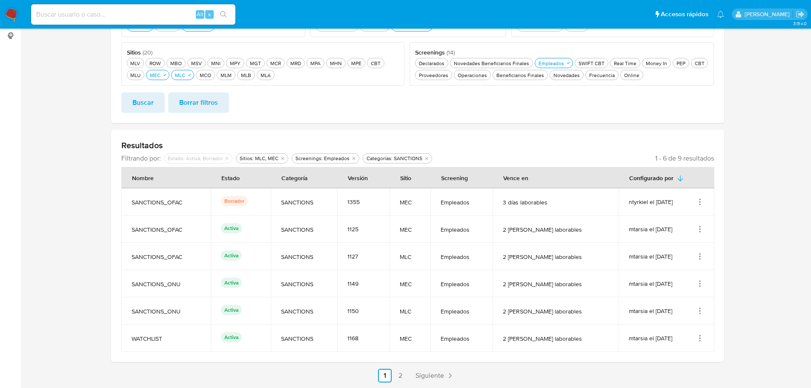
click at [697, 255] on icon "Acciones" at bounding box center [700, 256] width 9 height 9
click at [671, 301] on button "Editar" at bounding box center [666, 298] width 77 height 23
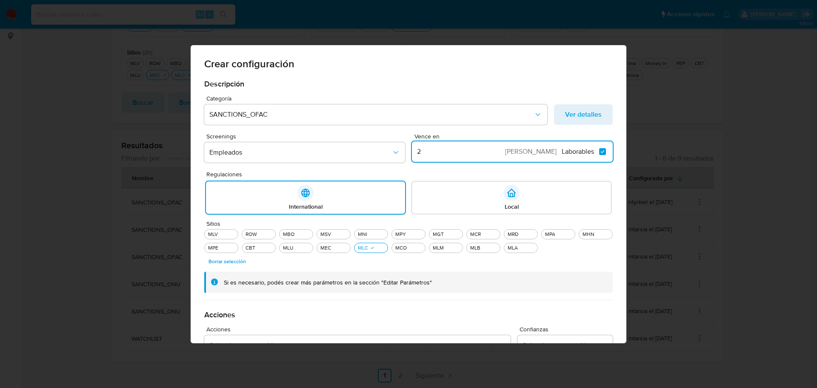
drag, startPoint x: 424, startPoint y: 149, endPoint x: 409, endPoint y: 151, distance: 15.5
click at [412, 151] on input "2" at bounding box center [459, 151] width 95 height 11
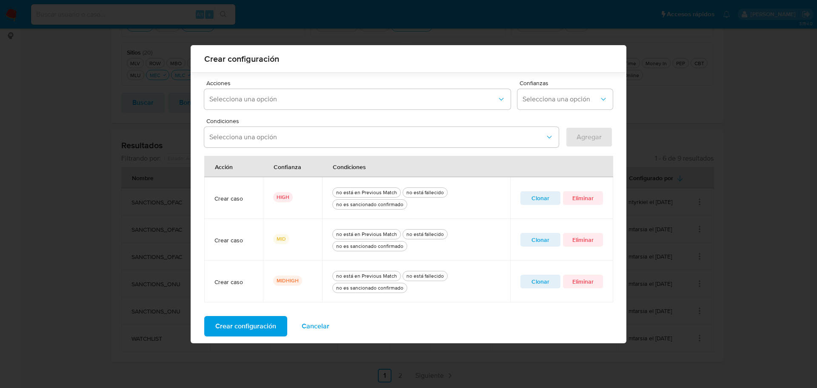
scroll to position [246, 0]
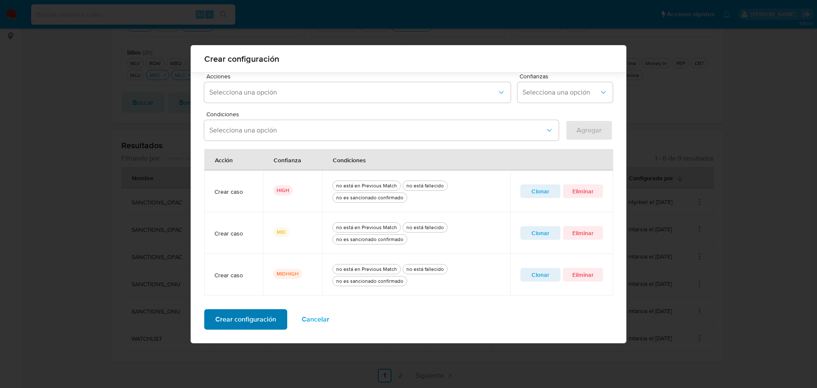
type input "3"
click at [263, 321] on span "Crear configuración" at bounding box center [245, 319] width 61 height 19
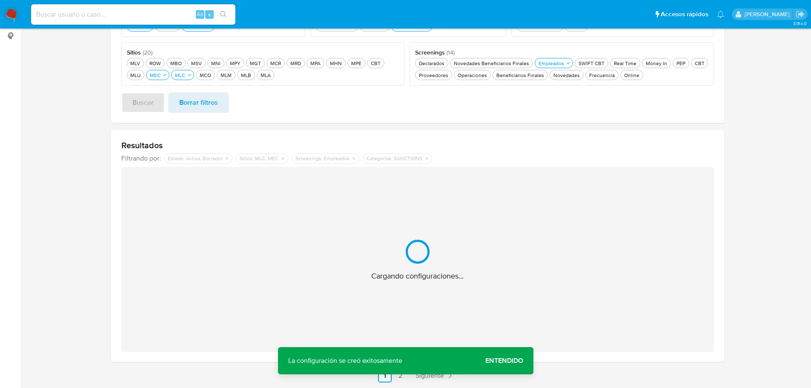
click at [506, 361] on span "Entendido" at bounding box center [504, 361] width 38 height 0
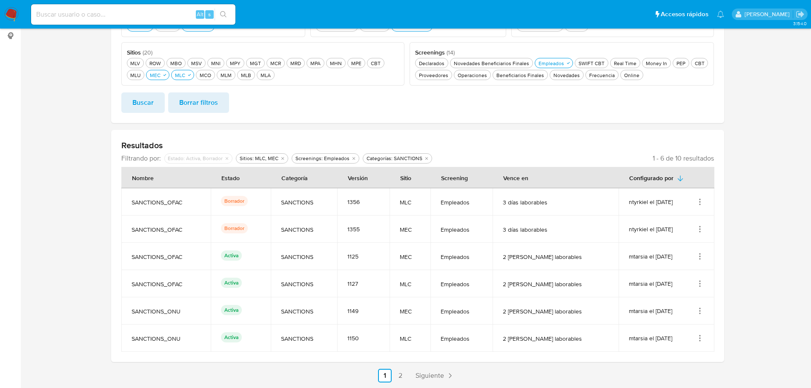
click at [700, 314] on icon "Acciones" at bounding box center [700, 311] width 9 height 9
click at [659, 354] on button "Editar" at bounding box center [666, 353] width 77 height 23
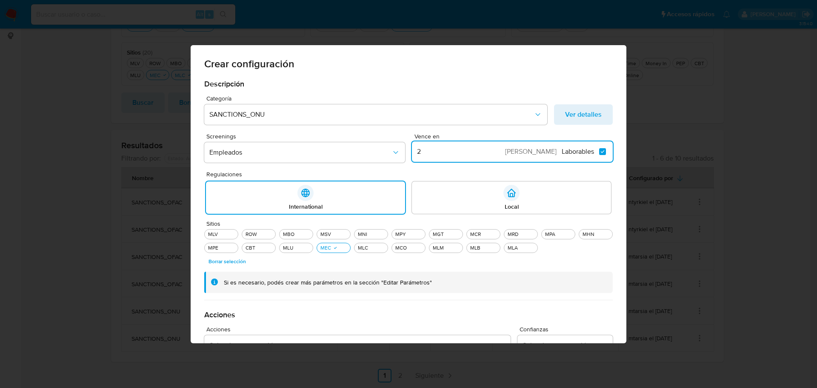
drag, startPoint x: 424, startPoint y: 149, endPoint x: 412, endPoint y: 150, distance: 12.0
click at [412, 150] on input "2" at bounding box center [459, 151] width 95 height 11
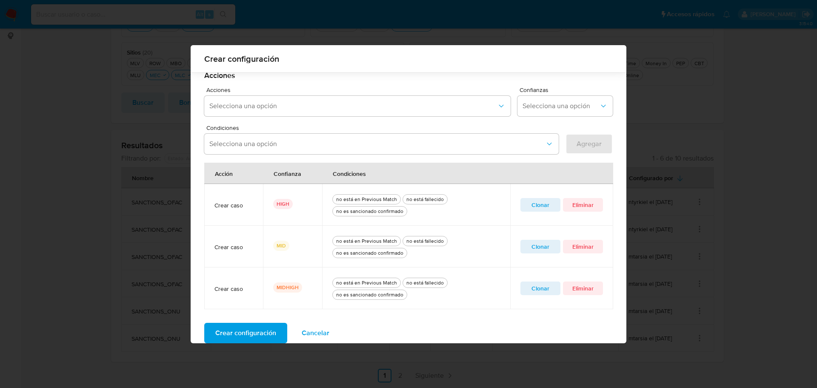
scroll to position [246, 0]
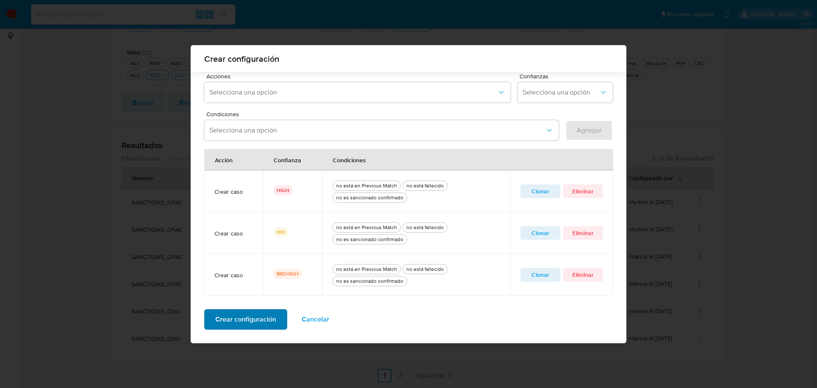
type input "3"
click at [259, 320] on span "Crear configuración" at bounding box center [245, 319] width 61 height 19
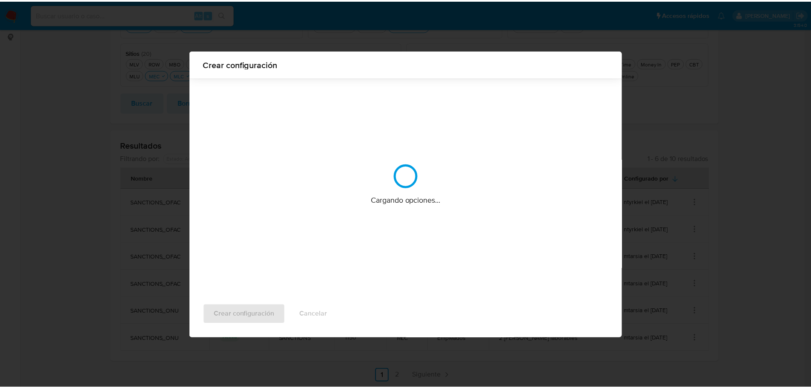
scroll to position [0, 0]
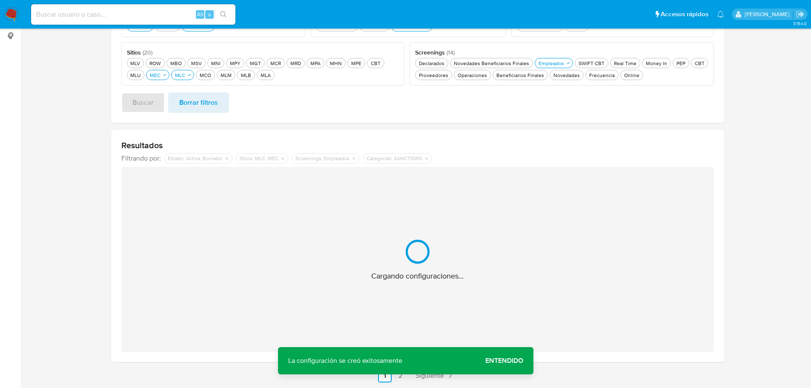
click at [501, 361] on span "Entendido" at bounding box center [504, 361] width 38 height 0
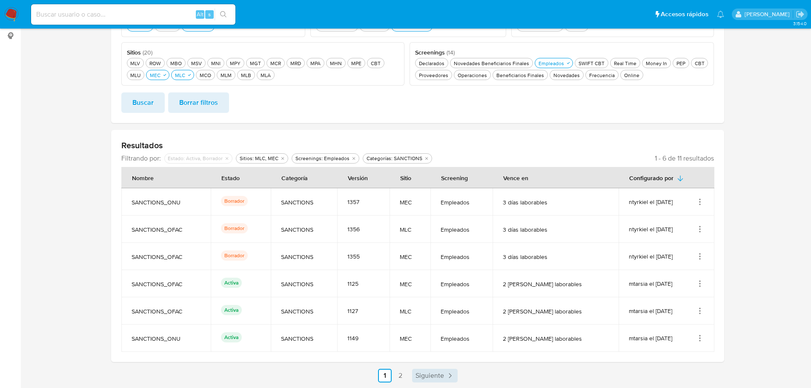
click at [438, 374] on span "Siguiente" at bounding box center [429, 375] width 29 height 7
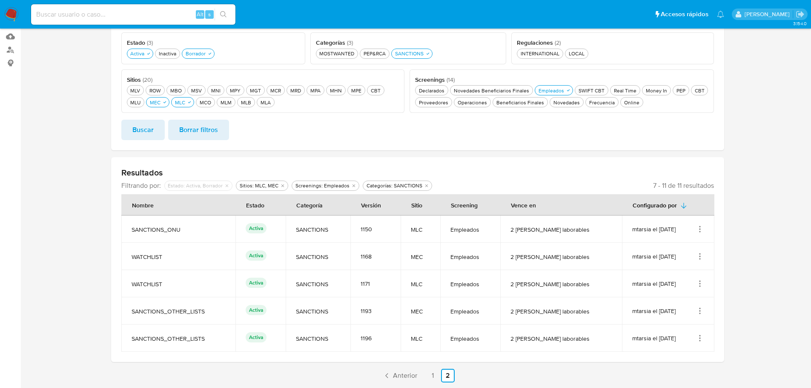
click at [699, 229] on icon "Acciones" at bounding box center [699, 229] width 1 height 1
click at [671, 269] on button "Editar" at bounding box center [666, 271] width 77 height 23
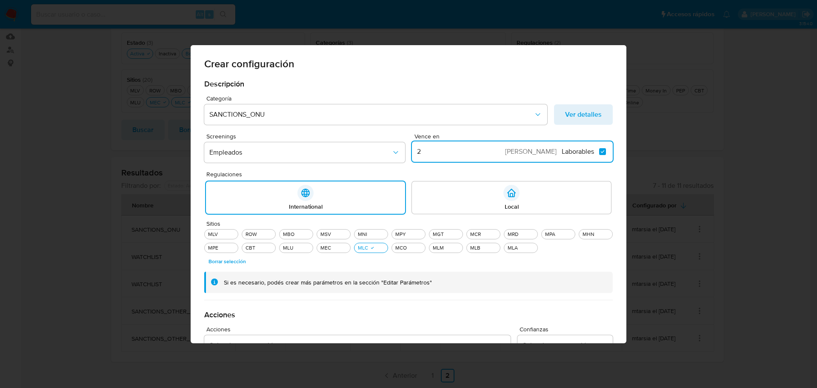
drag, startPoint x: 420, startPoint y: 151, endPoint x: 413, endPoint y: 152, distance: 7.4
click at [413, 152] on input "2" at bounding box center [459, 151] width 95 height 11
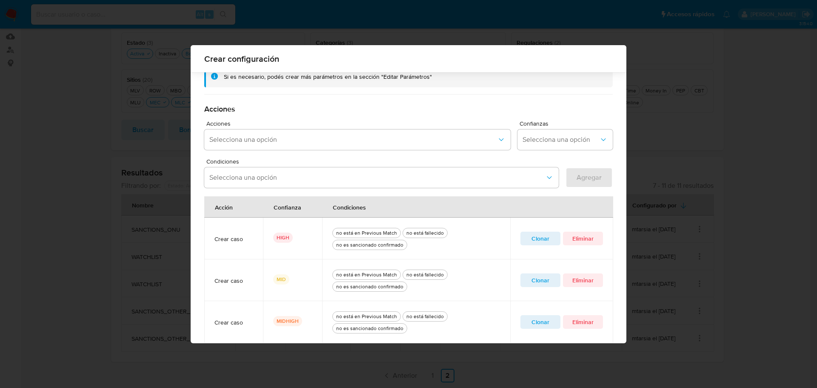
scroll to position [246, 0]
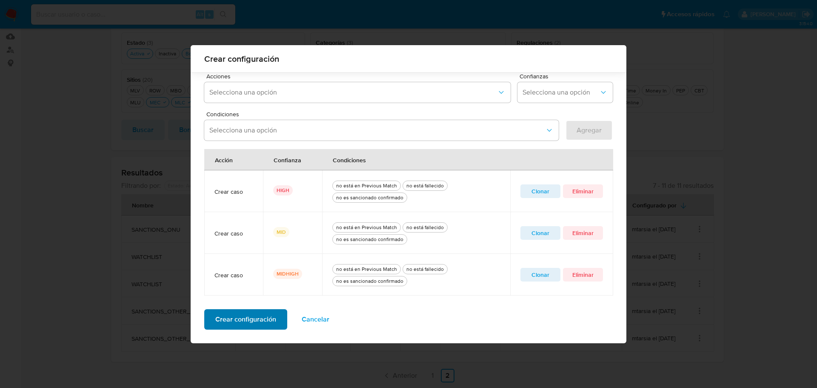
type input "3"
click at [224, 320] on span "Crear configuración" at bounding box center [245, 319] width 61 height 19
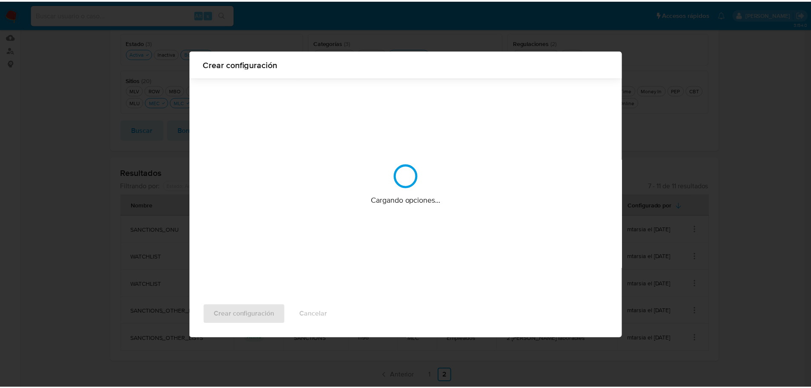
scroll to position [0, 0]
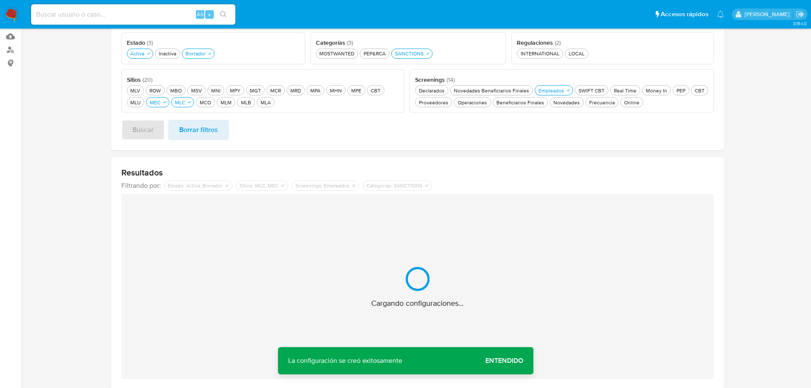
click at [496, 361] on span "Entendido" at bounding box center [504, 361] width 38 height 0
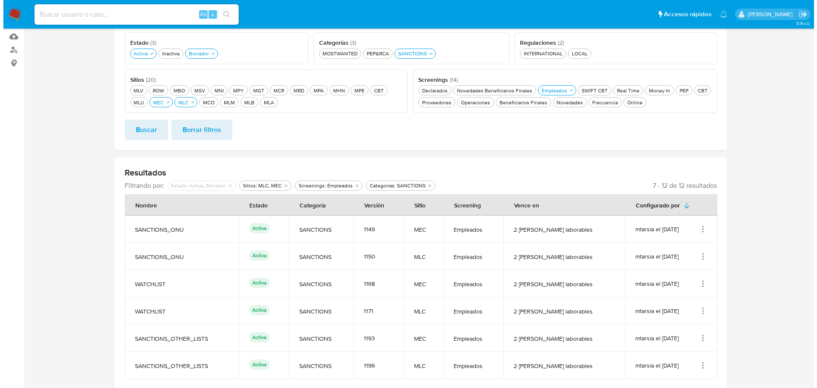
scroll to position [140, 0]
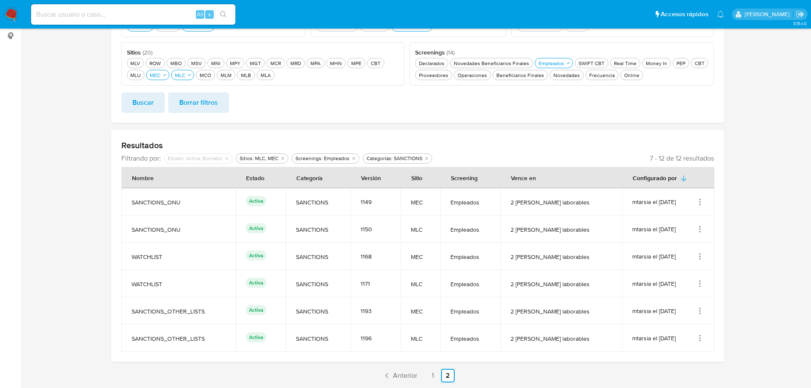
click at [410, 382] on link "Anterior" at bounding box center [399, 376] width 41 height 14
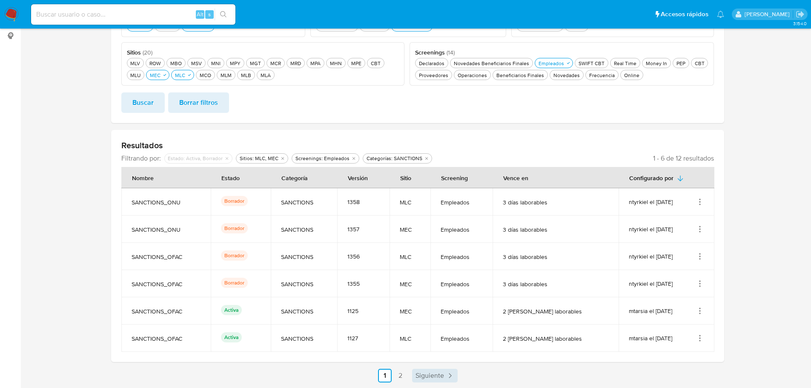
click at [437, 377] on span "Siguiente" at bounding box center [429, 375] width 29 height 7
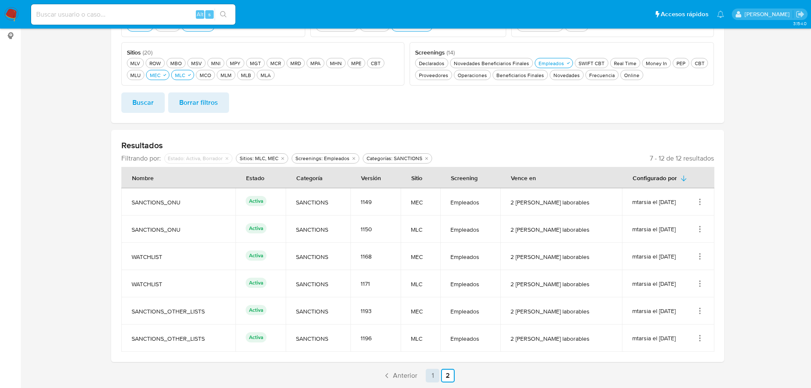
click at [430, 379] on link "1" at bounding box center [433, 376] width 14 height 14
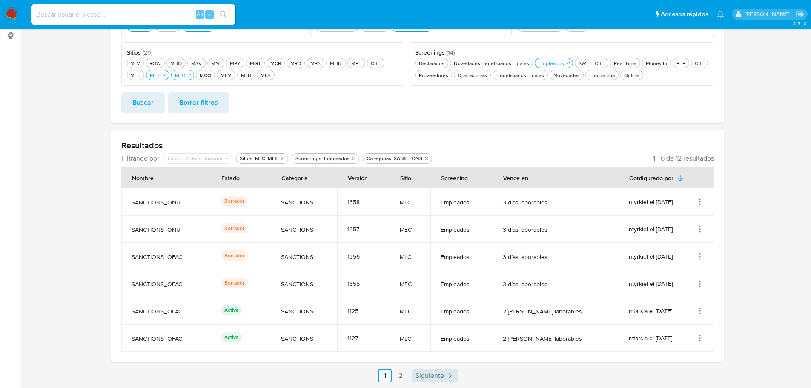
click at [433, 375] on span "Siguiente" at bounding box center [429, 375] width 29 height 7
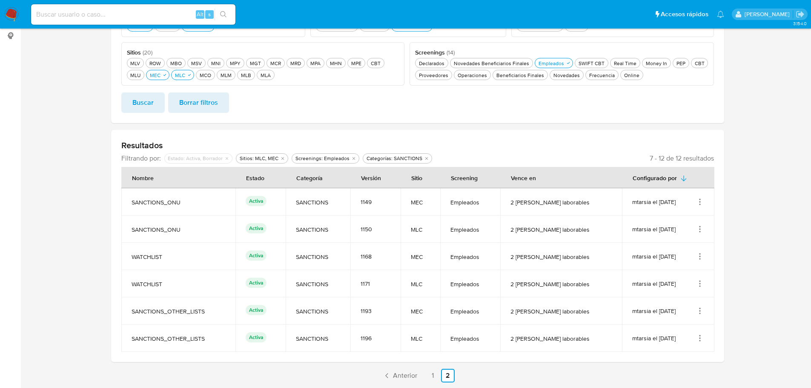
click at [699, 258] on icon "Acciones" at bounding box center [700, 256] width 9 height 9
click at [672, 294] on button "Editar" at bounding box center [666, 298] width 77 height 23
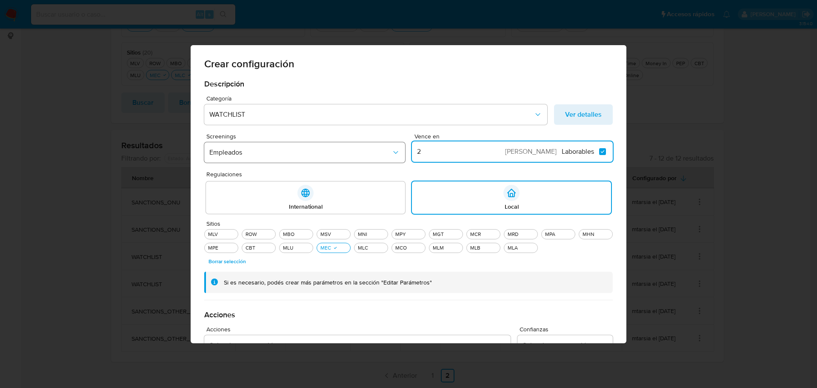
drag, startPoint x: 421, startPoint y: 149, endPoint x: 395, endPoint y: 146, distance: 26.1
click at [395, 146] on div "Screenings Empleados Vence en 2 días Laborables Laborables" at bounding box center [408, 149] width 409 height 33
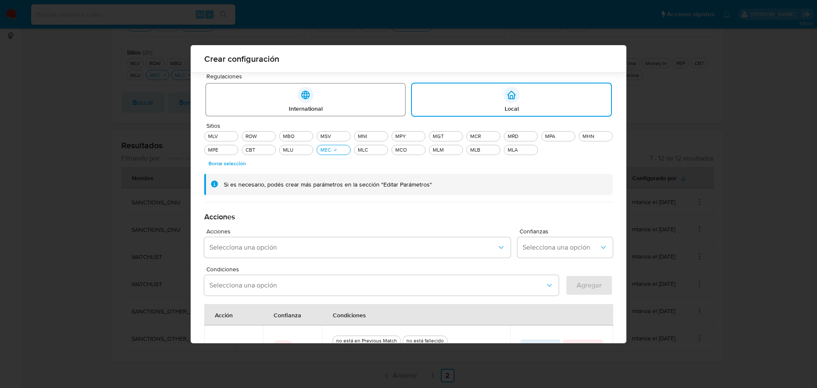
scroll to position [246, 0]
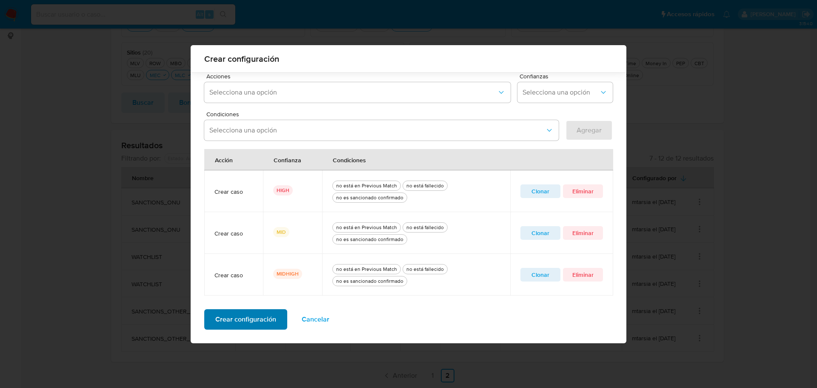
type input "3"
click at [241, 320] on span "Crear configuración" at bounding box center [245, 319] width 61 height 19
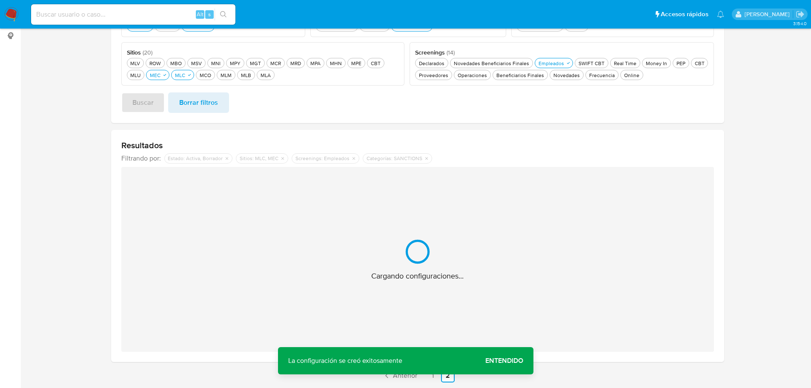
click at [510, 361] on span "Entendido" at bounding box center [504, 361] width 38 height 0
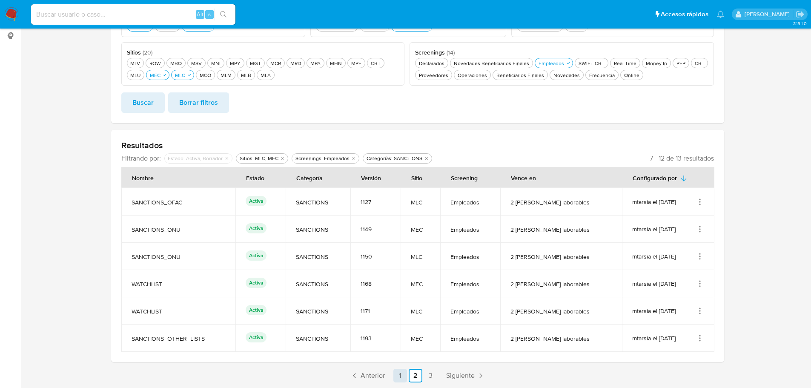
click at [401, 379] on link "1" at bounding box center [400, 376] width 14 height 14
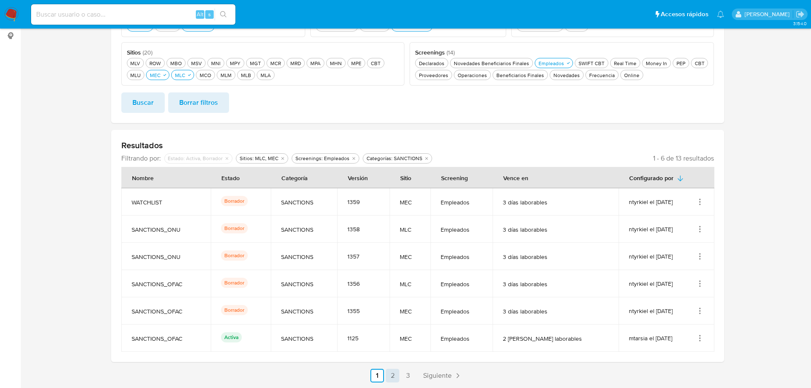
click at [396, 373] on link "2" at bounding box center [393, 376] width 14 height 14
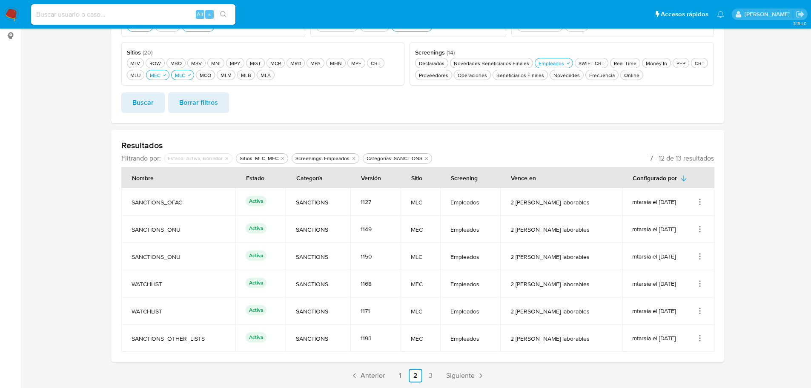
click at [697, 309] on icon "Acciones" at bounding box center [700, 311] width 9 height 9
click at [665, 351] on button "Editar" at bounding box center [666, 353] width 77 height 23
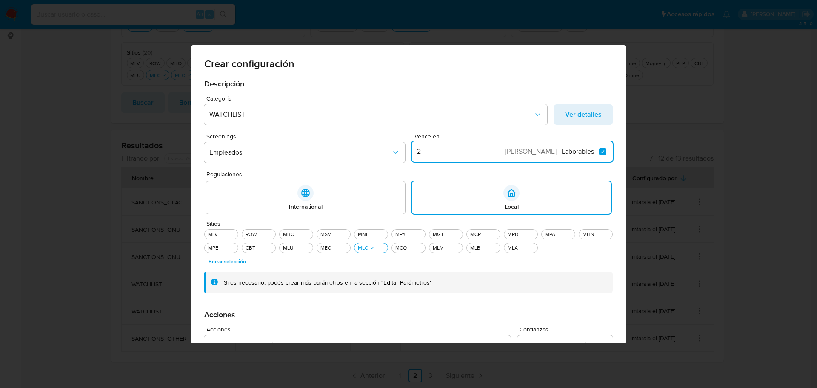
drag, startPoint x: 433, startPoint y: 152, endPoint x: 407, endPoint y: 154, distance: 26.9
click at [407, 154] on div "Screenings Empleados Vence en 2 días Laborables Laborables" at bounding box center [408, 149] width 409 height 33
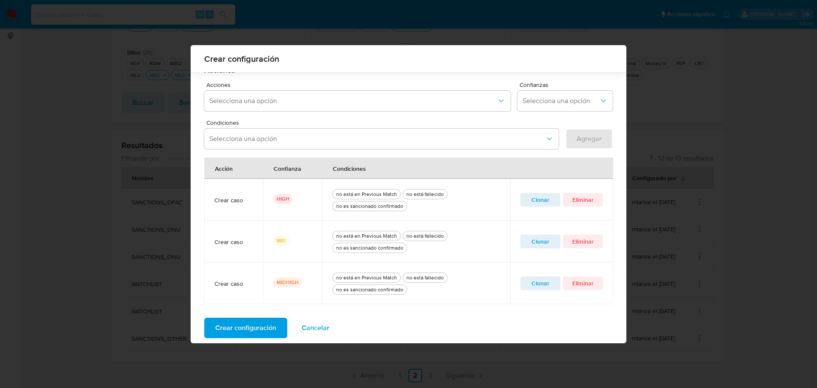
scroll to position [246, 0]
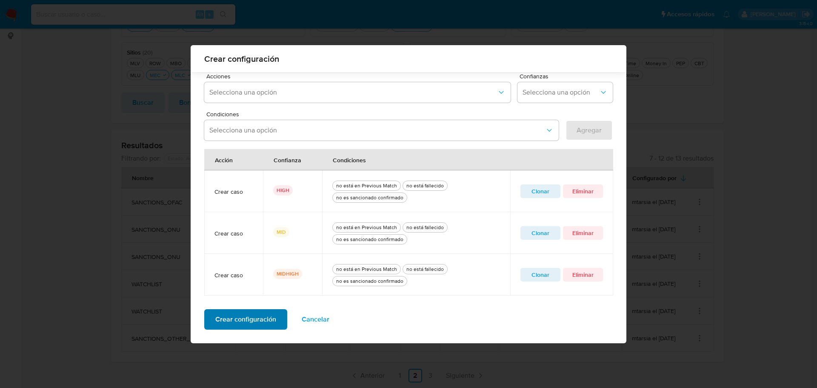
type input "3"
click at [259, 318] on span "Crear configuración" at bounding box center [245, 319] width 61 height 19
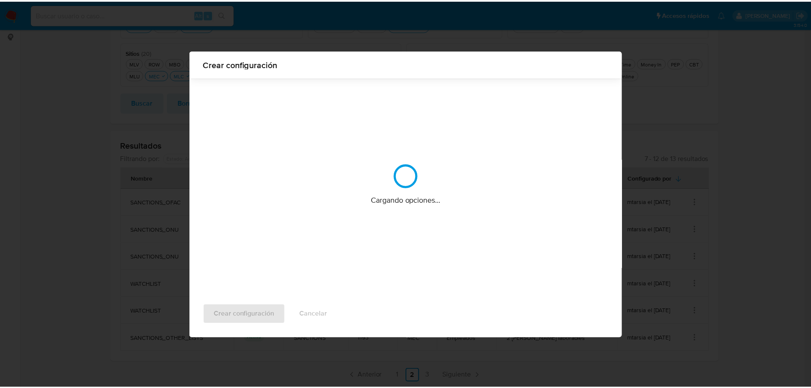
scroll to position [0, 0]
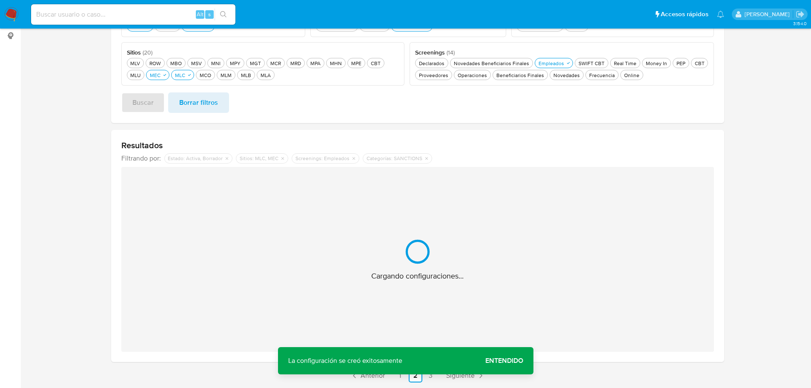
click at [507, 361] on span "Entendido" at bounding box center [504, 361] width 38 height 0
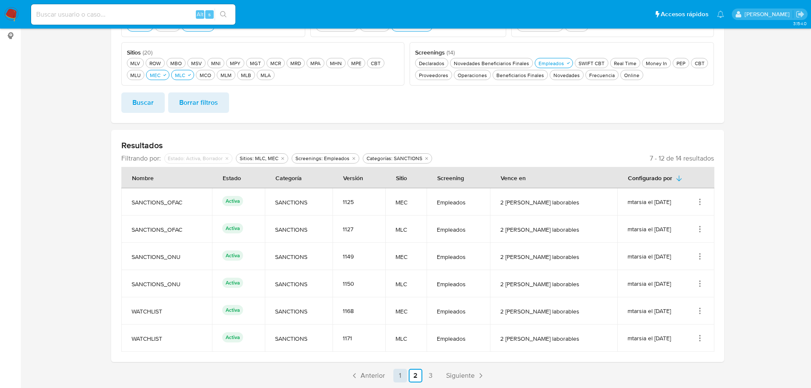
click at [402, 373] on link "1" at bounding box center [400, 376] width 14 height 14
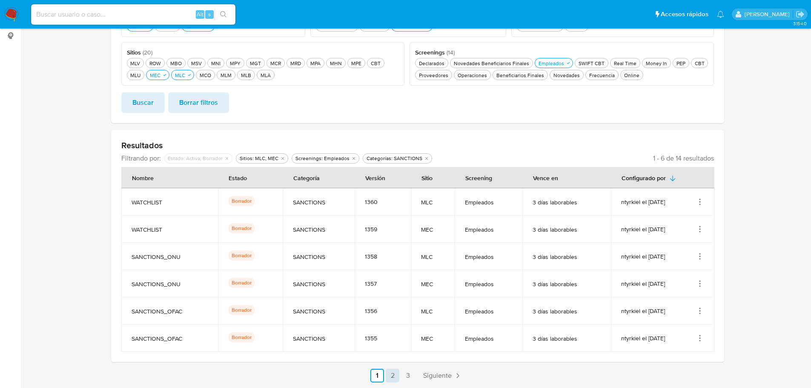
click at [392, 379] on link "2" at bounding box center [393, 376] width 14 height 14
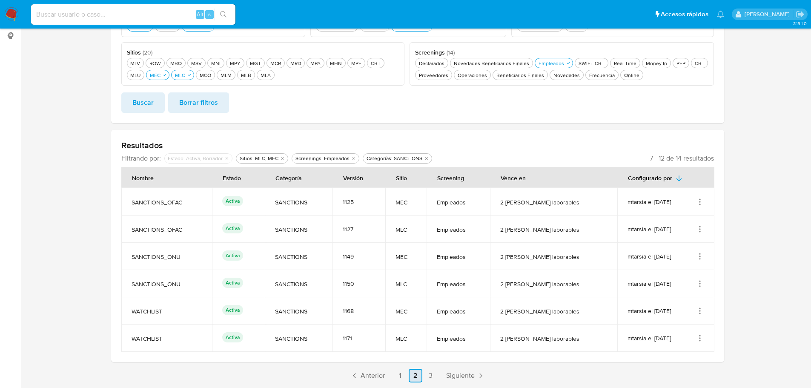
click at [434, 375] on link "3" at bounding box center [431, 376] width 14 height 14
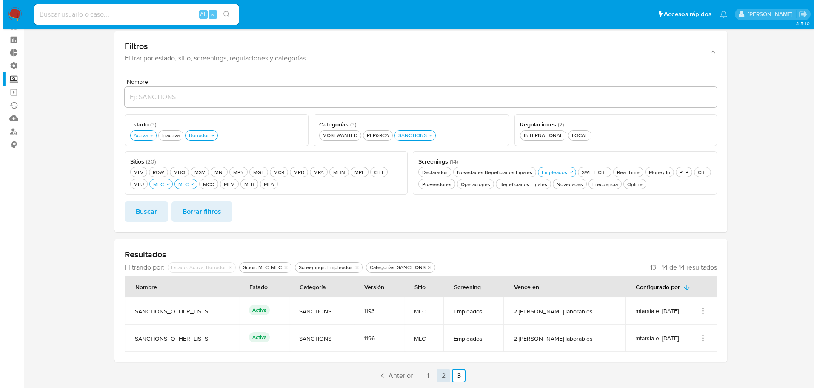
scroll to position [31, 0]
click at [697, 312] on icon "Acciones" at bounding box center [700, 311] width 9 height 9
click at [660, 358] on button "Editar" at bounding box center [666, 353] width 77 height 23
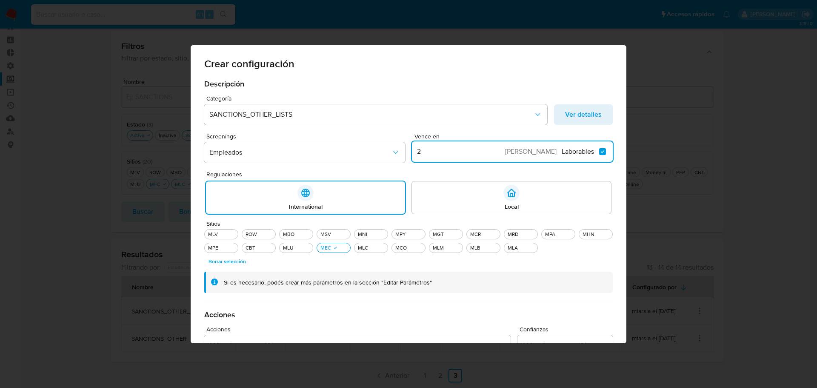
drag, startPoint x: 434, startPoint y: 154, endPoint x: 410, endPoint y: 148, distance: 24.9
click at [412, 148] on input "2" at bounding box center [459, 151] width 95 height 11
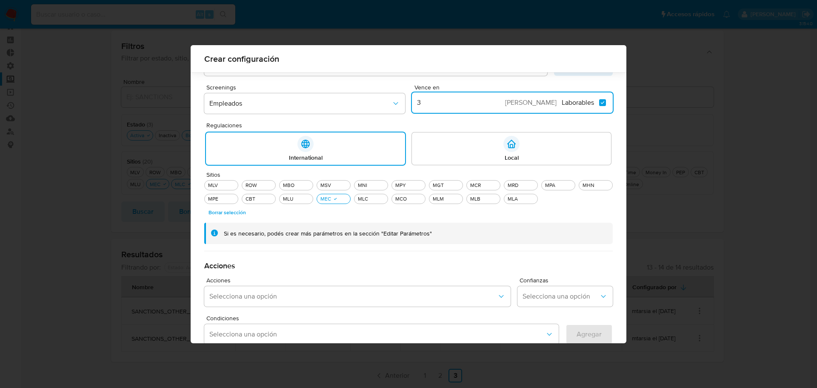
scroll to position [204, 0]
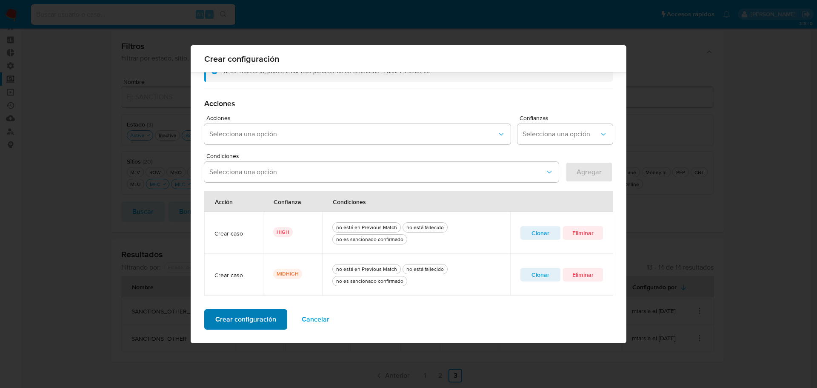
type input "3"
click at [261, 320] on span "Crear configuración" at bounding box center [245, 319] width 61 height 19
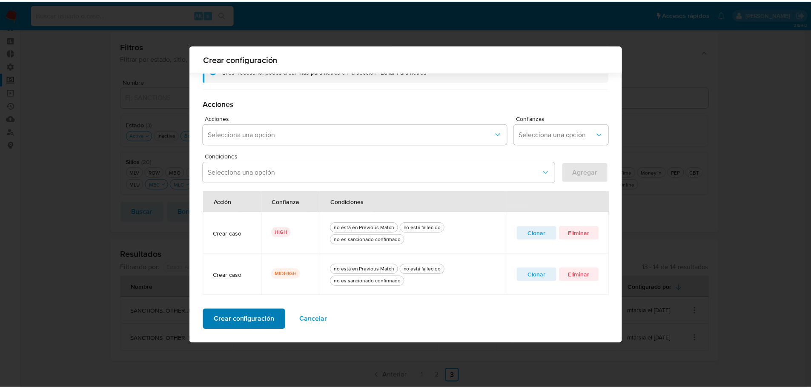
scroll to position [0, 0]
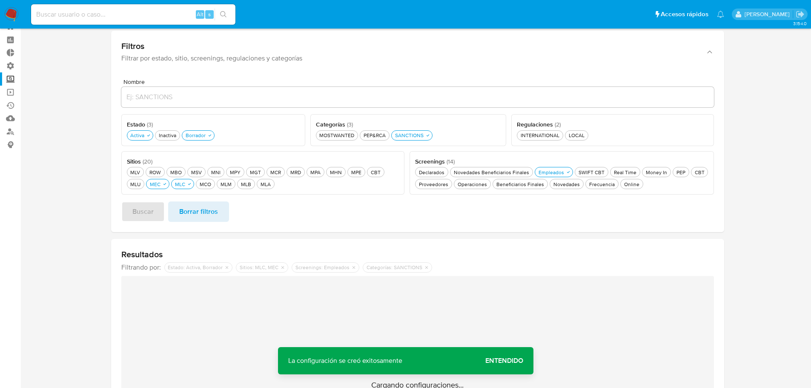
click at [503, 361] on span "Entendido" at bounding box center [504, 361] width 38 height 0
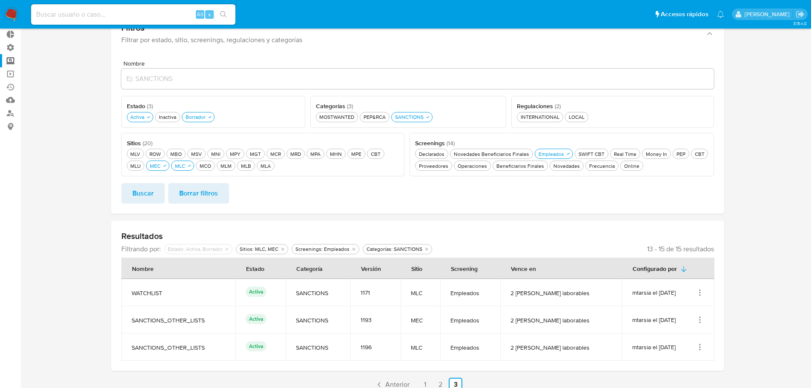
scroll to position [58, 0]
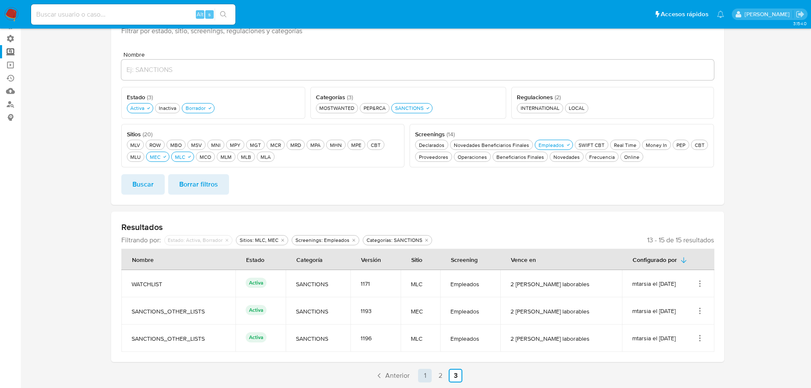
click at [428, 375] on link "1" at bounding box center [425, 376] width 14 height 14
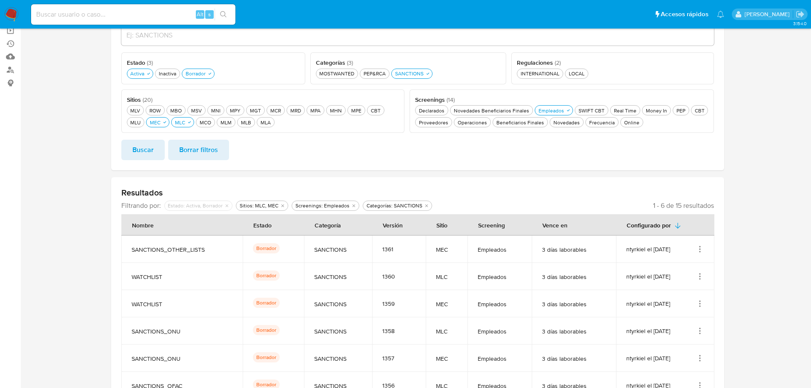
scroll to position [140, 0]
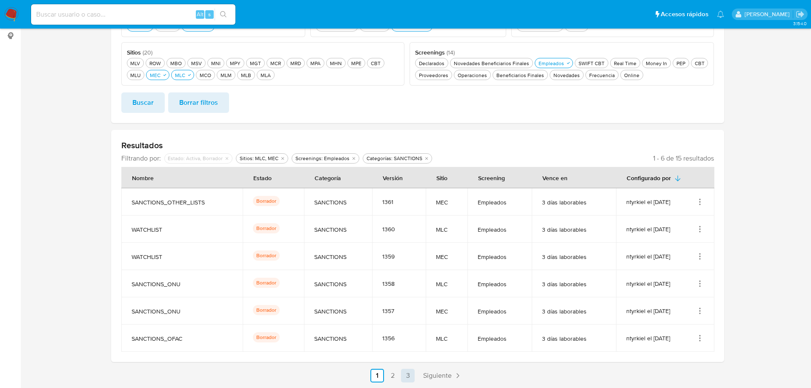
click at [410, 378] on link "3" at bounding box center [408, 376] width 14 height 14
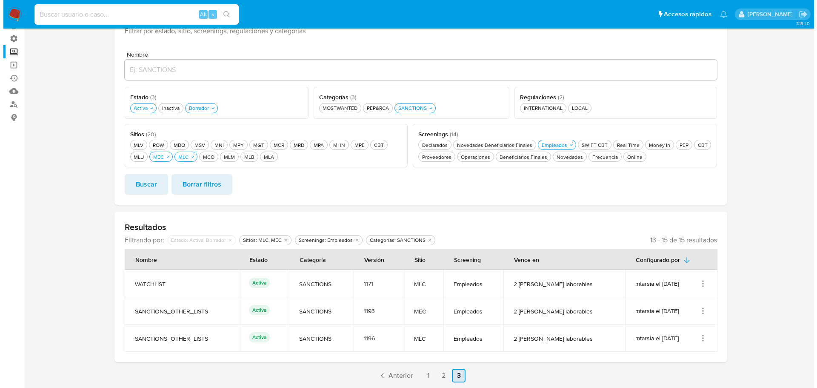
scroll to position [58, 0]
click at [700, 338] on icon "Acciones" at bounding box center [699, 338] width 1 height 1
click at [670, 318] on button "Editar" at bounding box center [666, 318] width 77 height 23
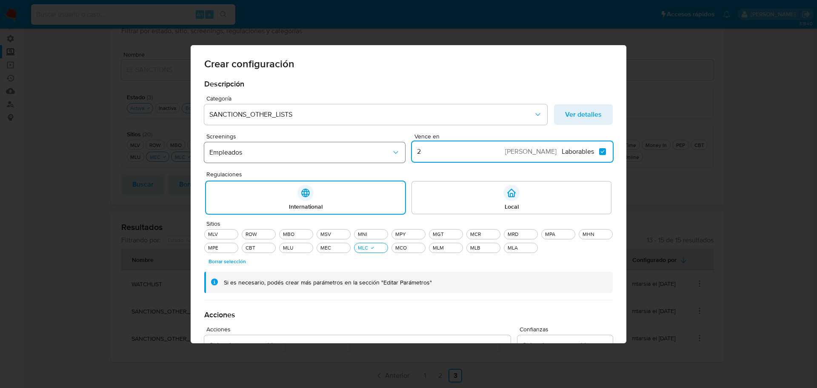
drag, startPoint x: 439, startPoint y: 148, endPoint x: 382, endPoint y: 152, distance: 56.7
click at [382, 152] on div "Screenings Empleados Vence en 2 días Laborables Laborables" at bounding box center [408, 149] width 409 height 33
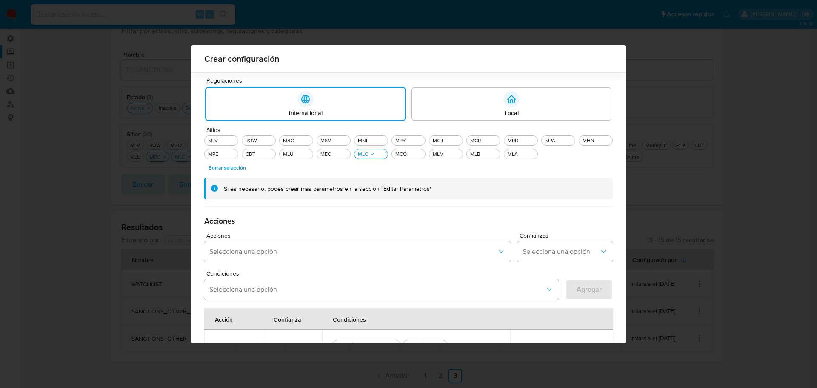
scroll to position [204, 0]
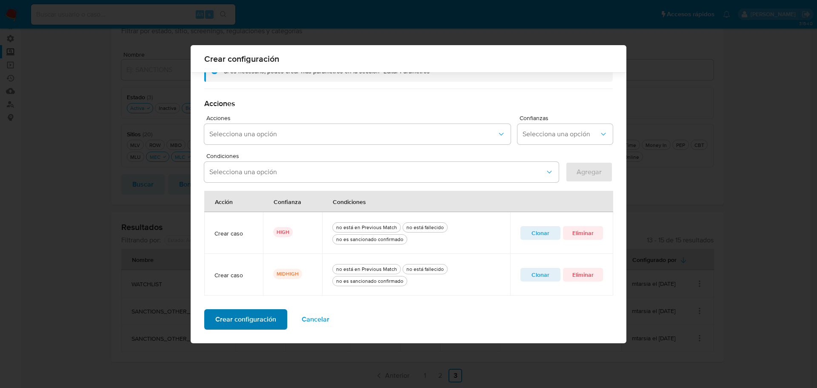
type input "3"
click at [225, 323] on span "Crear configuración" at bounding box center [245, 319] width 61 height 19
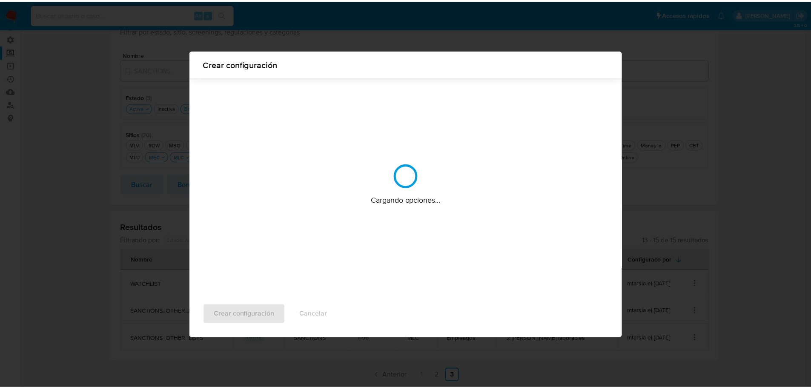
scroll to position [0, 0]
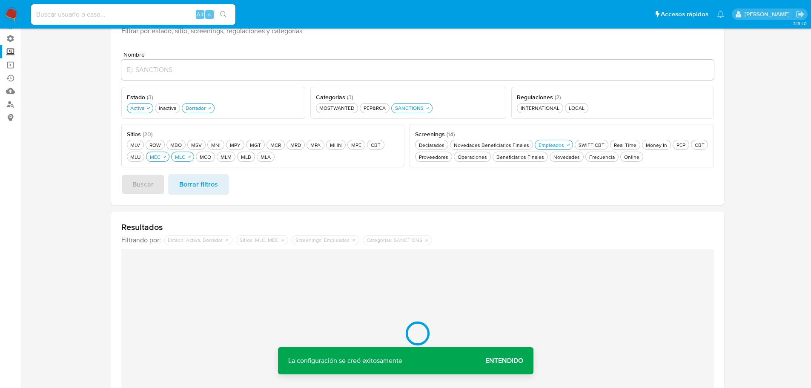
click at [500, 361] on span "Entendido" at bounding box center [504, 361] width 38 height 0
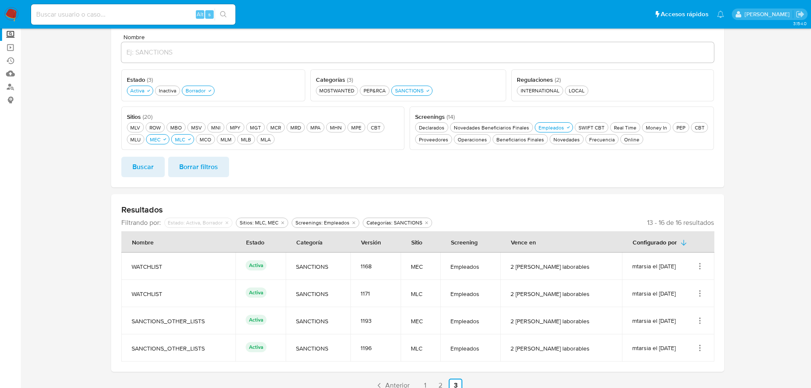
scroll to position [85, 0]
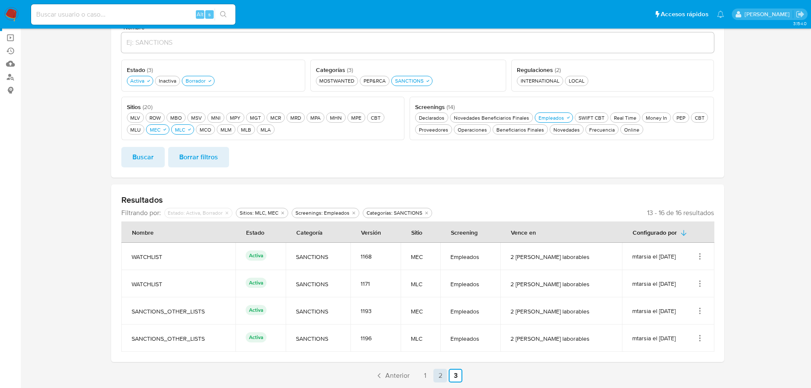
click at [438, 376] on link "2" at bounding box center [440, 376] width 14 height 14
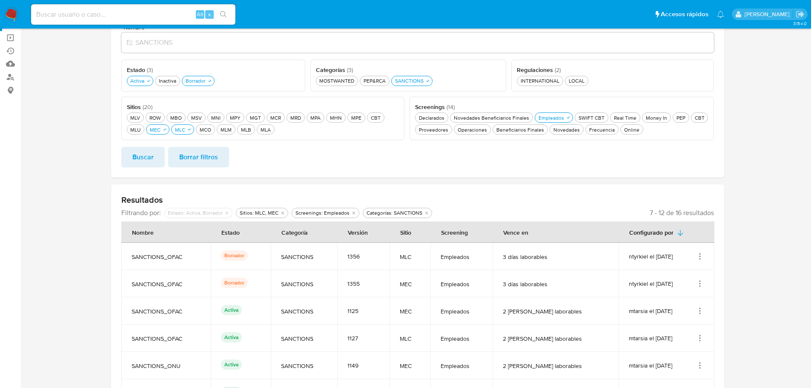
scroll to position [140, 0]
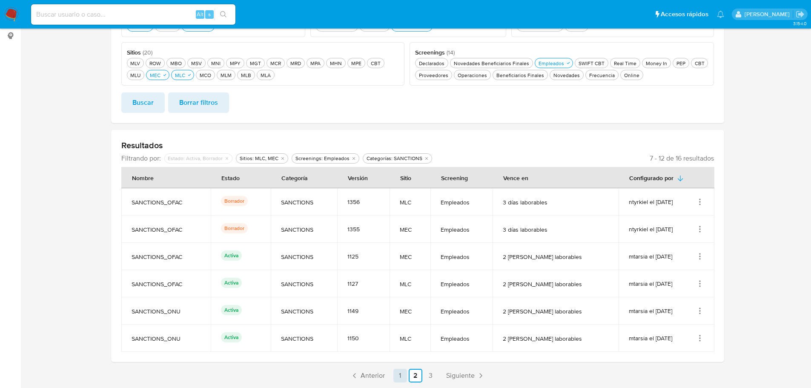
click at [396, 374] on link "1" at bounding box center [400, 376] width 14 height 14
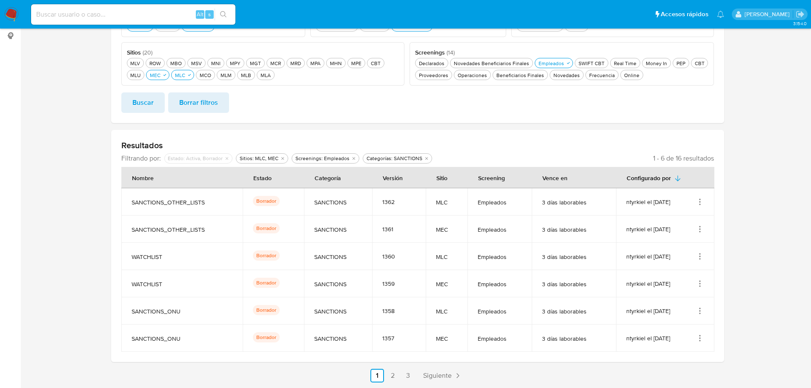
drag, startPoint x: 385, startPoint y: 202, endPoint x: 372, endPoint y: 203, distance: 12.8
click at [372, 203] on td "1362" at bounding box center [399, 201] width 54 height 27
click at [395, 375] on link "2" at bounding box center [393, 376] width 14 height 14
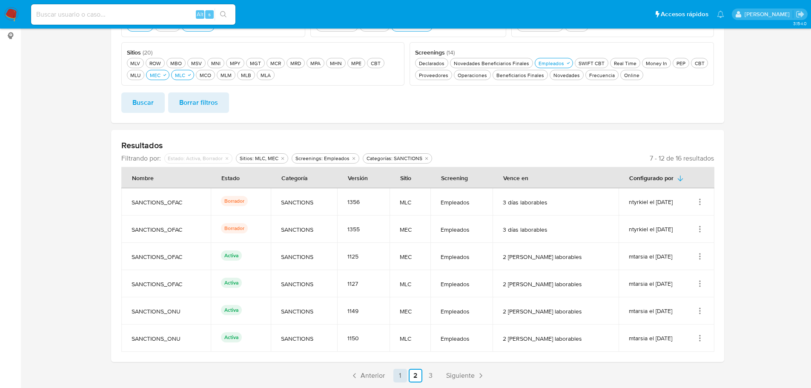
click at [397, 378] on link "1" at bounding box center [400, 376] width 14 height 14
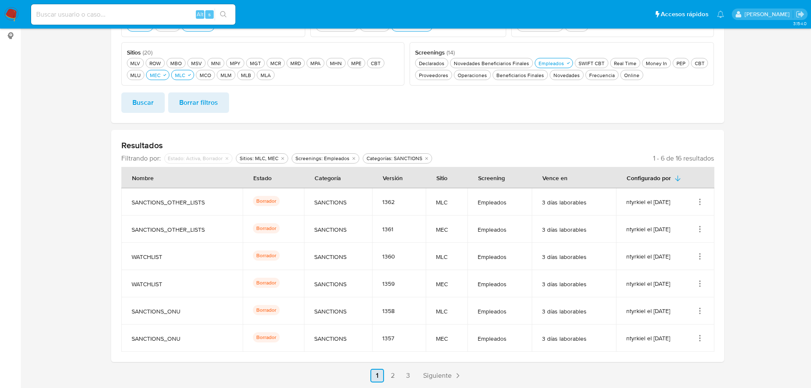
click at [397, 378] on link "2" at bounding box center [393, 376] width 14 height 14
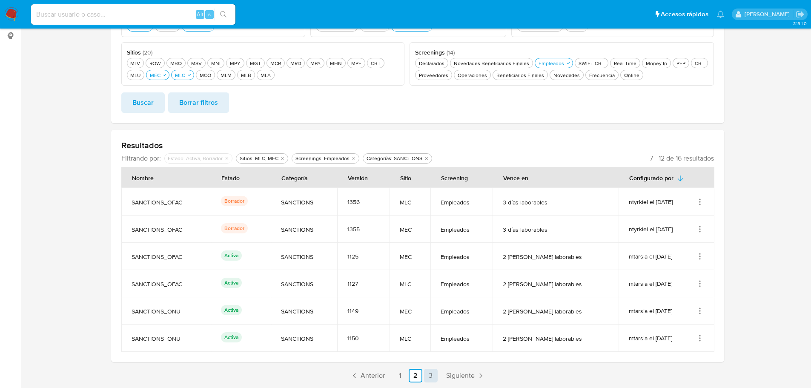
click at [429, 379] on link "3" at bounding box center [431, 376] width 14 height 14
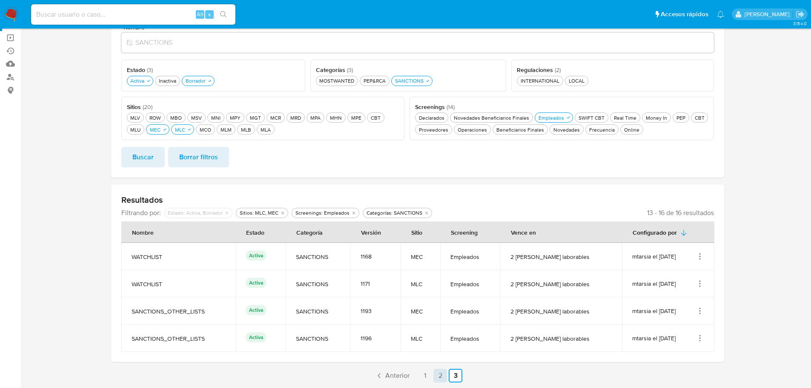
click at [440, 378] on link "2" at bounding box center [440, 376] width 14 height 14
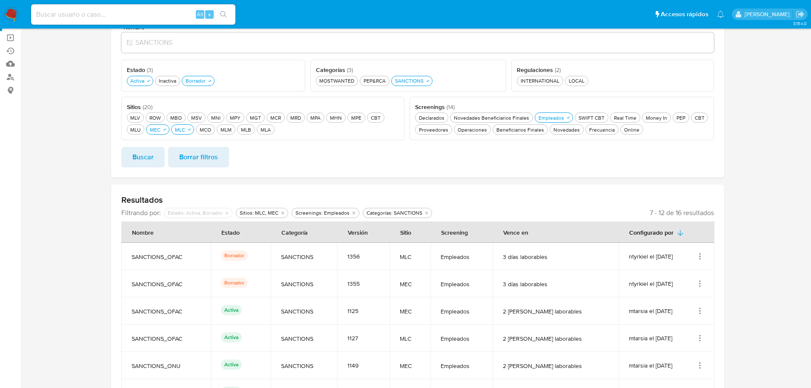
scroll to position [140, 0]
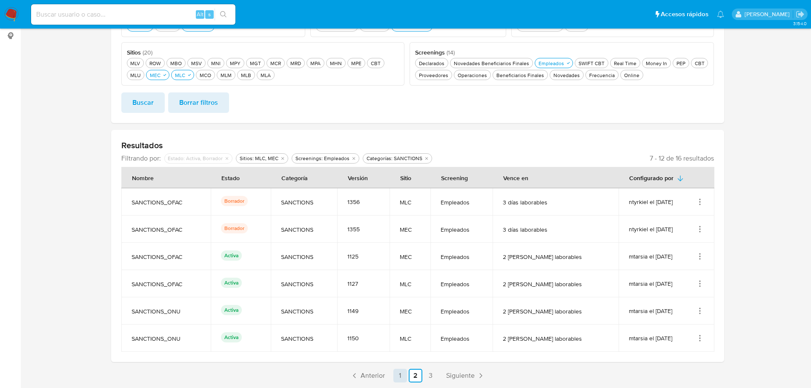
click at [402, 377] on link "1" at bounding box center [400, 376] width 14 height 14
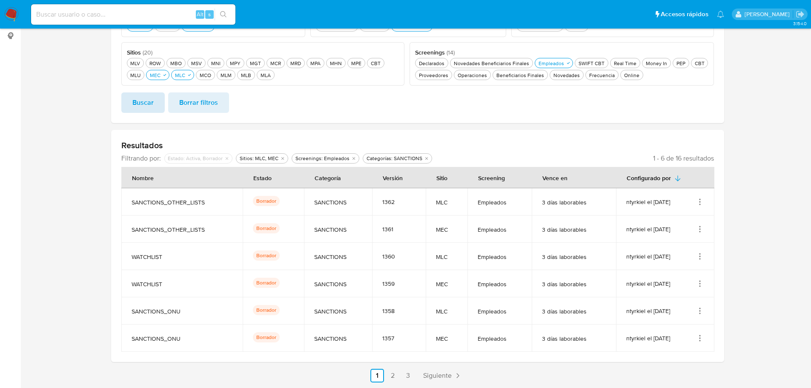
click at [132, 108] on span "Buscar" at bounding box center [142, 102] width 21 height 19
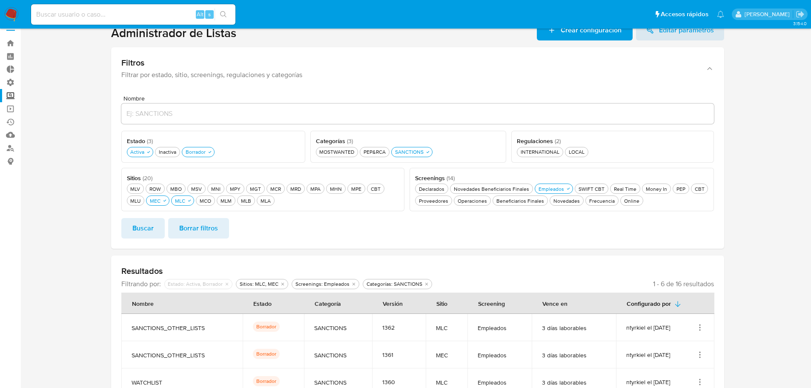
scroll to position [0, 0]
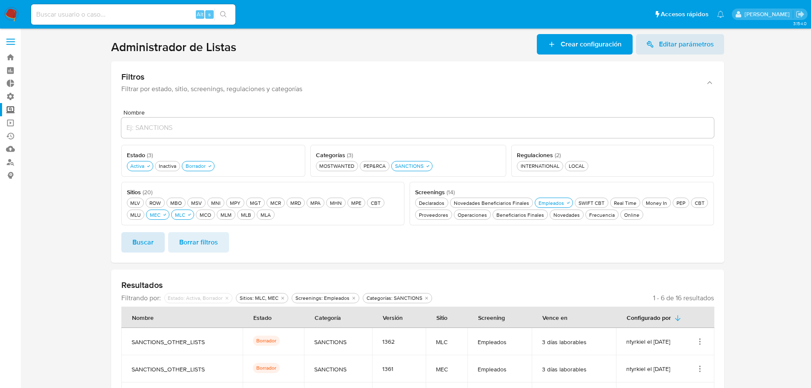
click at [145, 246] on span "Buscar" at bounding box center [142, 242] width 21 height 19
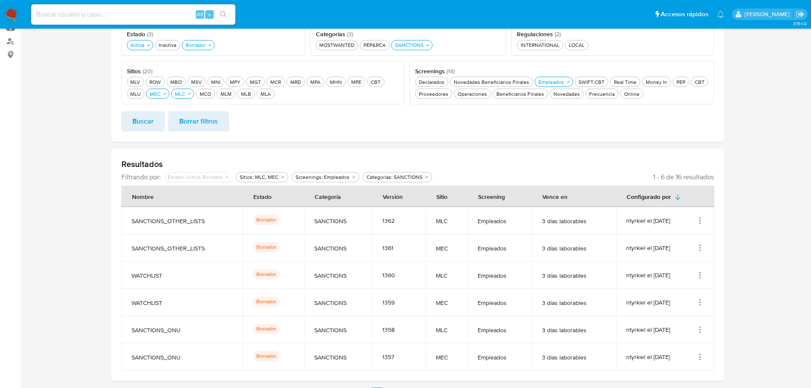
scroll to position [140, 0]
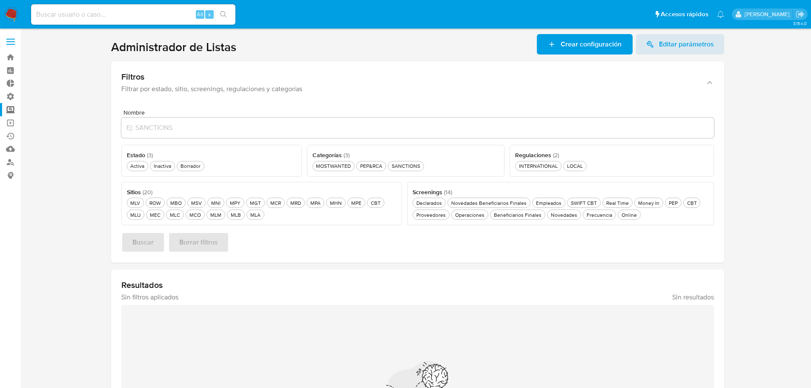
scroll to position [43, 0]
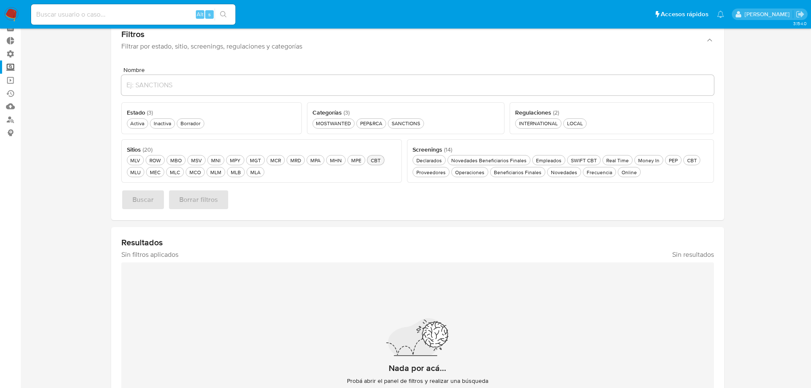
click at [375, 158] on div "CBT CBT" at bounding box center [375, 160] width 13 height 7
click at [382, 160] on icon "button" at bounding box center [384, 160] width 5 height 5
click at [157, 174] on div "MEC MEC" at bounding box center [155, 172] width 14 height 7
click at [180, 173] on div "MLC MLC" at bounding box center [180, 172] width 14 height 7
click at [138, 126] on div "Activa Activa" at bounding box center [137, 123] width 17 height 7
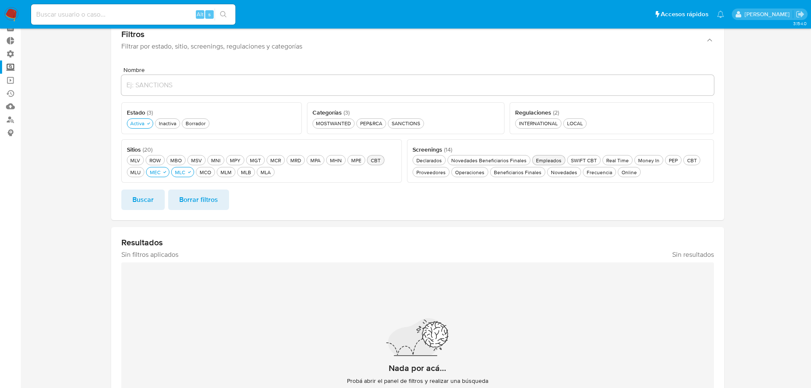
click at [560, 160] on div "Empleados Empleados" at bounding box center [548, 160] width 29 height 7
click at [398, 122] on div "SANCTIONS SANCTIONS" at bounding box center [406, 123] width 32 height 7
click at [149, 203] on span "Buscar" at bounding box center [142, 199] width 21 height 19
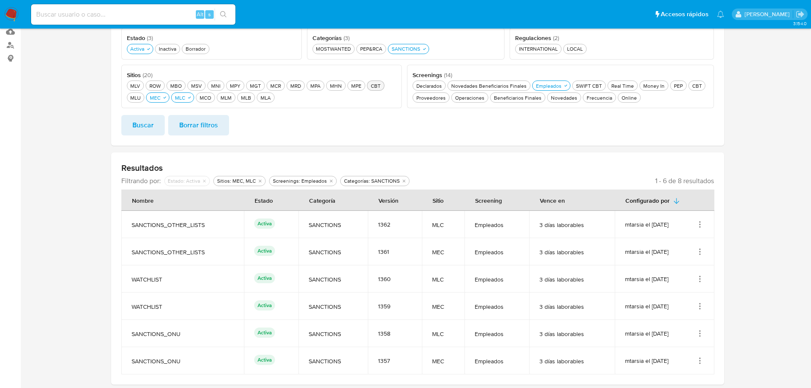
scroll to position [119, 0]
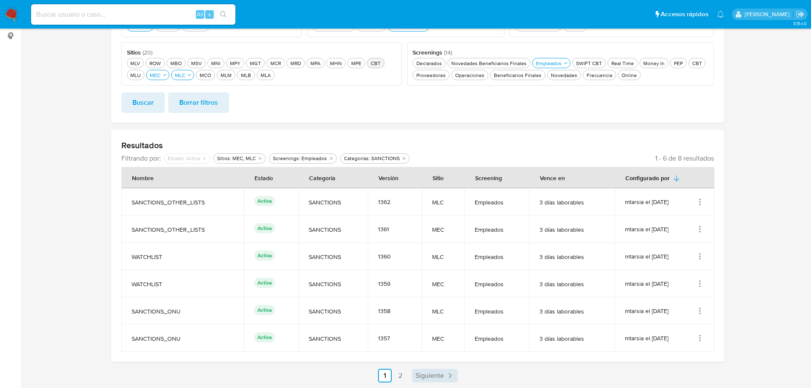
click at [429, 373] on span "Siguiente" at bounding box center [429, 375] width 29 height 7
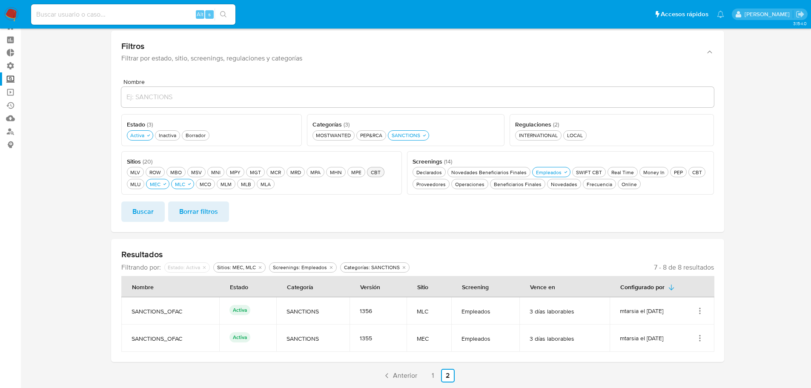
scroll to position [31, 0]
